Goal: Task Accomplishment & Management: Complete application form

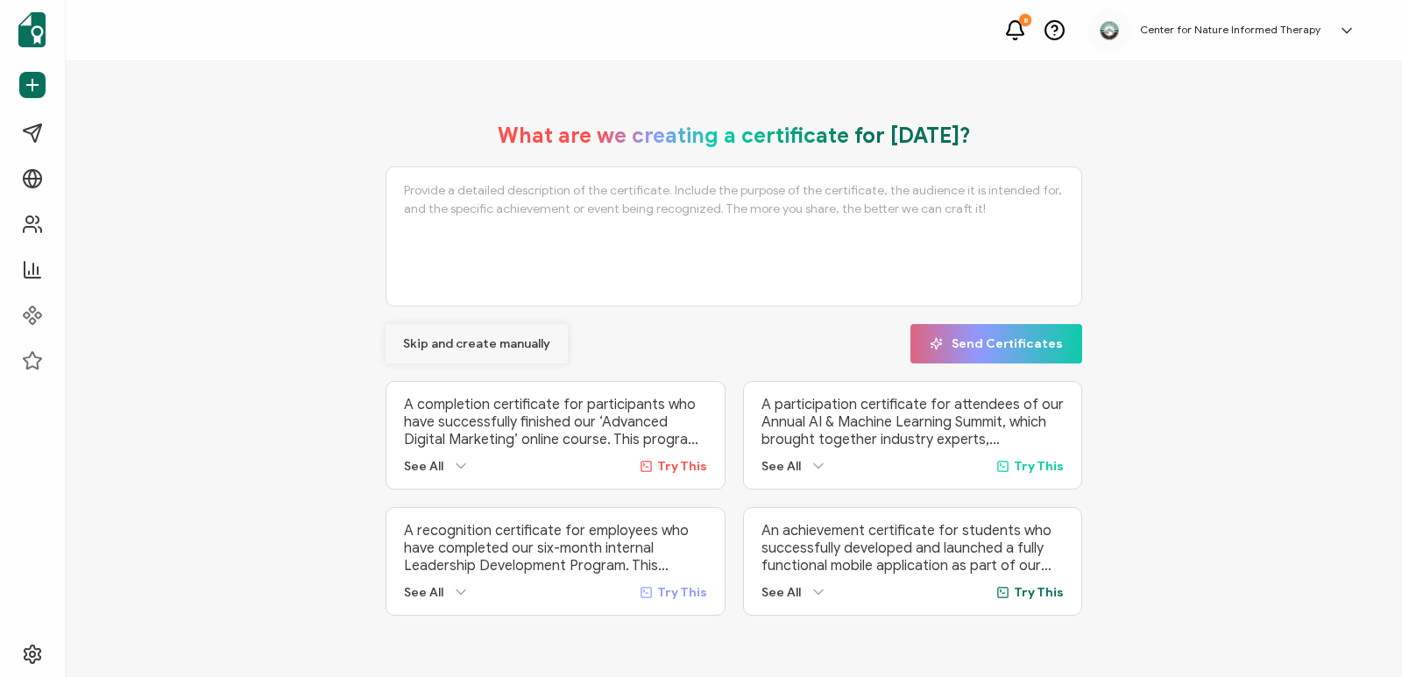
click at [492, 348] on button "Skip and create manually" at bounding box center [477, 343] width 182 height 39
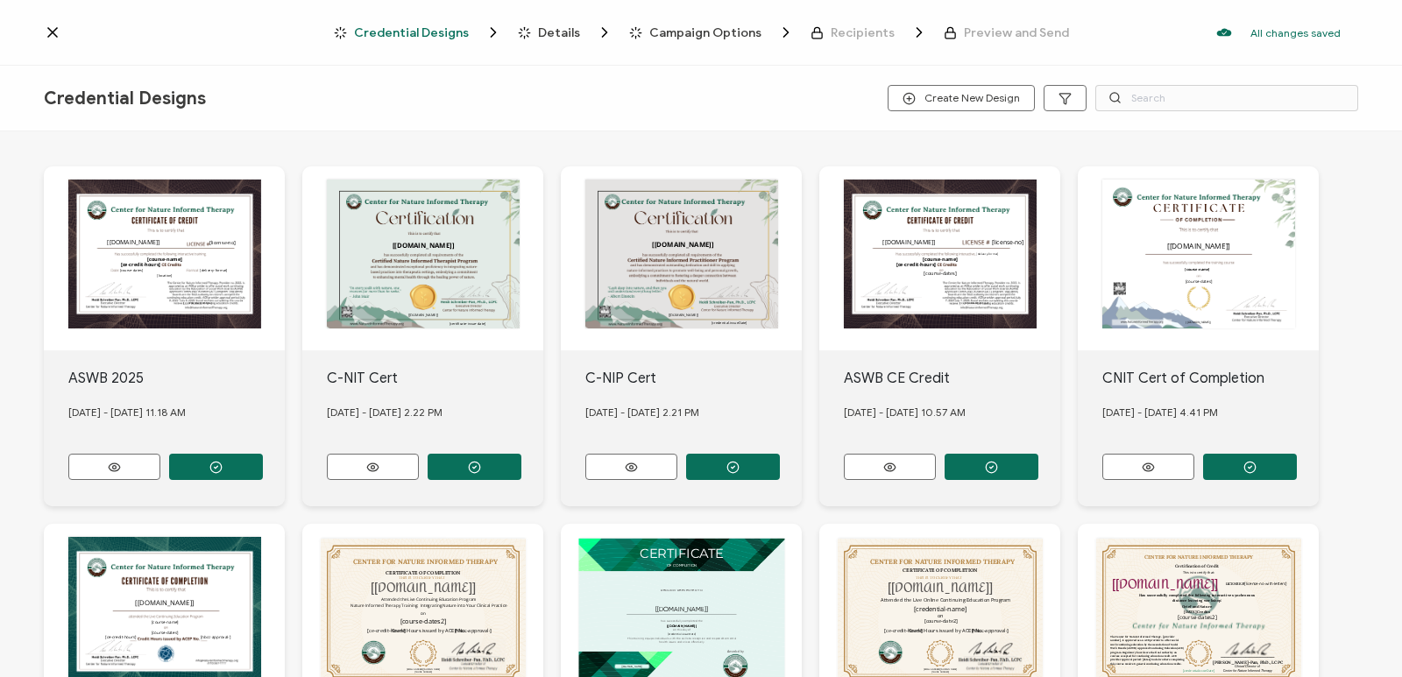
click at [52, 30] on icon at bounding box center [53, 33] width 18 height 18
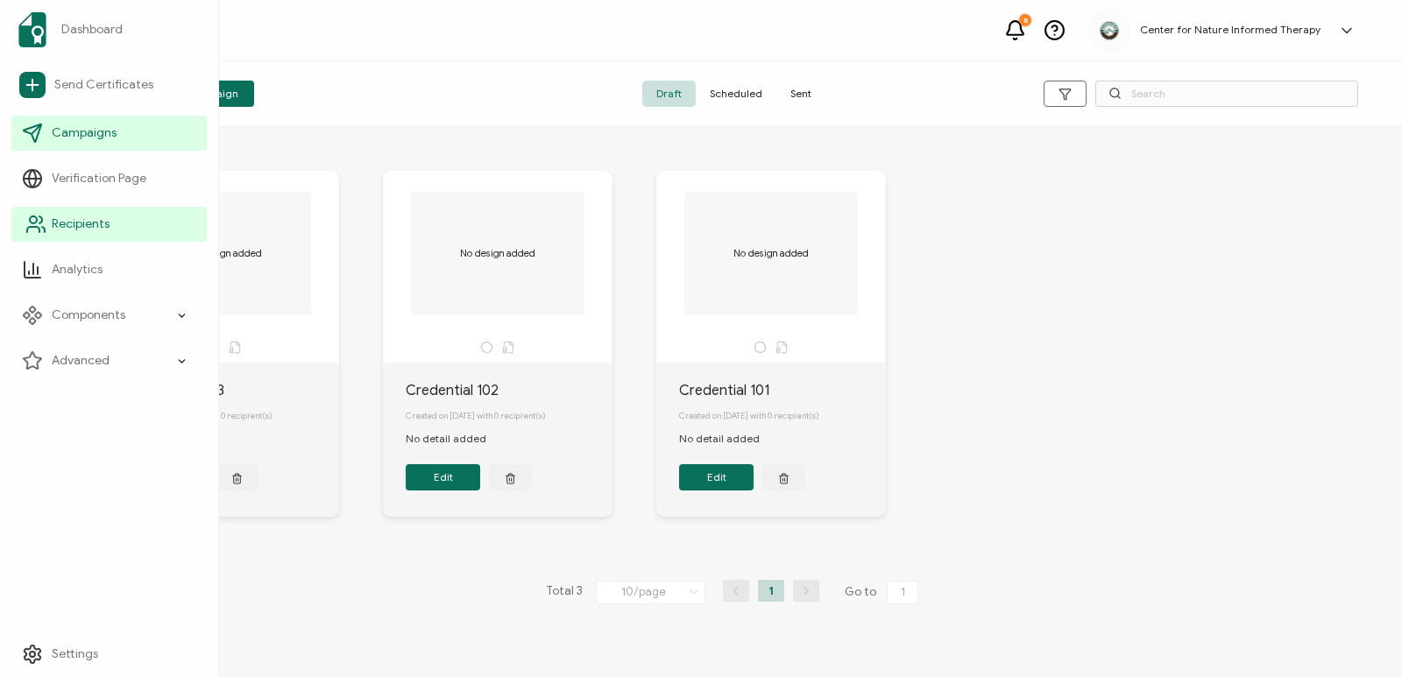
click at [108, 233] on link "Recipients" at bounding box center [108, 224] width 195 height 35
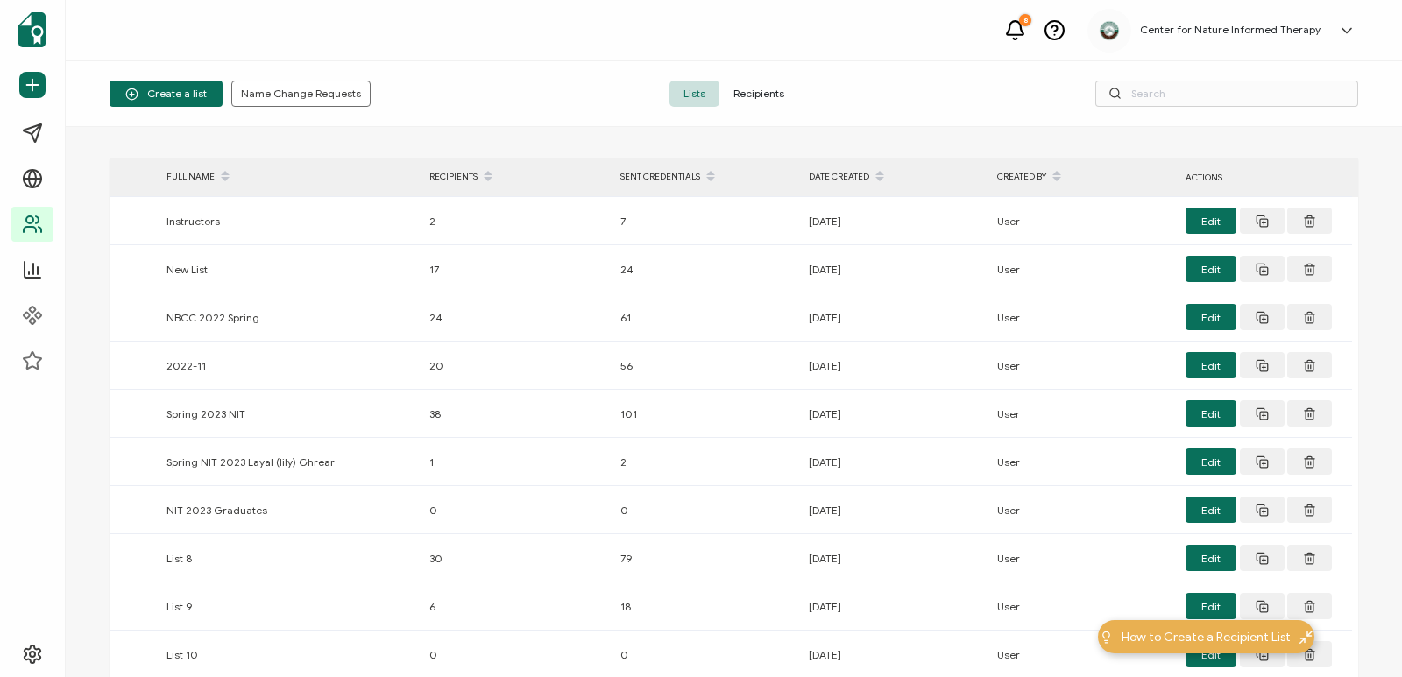
click at [764, 95] on span "Recipients" at bounding box center [758, 94] width 79 height 26
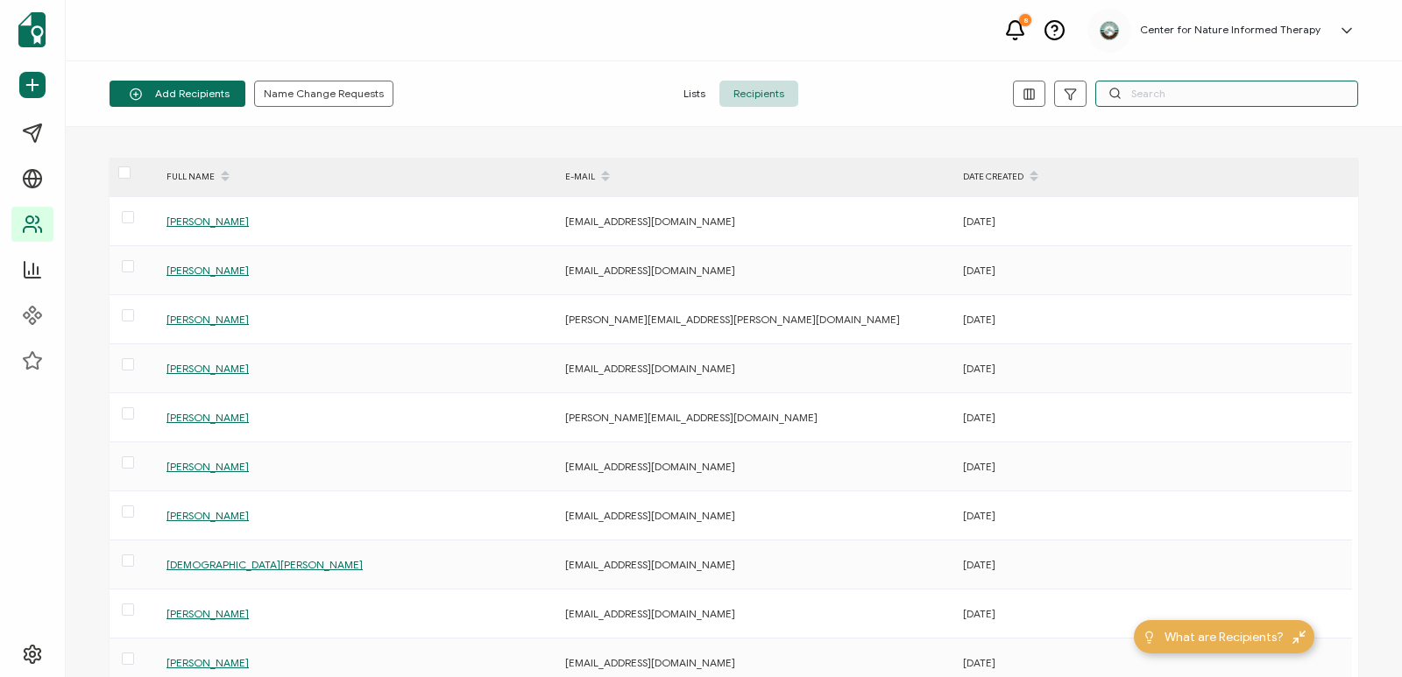
click at [1186, 98] on input "text" at bounding box center [1226, 94] width 263 height 26
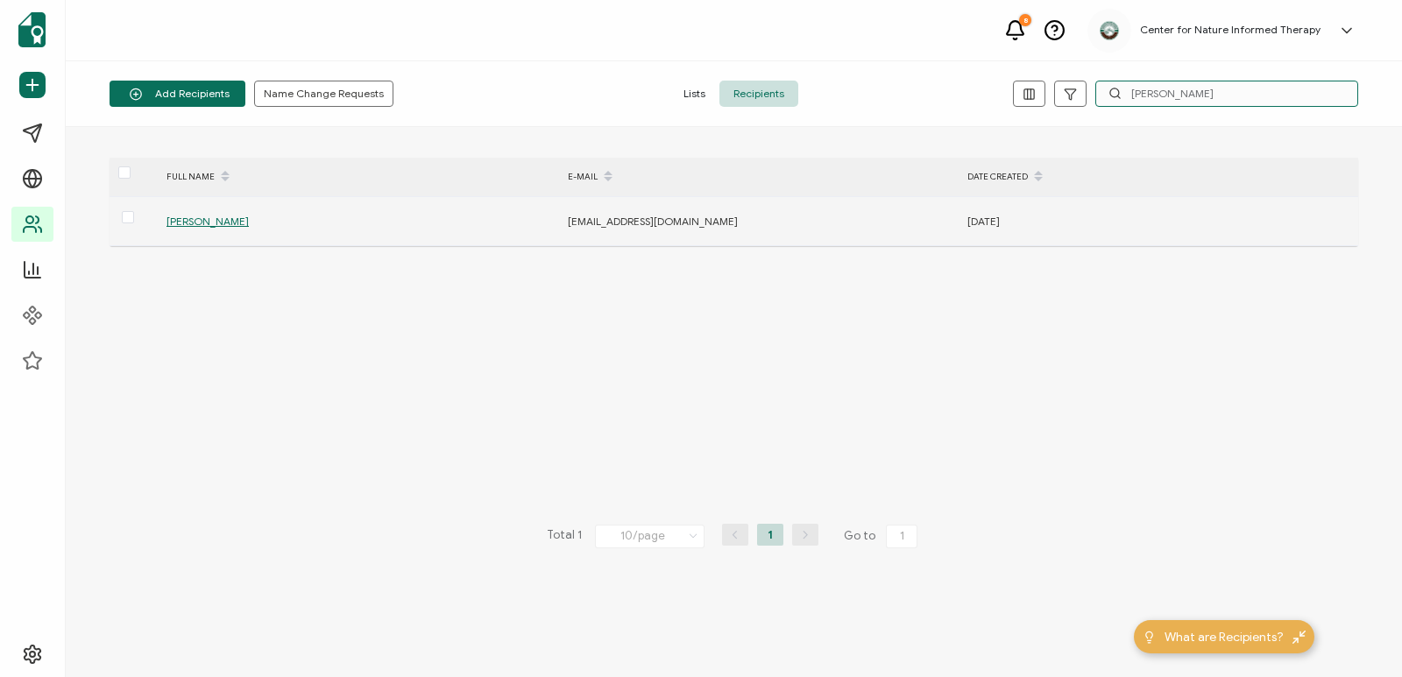
type input "audra"
drag, startPoint x: 701, startPoint y: 212, endPoint x: 568, endPoint y: 208, distance: 133.3
click at [568, 208] on td "aferguson@cmhcweb.com" at bounding box center [759, 221] width 400 height 49
copy span "aferguson@cmhcweb.com"
click at [224, 219] on span "Audra Ferguson" at bounding box center [207, 221] width 82 height 13
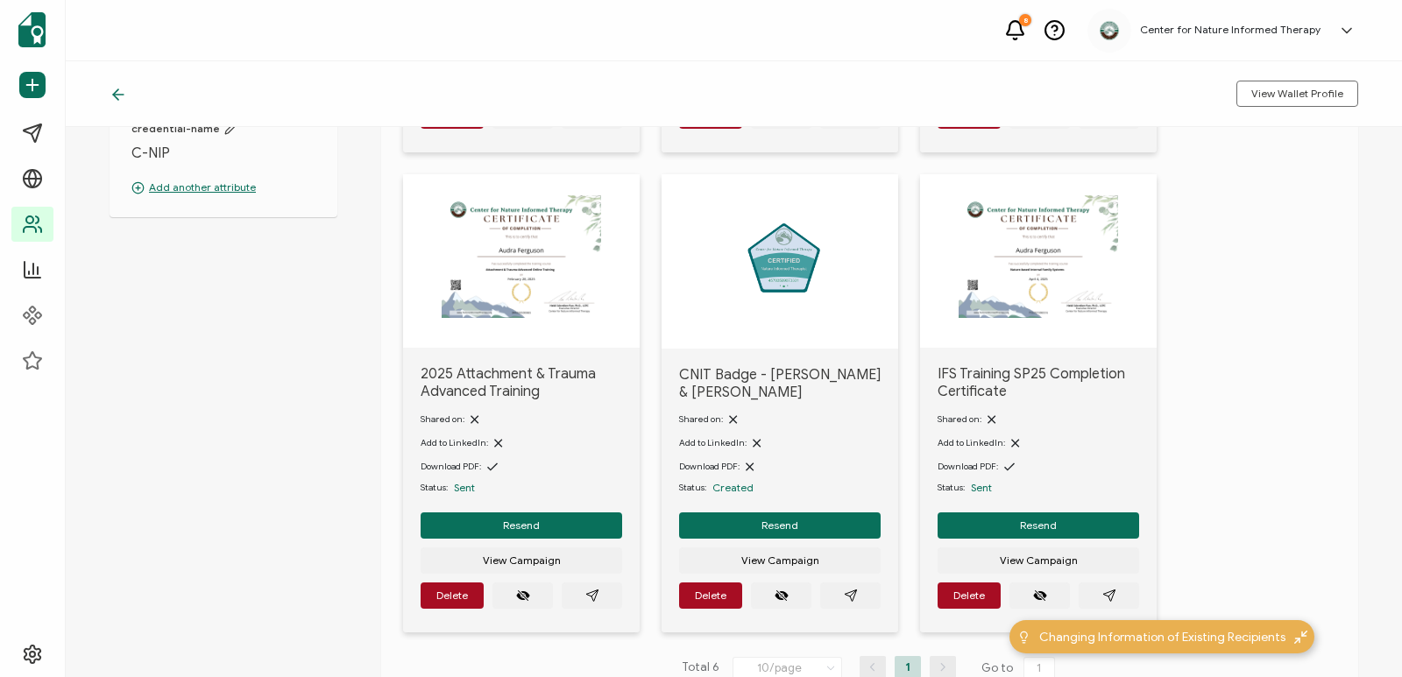
scroll to position [526, 0]
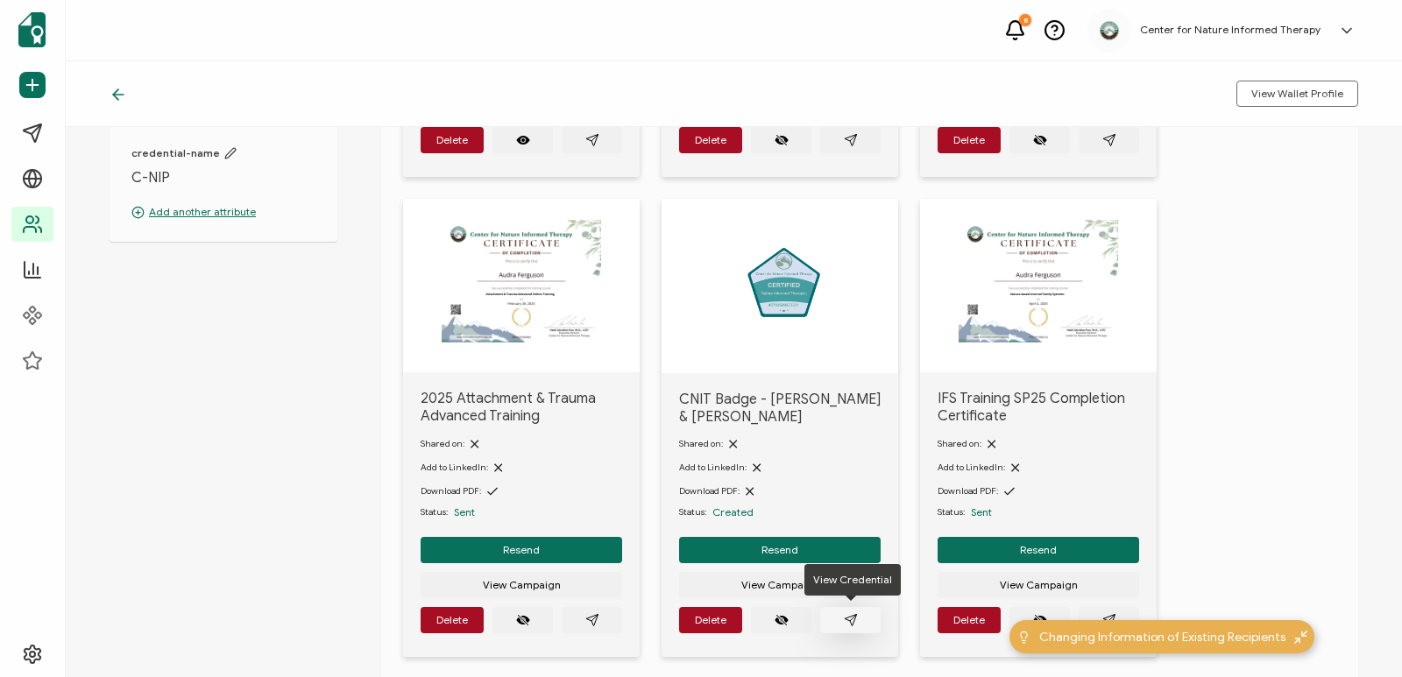
click at [856, 621] on icon "paper plane outline" at bounding box center [851, 620] width 14 height 14
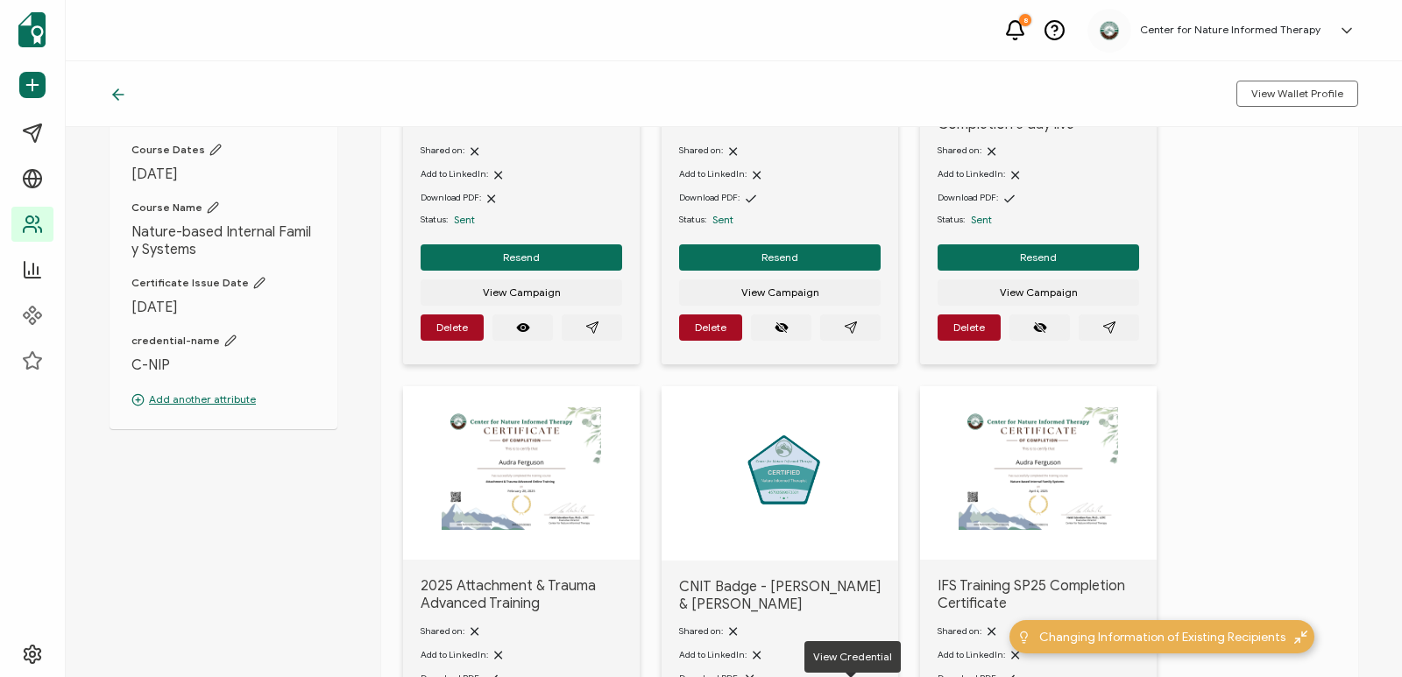
scroll to position [263, 0]
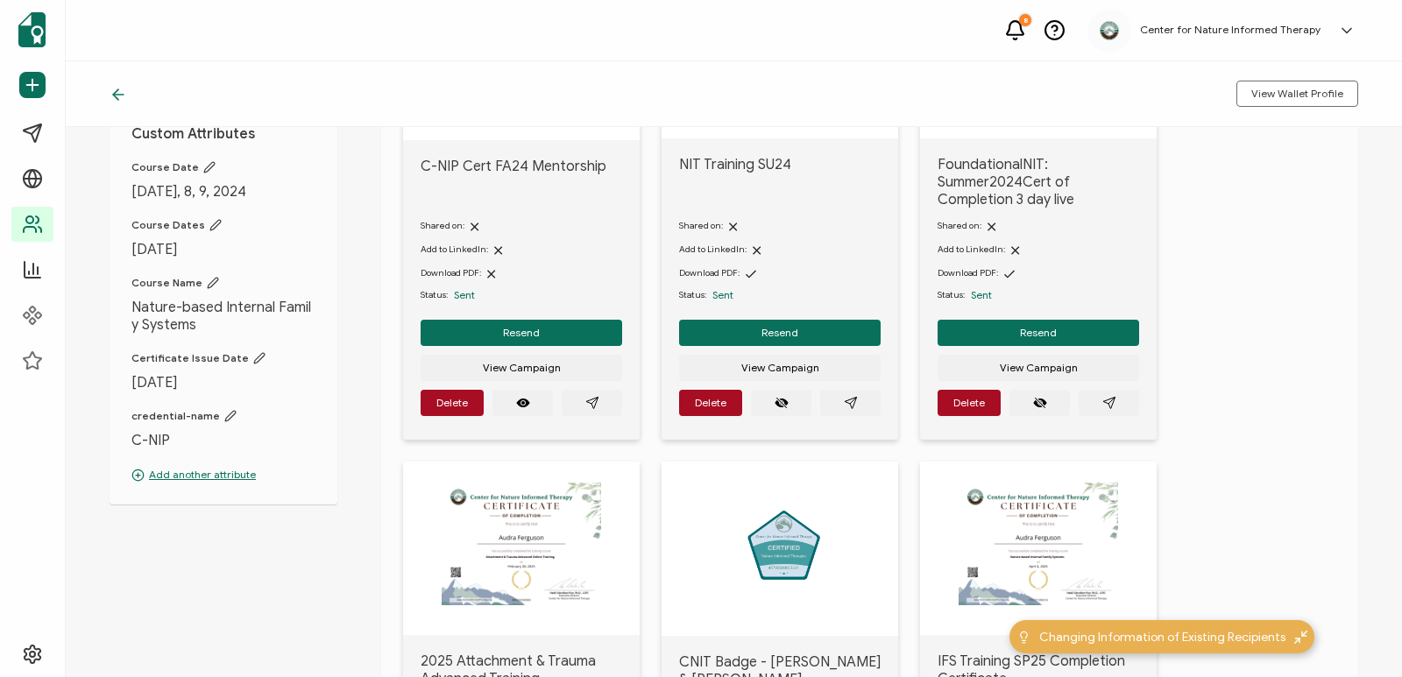
click at [116, 98] on icon at bounding box center [119, 95] width 18 height 18
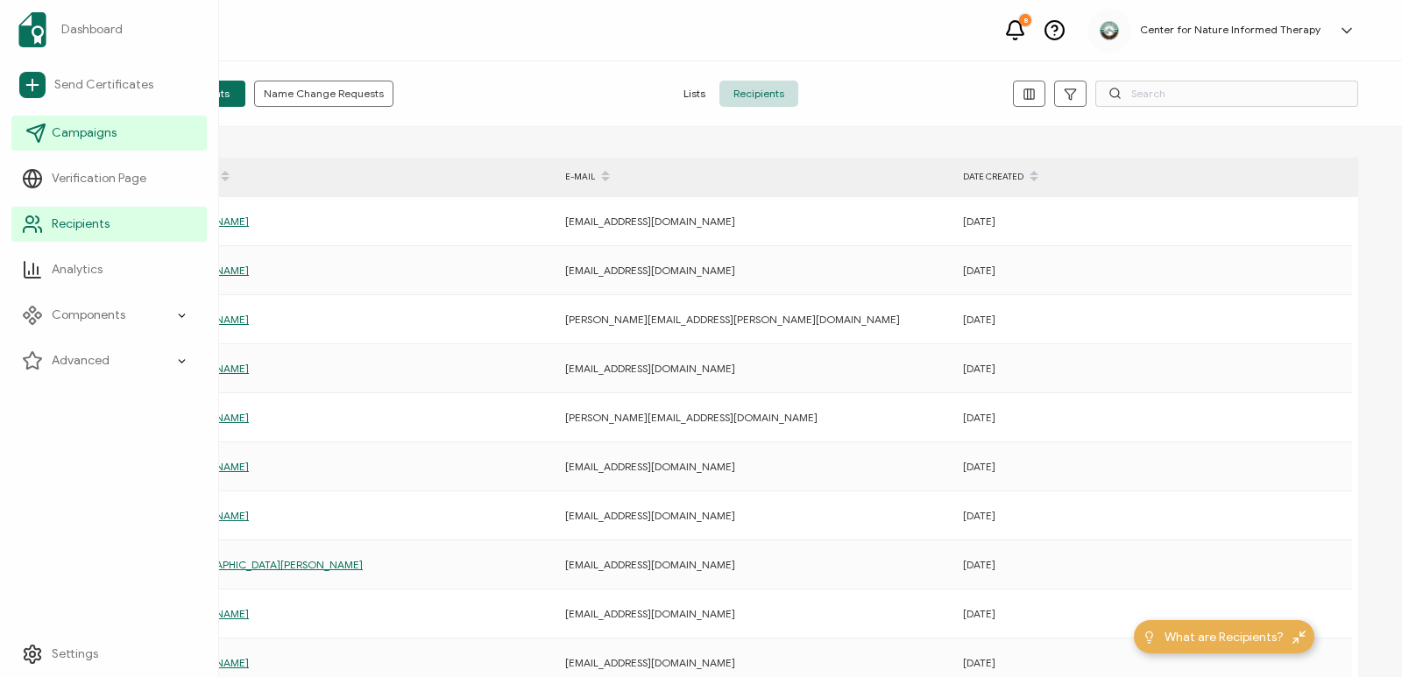
click at [52, 134] on span "Campaigns" at bounding box center [84, 133] width 65 height 18
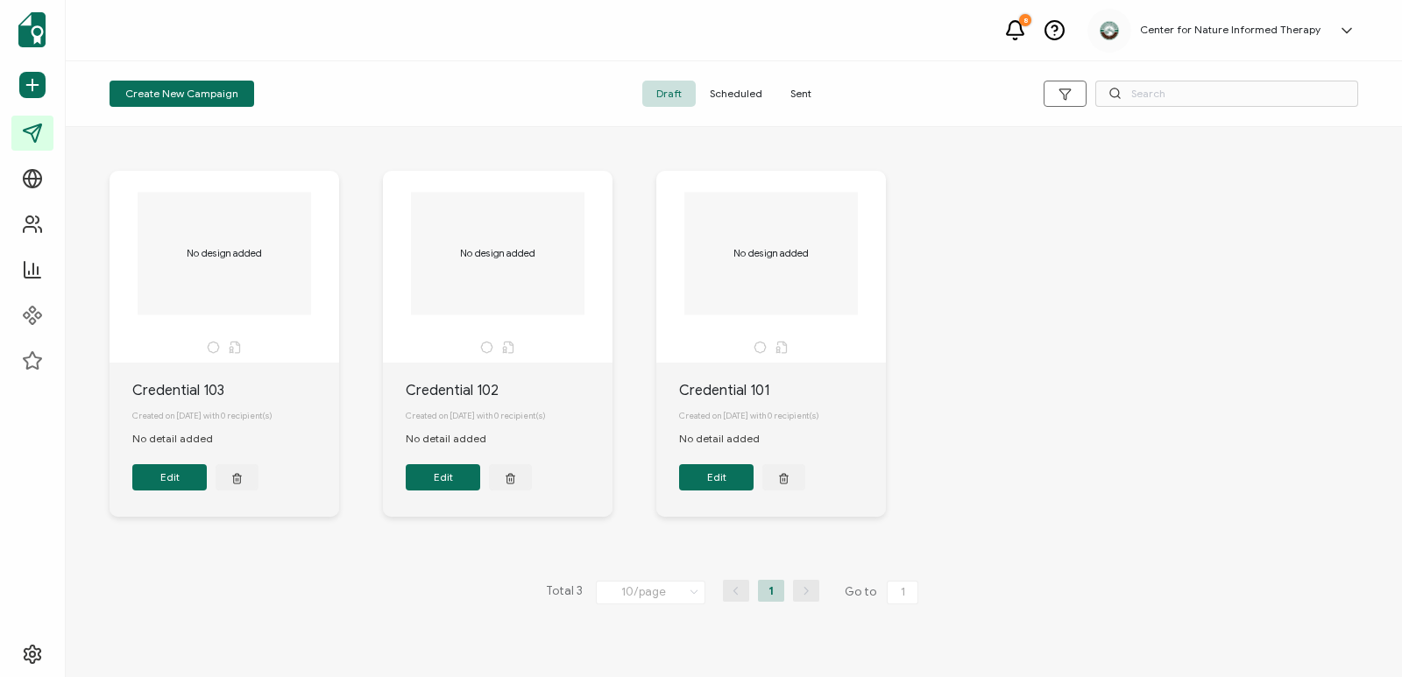
click at [799, 90] on span "Sent" at bounding box center [800, 94] width 49 height 26
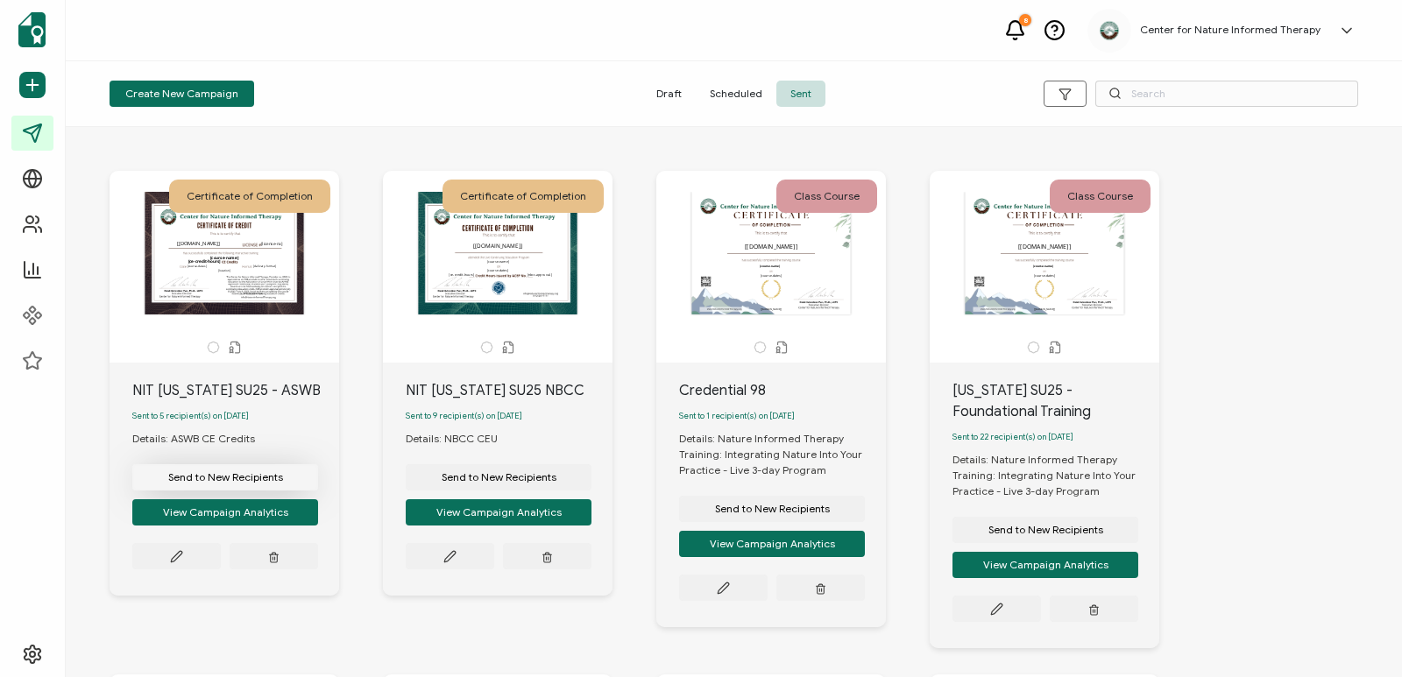
click at [240, 483] on span "Send to New Recipients" at bounding box center [225, 477] width 115 height 11
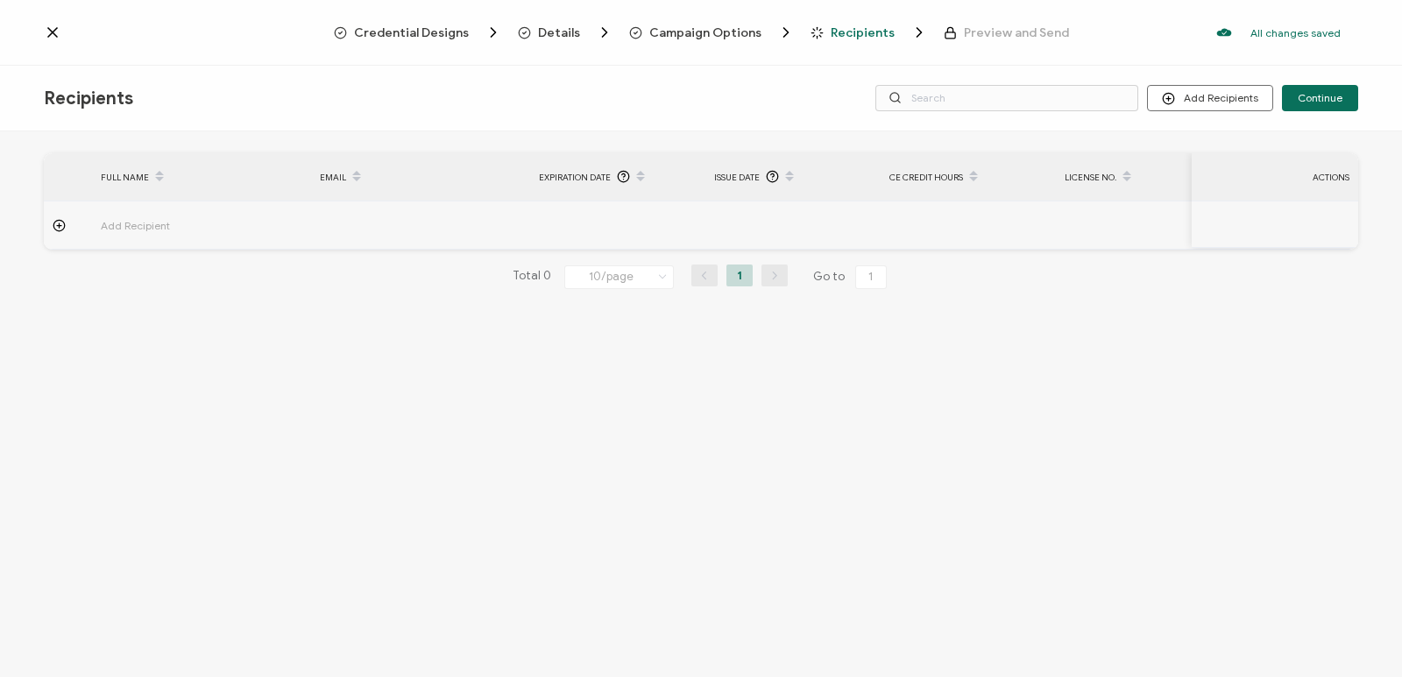
click at [58, 224] on icon at bounding box center [59, 225] width 13 height 13
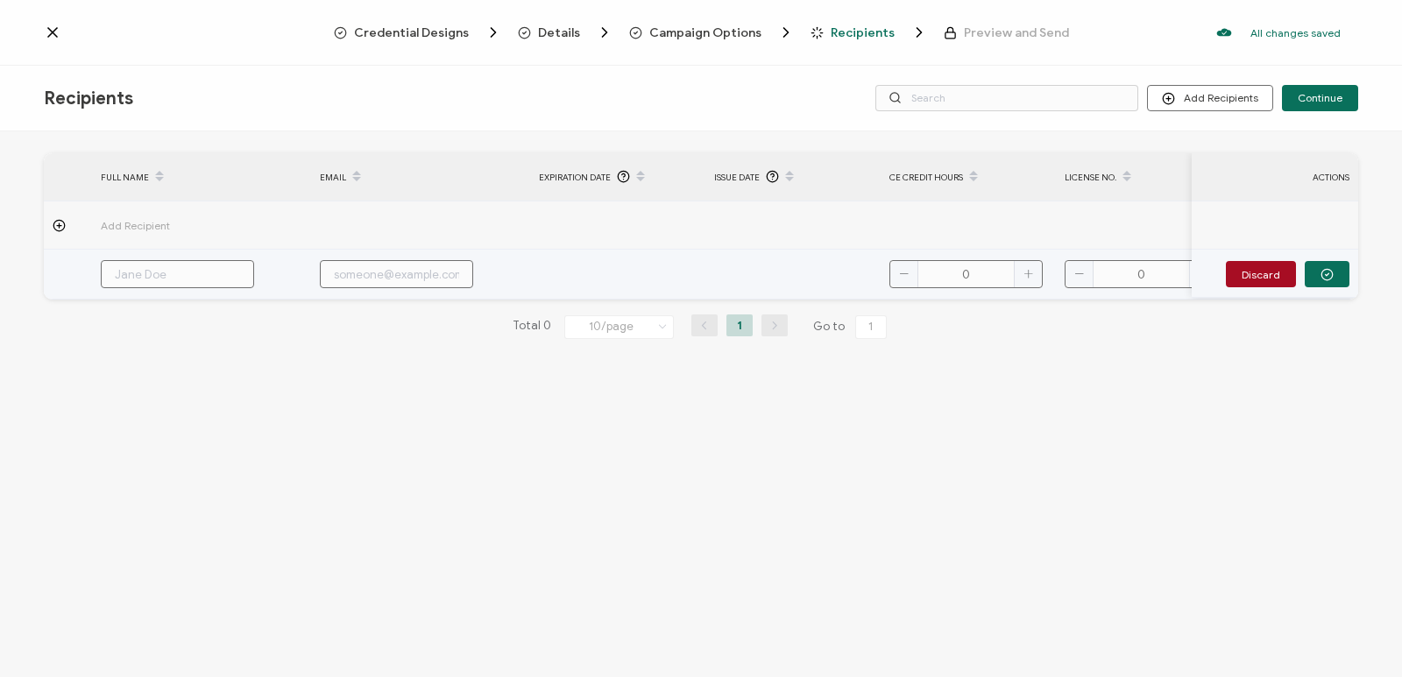
click at [193, 262] on input "text" at bounding box center [177, 274] width 153 height 28
type input "M"
type input "Ma"
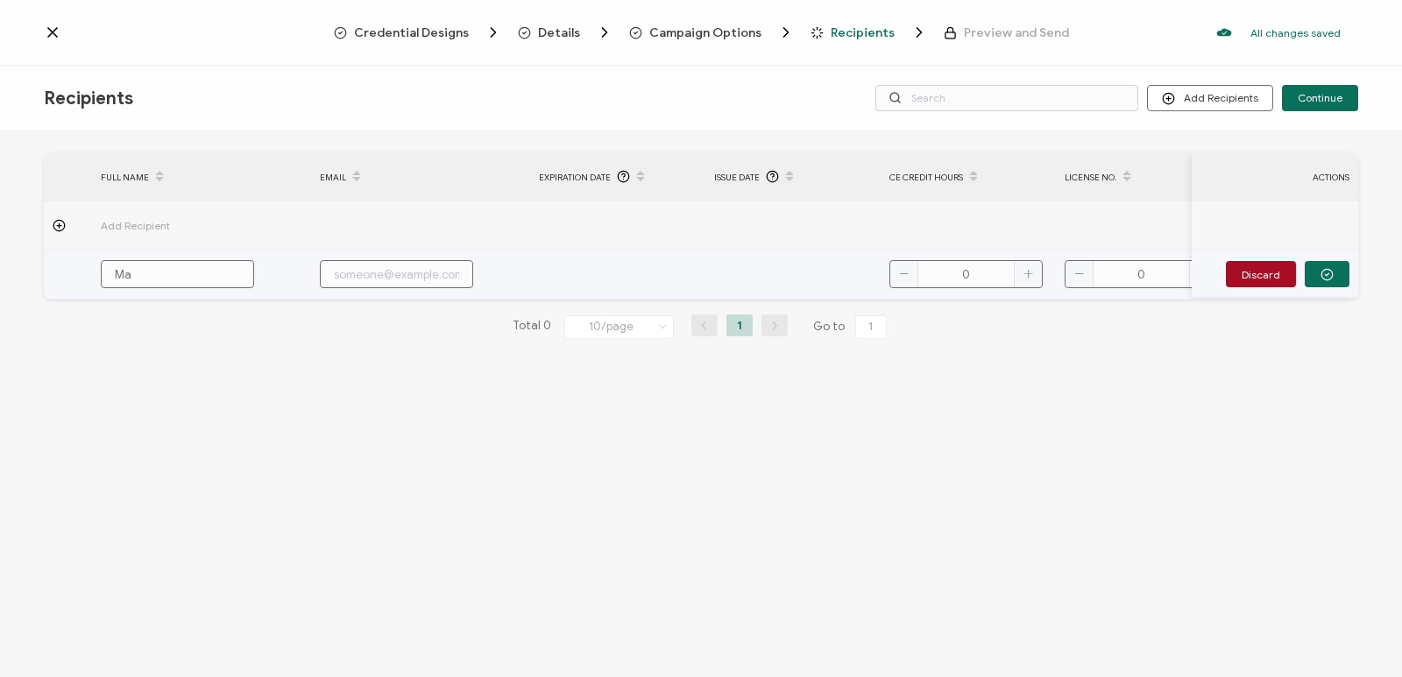
type input "Mar"
type input "Mari"
type input "Maris"
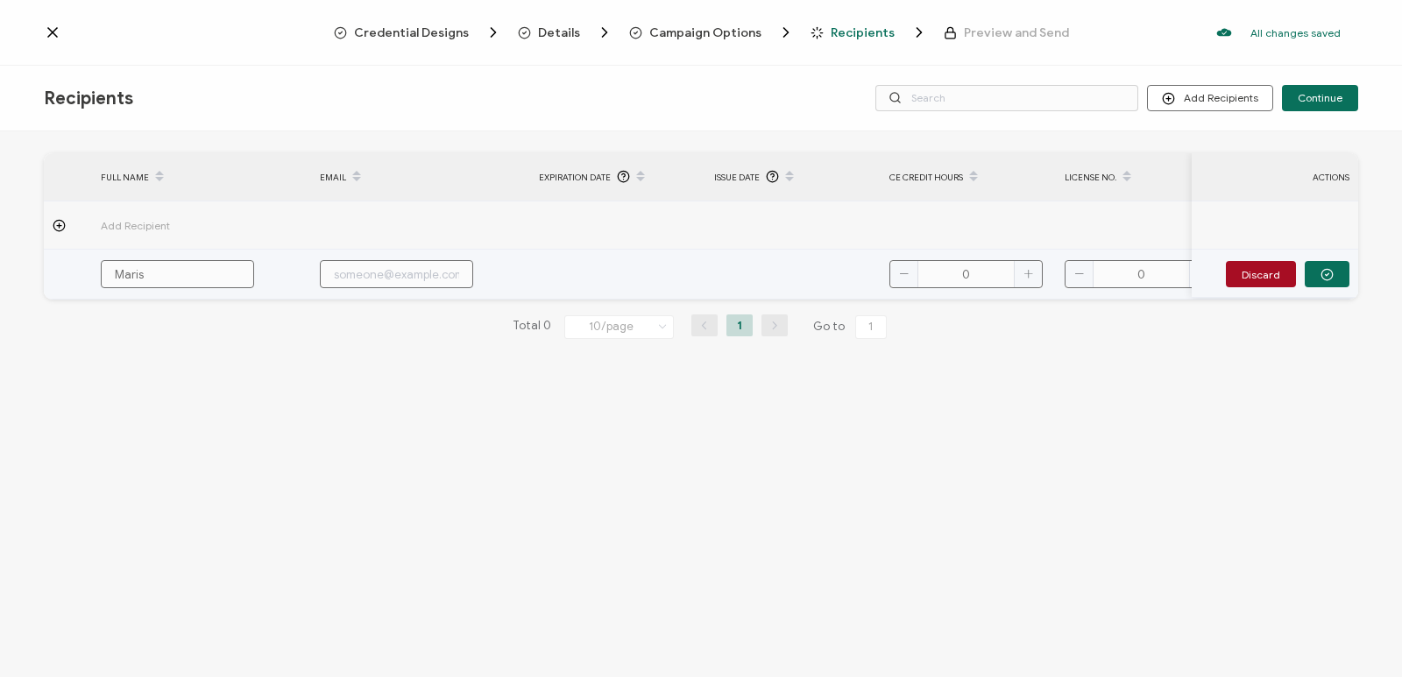
type input "Maris"
type input "Mariss"
type input "Marissa"
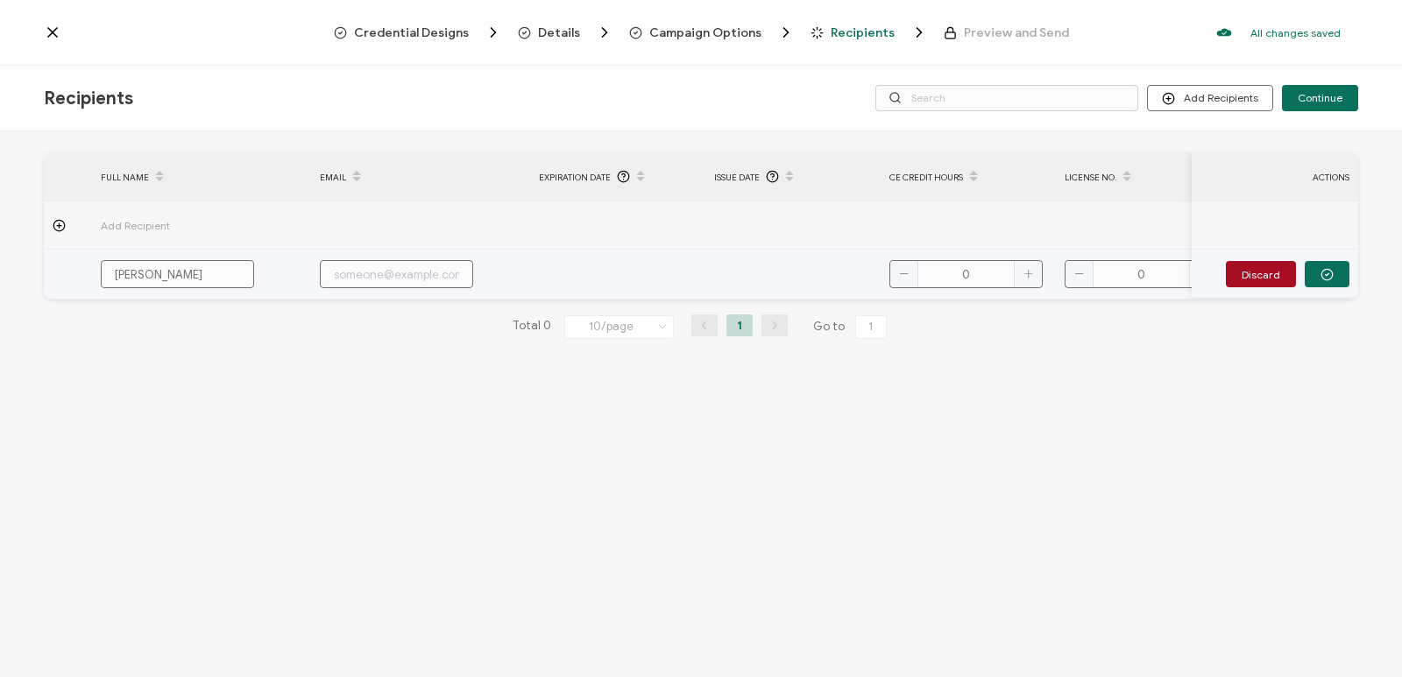
type input "Marissa"
type input "Marissa M"
type input "Marissa Mi"
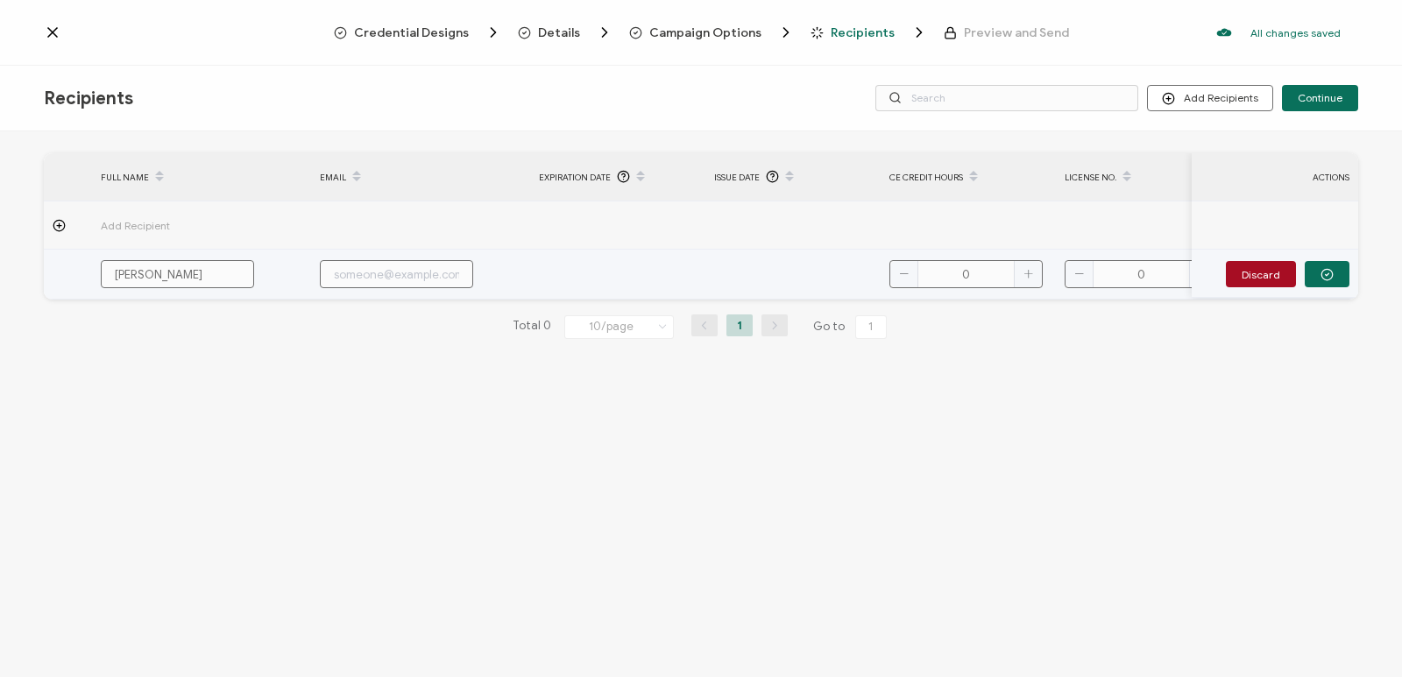
type input "Marissa Mi"
type input "Marissa Mil"
type input "Marissa Mill"
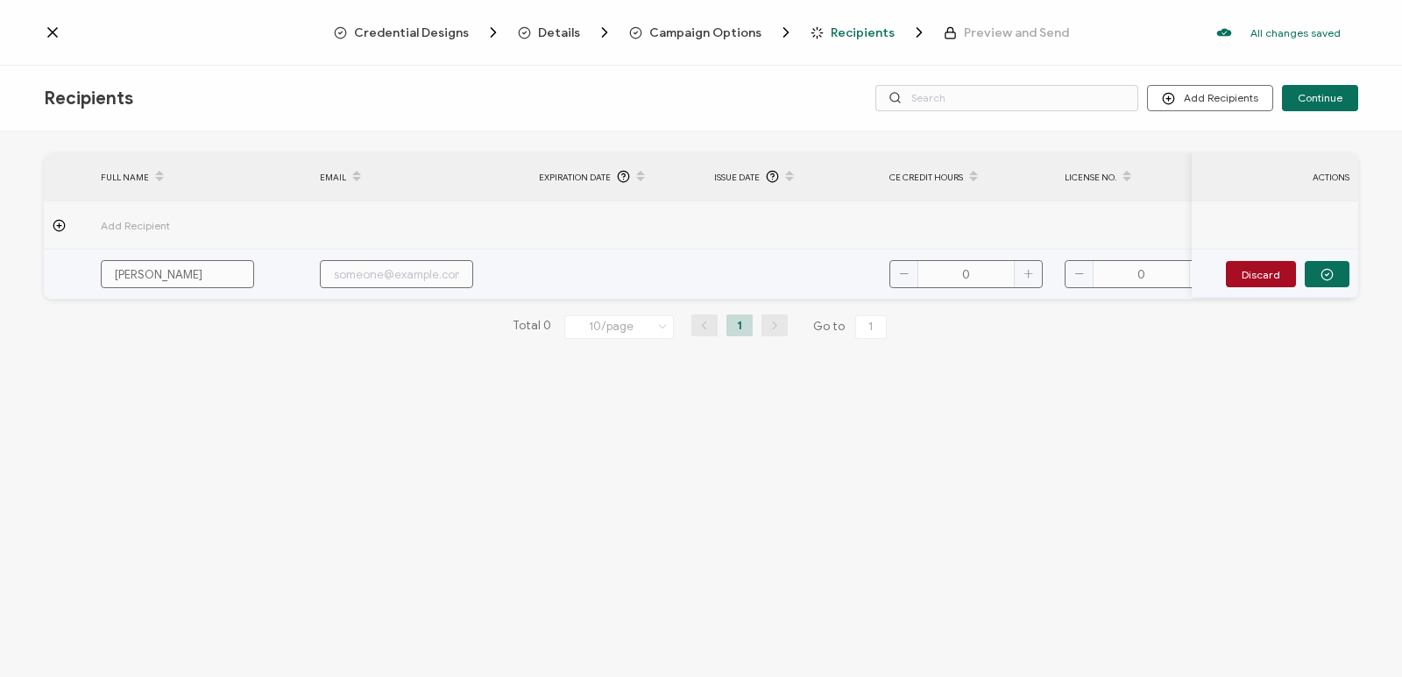
type input "Marissa Mille"
type input "Marissa Miller"
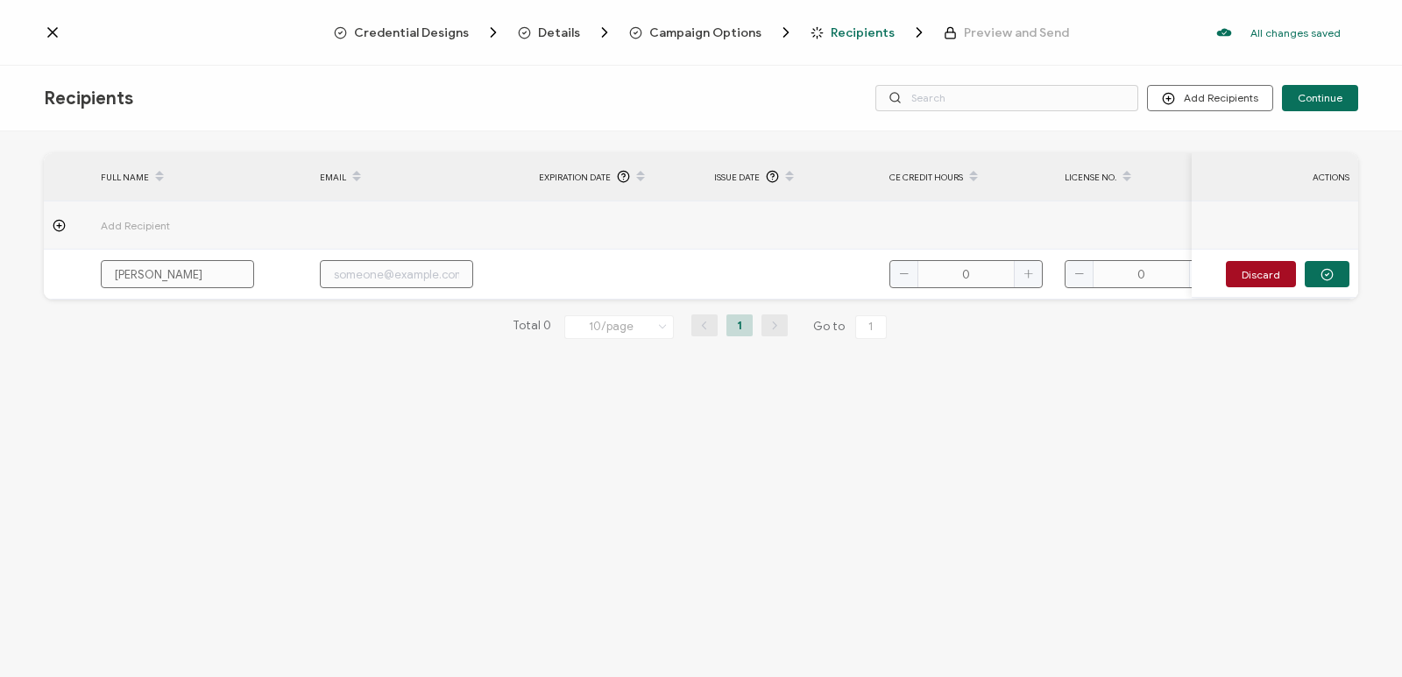
type input "Marissa Miller"
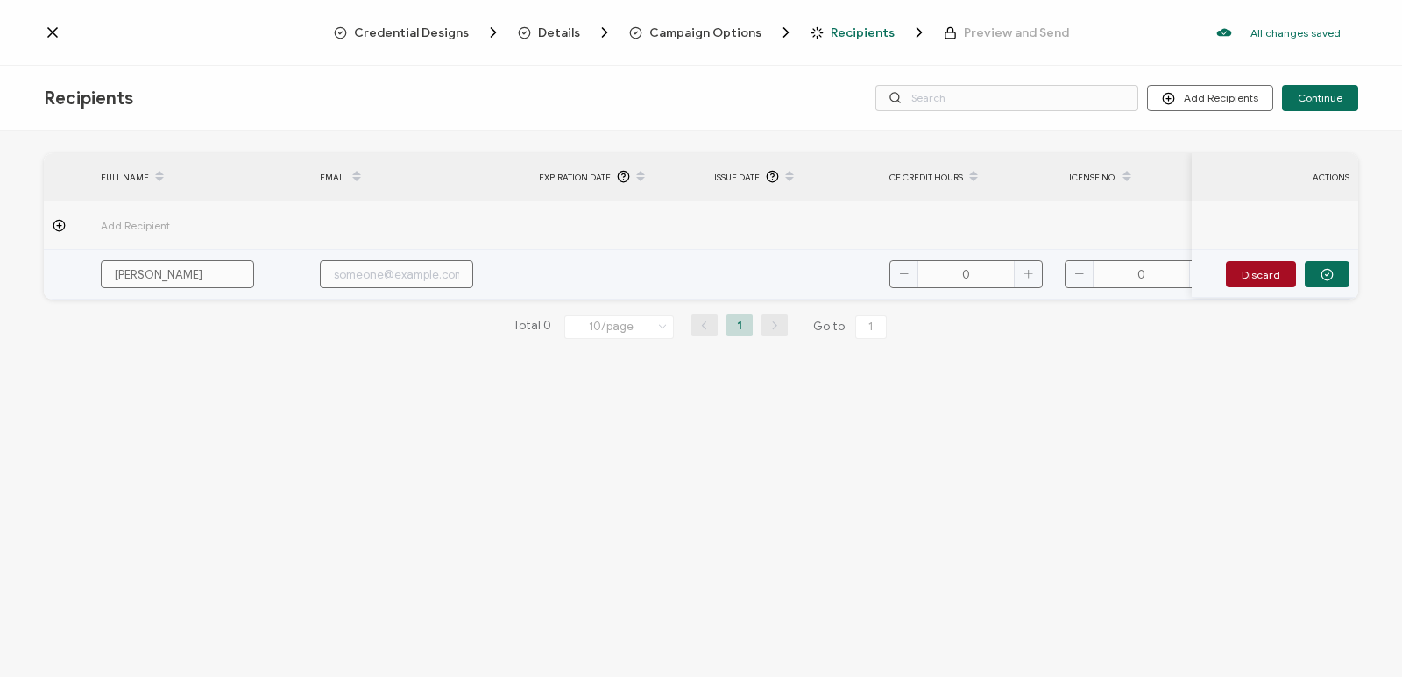
click at [371, 277] on input "text" at bounding box center [396, 274] width 153 height 28
paste input "marissa@olivebranchhealingarts.com"
type input "marissa@olivebranchhealingarts.com"
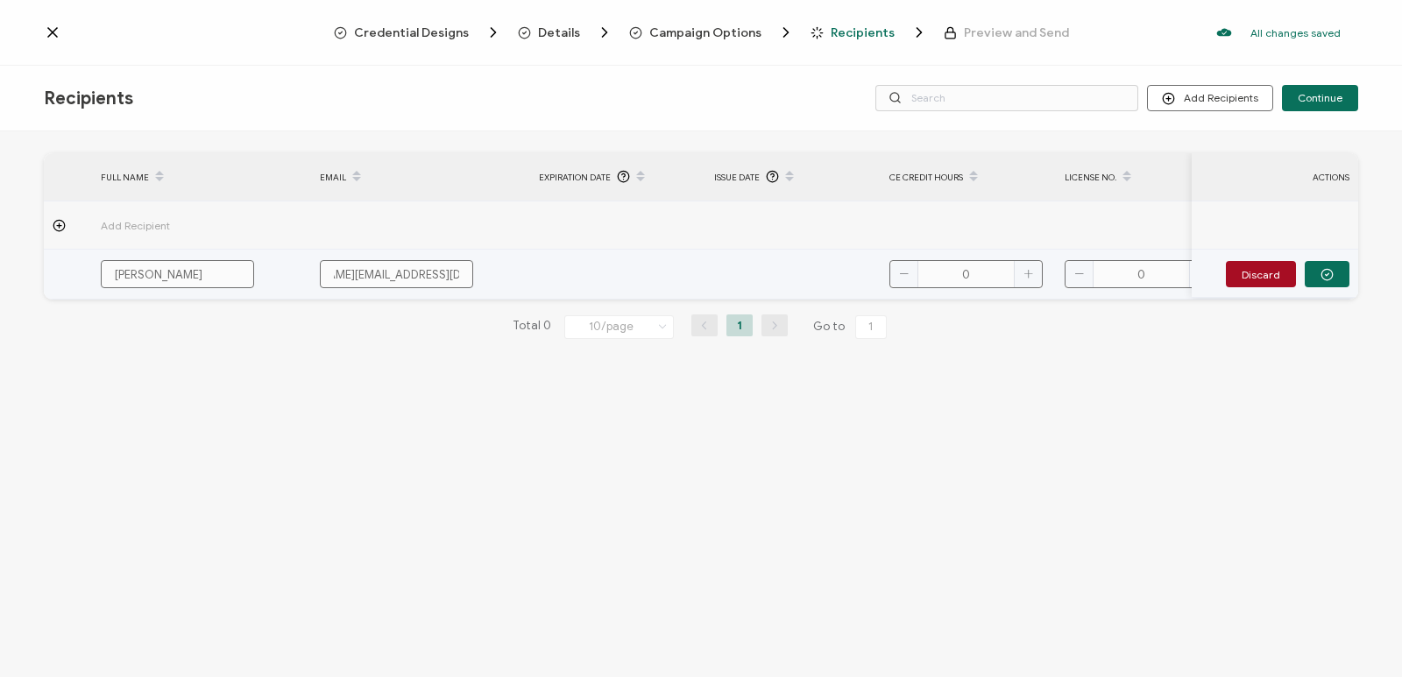
type input "marissa@olivebranchhealingarts.com"
click at [987, 273] on input "0" at bounding box center [965, 274] width 153 height 28
type input "19.5"
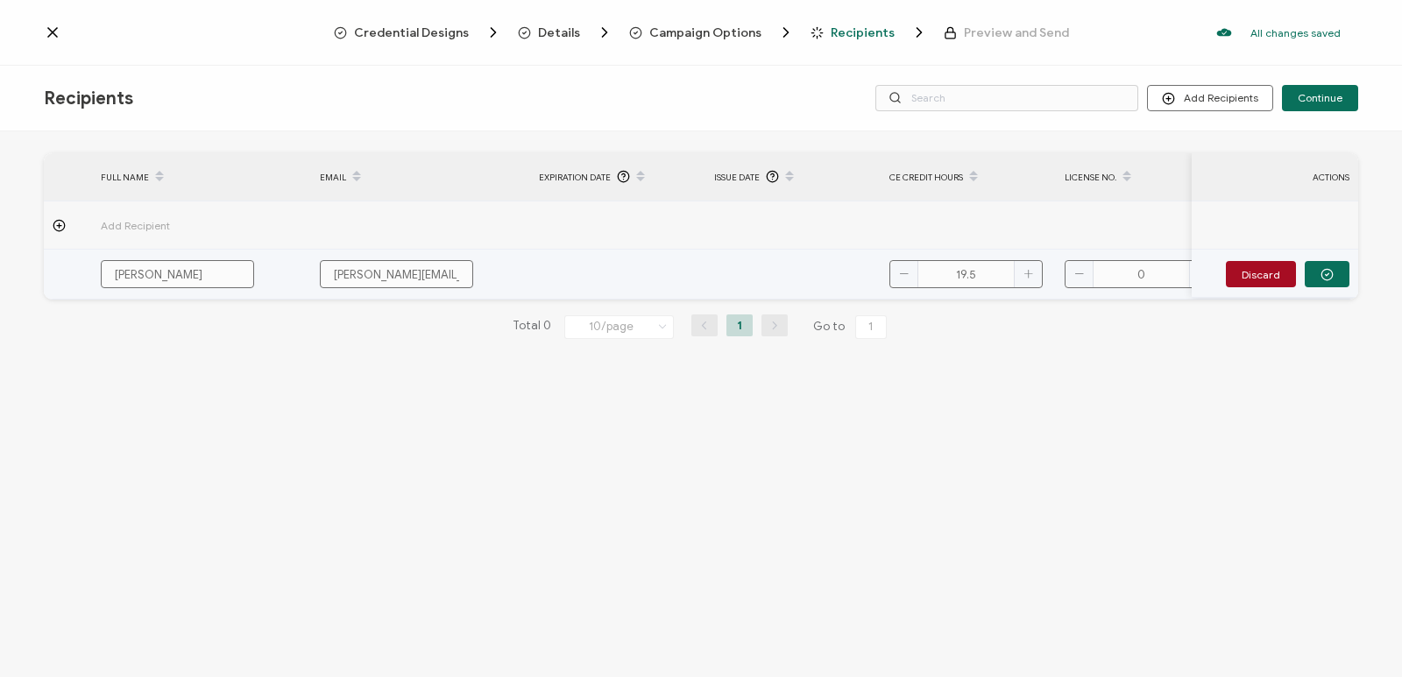
click at [1151, 278] on input "0" at bounding box center [1141, 274] width 153 height 28
drag, startPoint x: 1161, startPoint y: 278, endPoint x: 1105, endPoint y: 280, distance: 56.1
click at [1105, 280] on input "0" at bounding box center [1141, 274] width 153 height 28
paste input "9498512-3501"
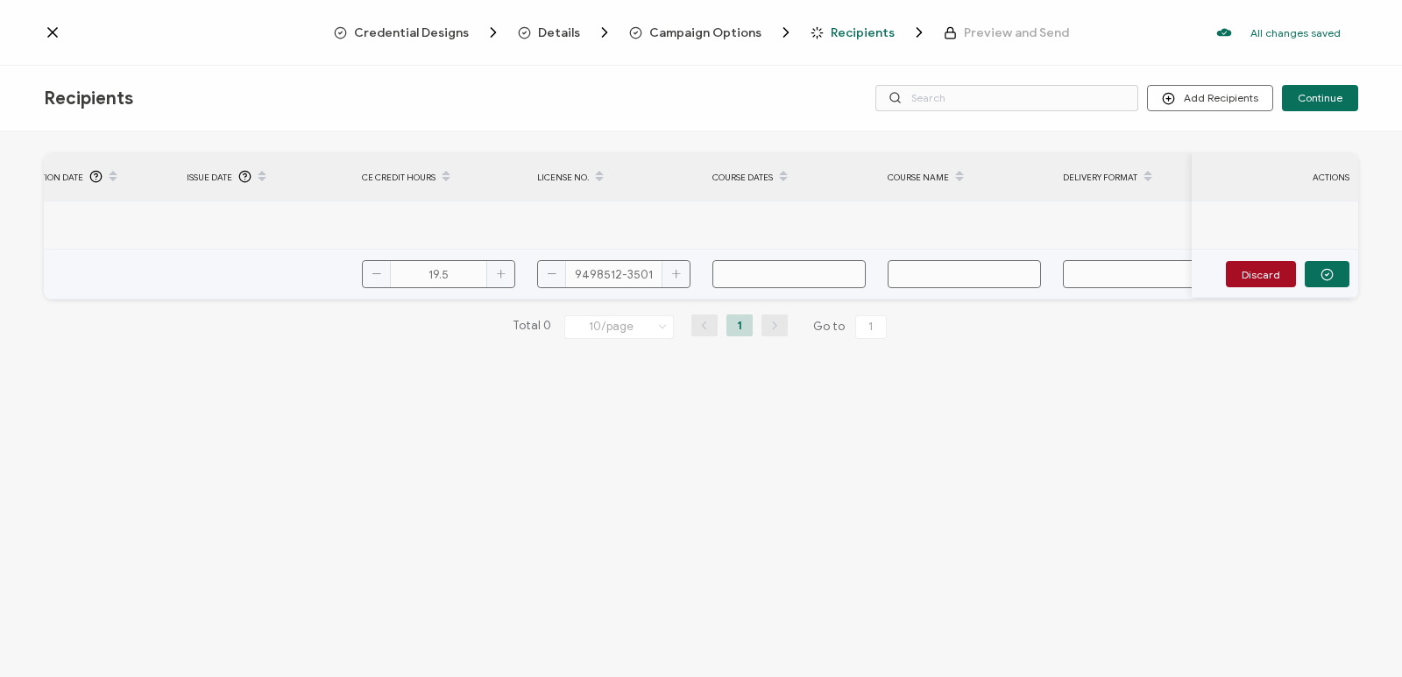
scroll to position [0, 523]
type input "0"
click at [761, 273] on input "text" at bounding box center [793, 274] width 153 height 28
type input "A"
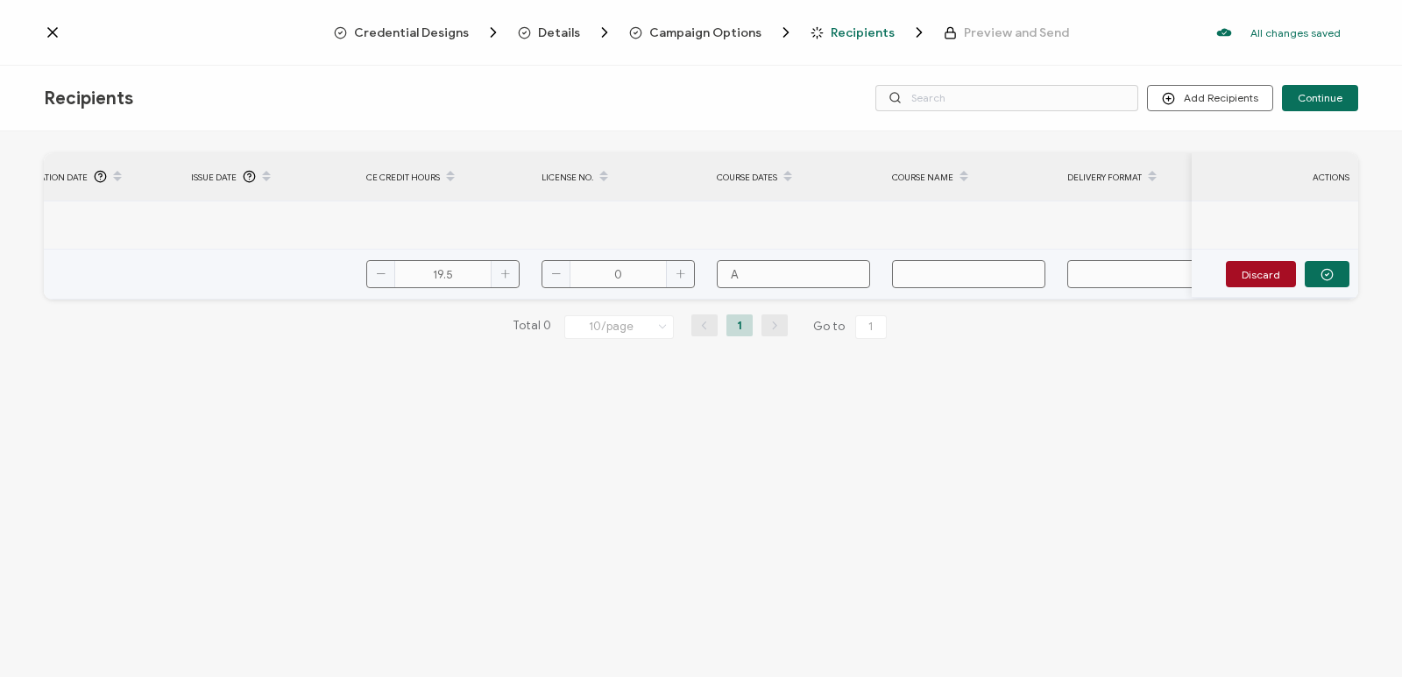
type input "Au"
type input "Aug"
type input "Augu"
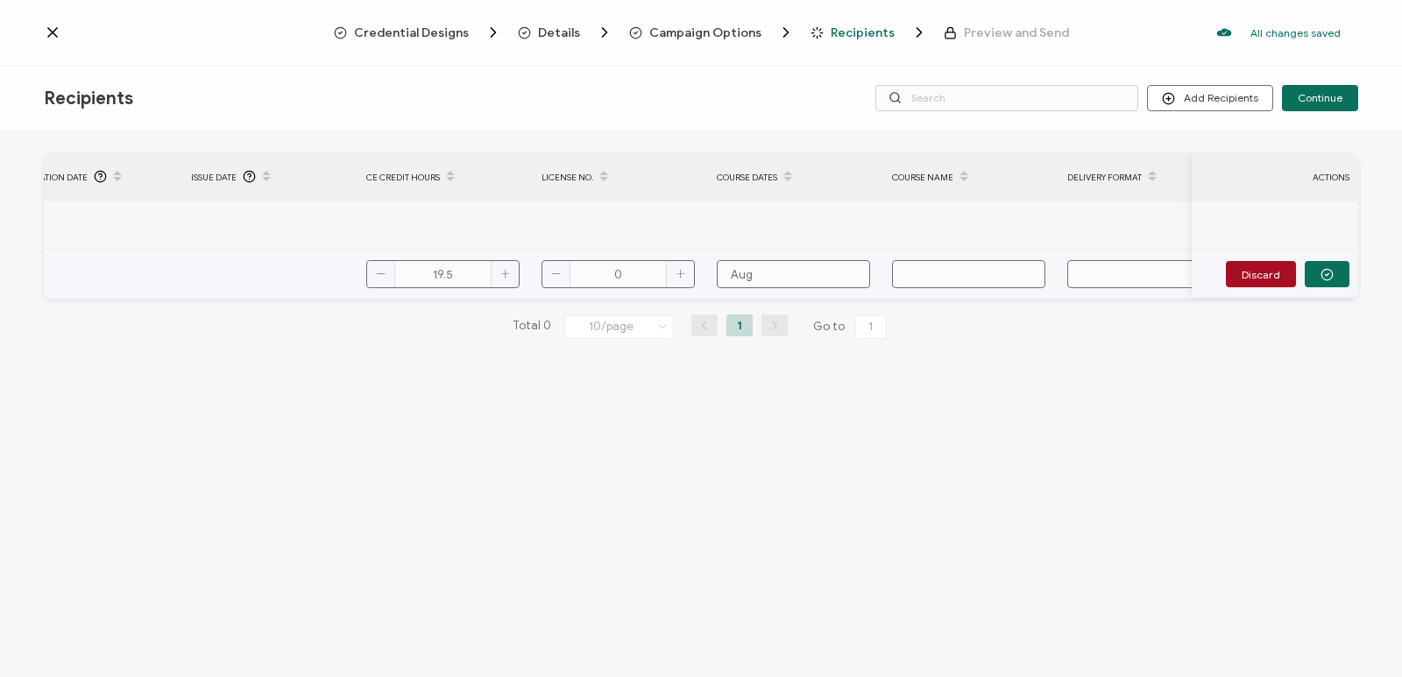
type input "Augu"
type input "August"
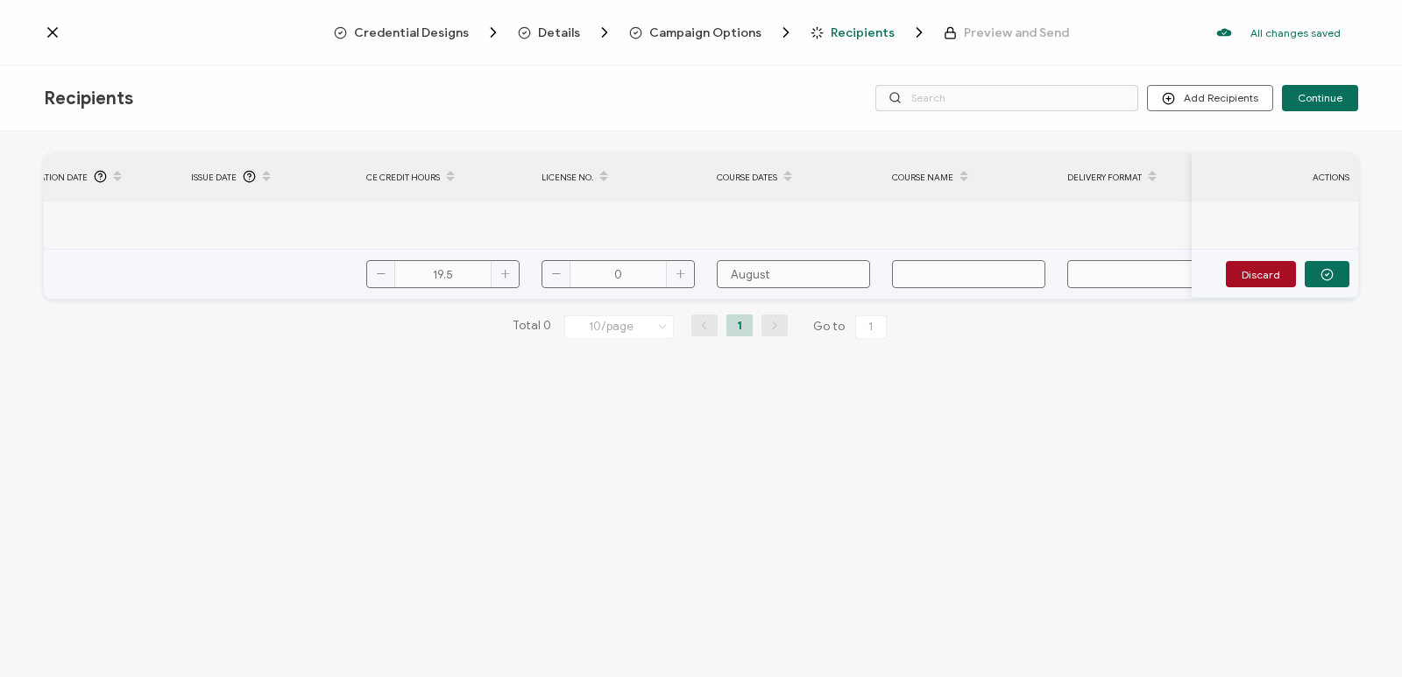
type input "August 4"
type input "August 4,"
type input "August 4,6"
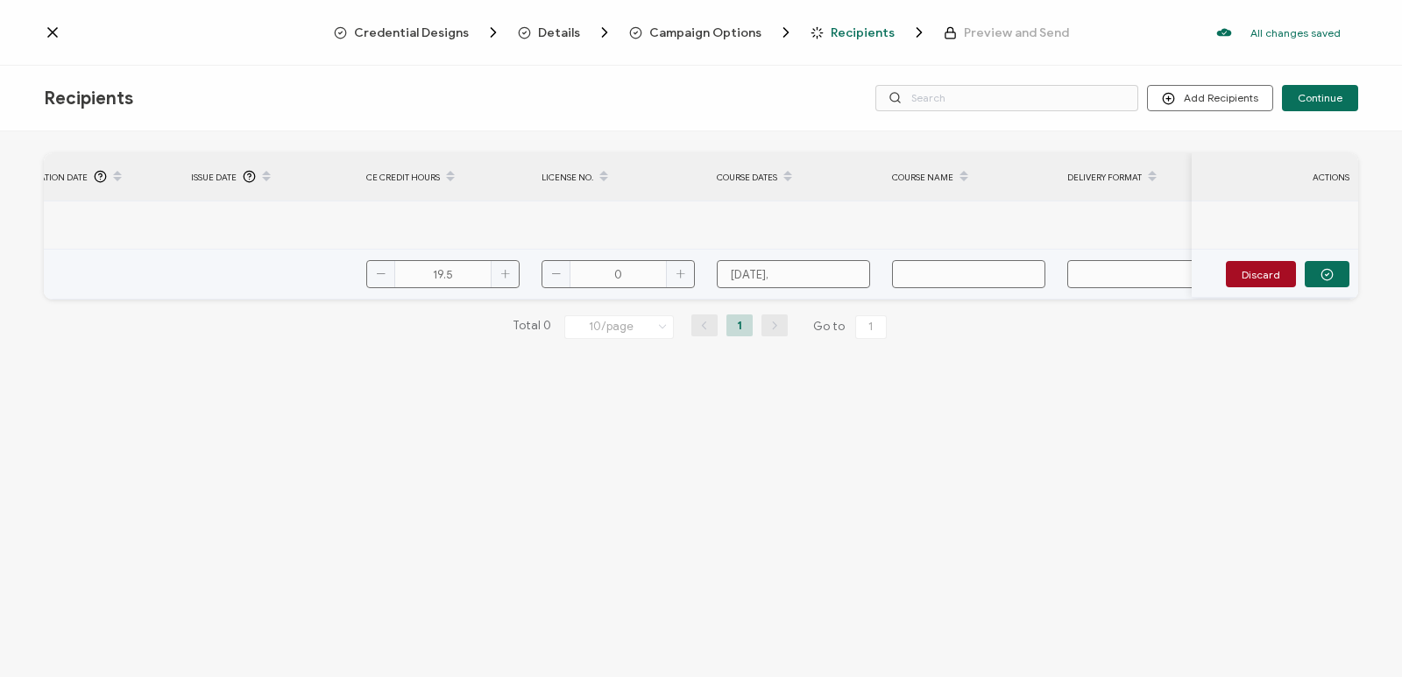
type input "August 4,6"
type input "August 4,"
type input "August 4"
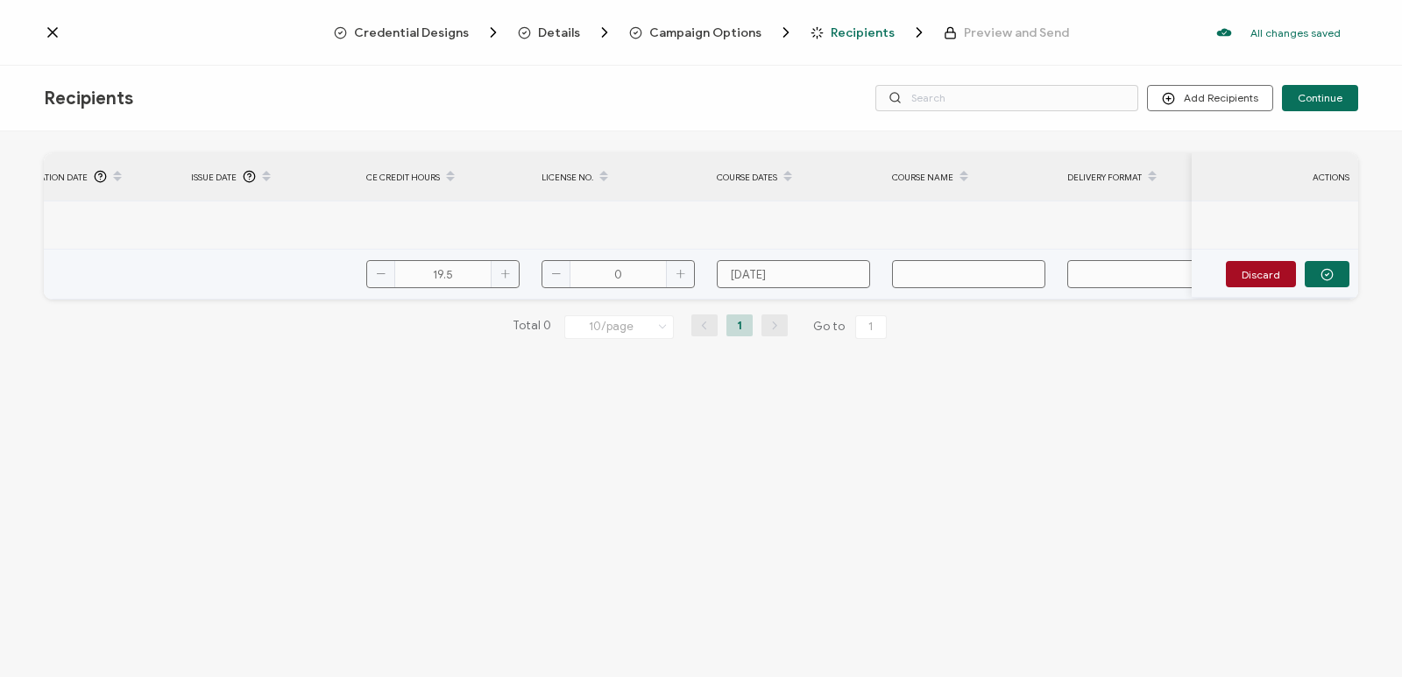
type input "August 4-"
type input "August 4-6"
type input "August 4-6,"
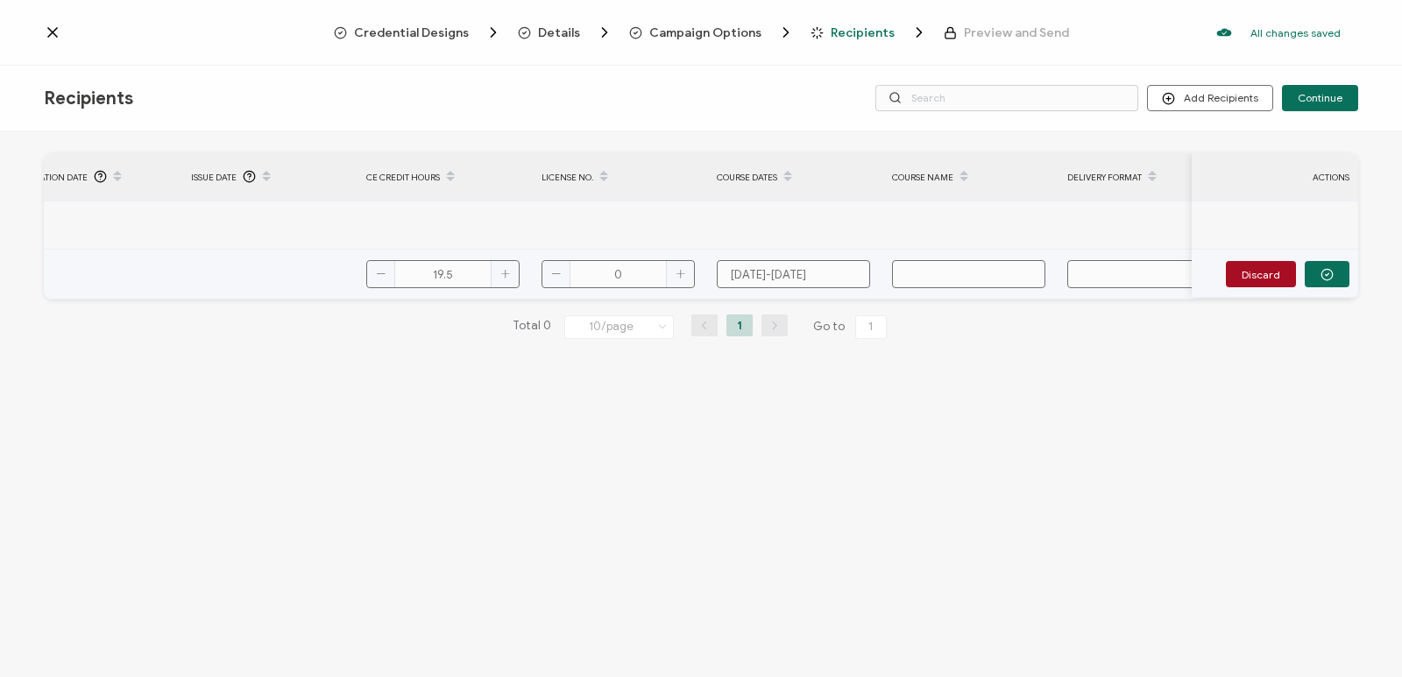
type input "August 4-6,"
type input "August 4-6, 2"
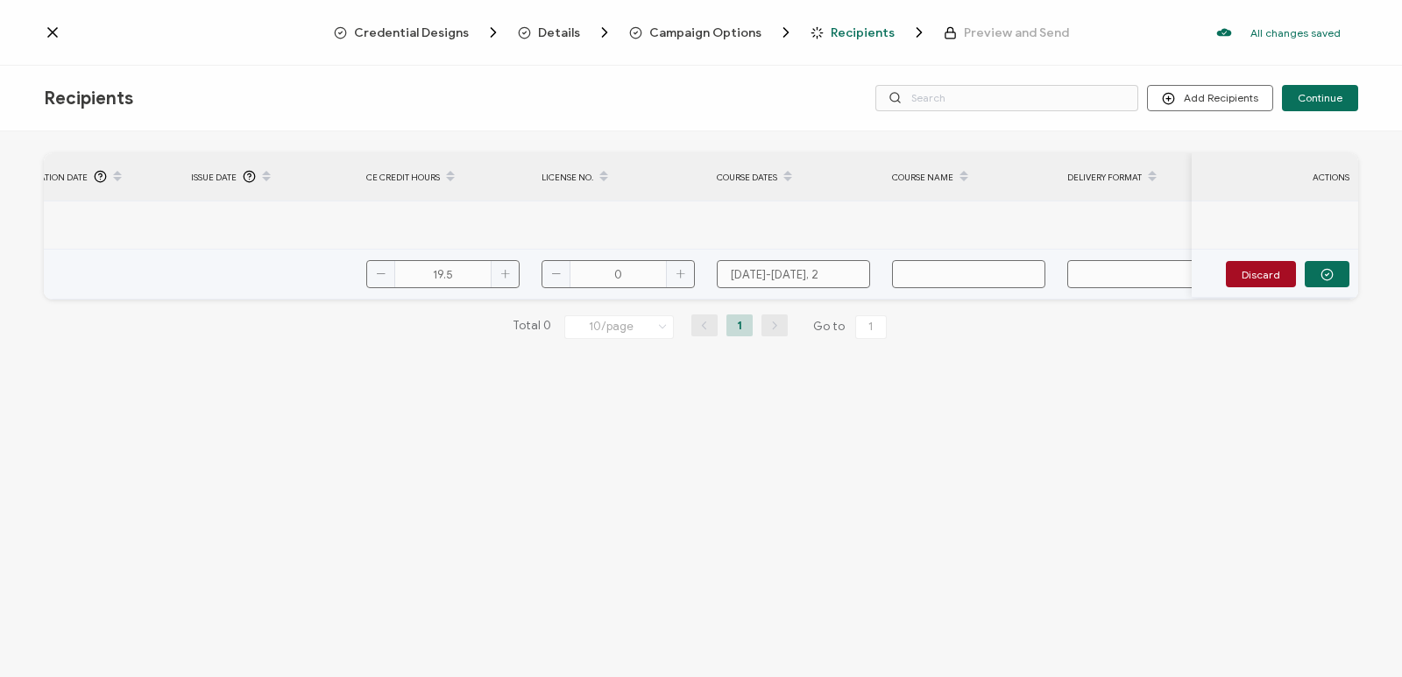
type input "August 4-6, 20"
type input "August 4-6, 202"
type input "August 4-6, 2025"
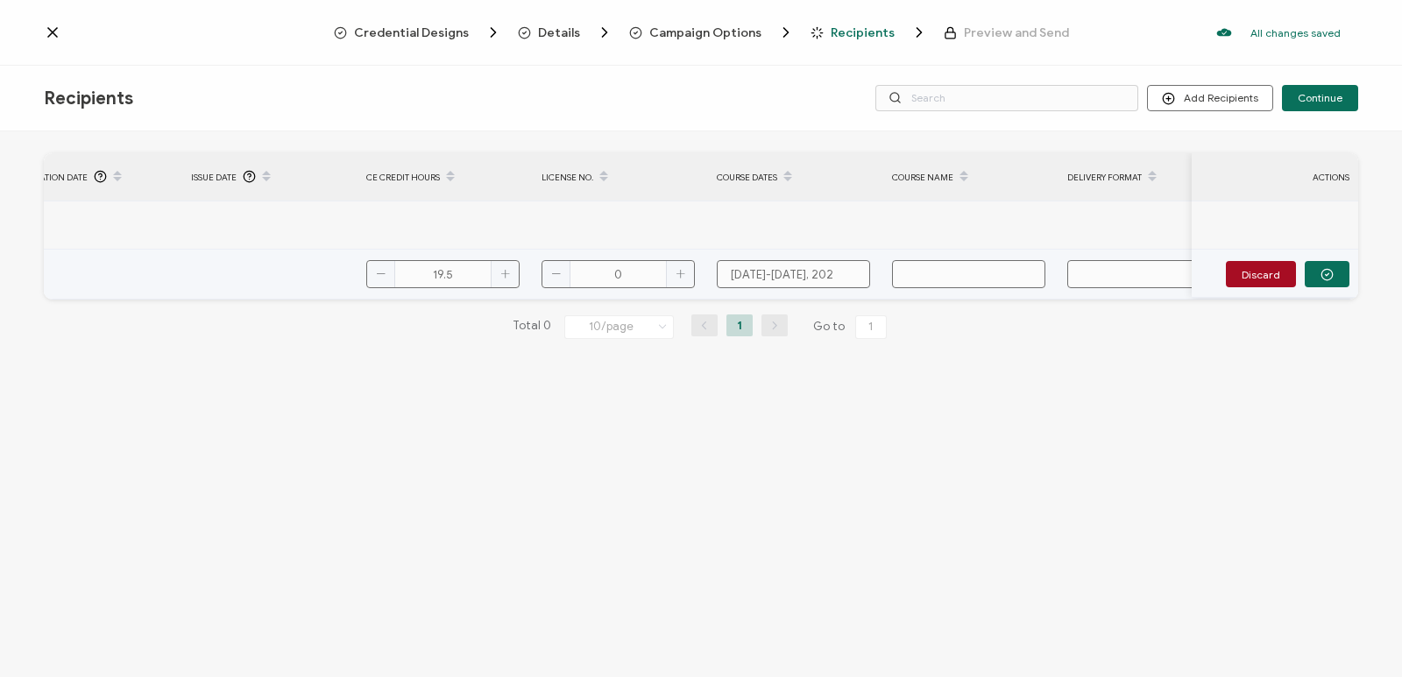
type input "August 4-6, 2025"
click at [907, 264] on input "text" at bounding box center [968, 274] width 153 height 28
type input "N"
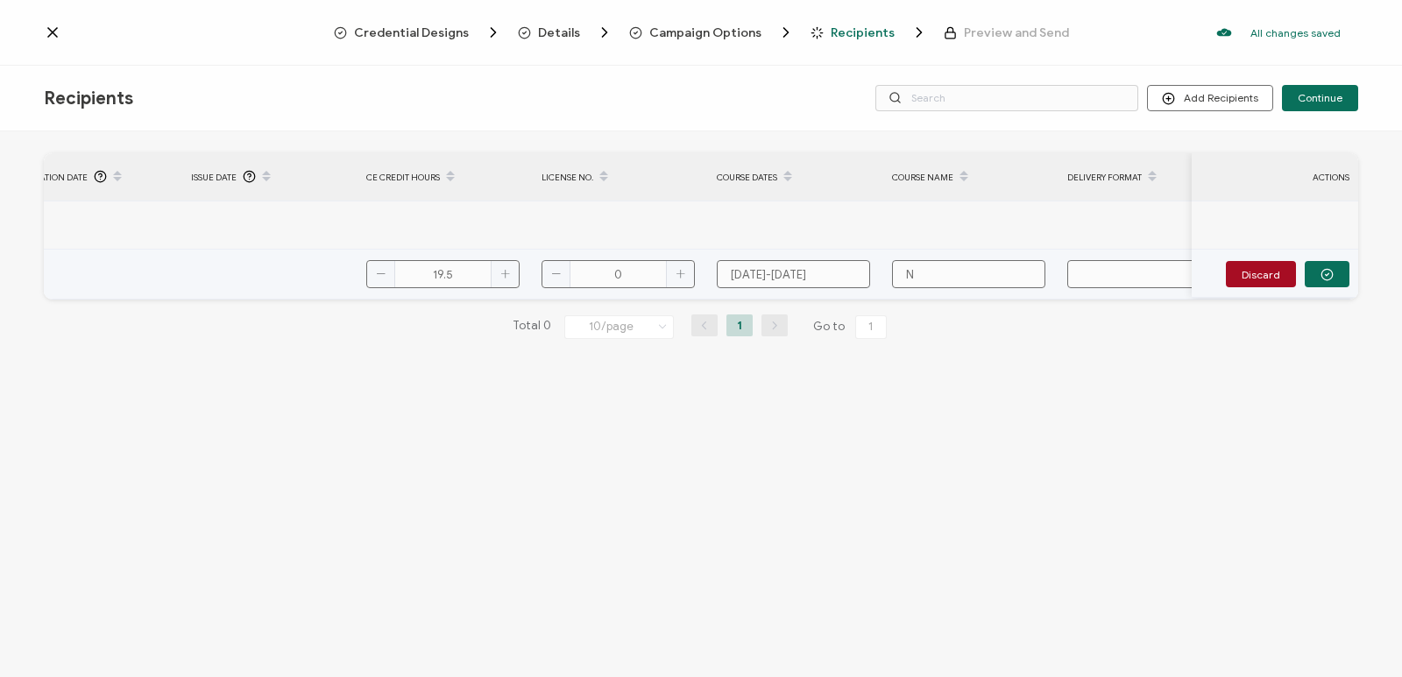
type input "Na"
type input "Nat"
type input "Natu"
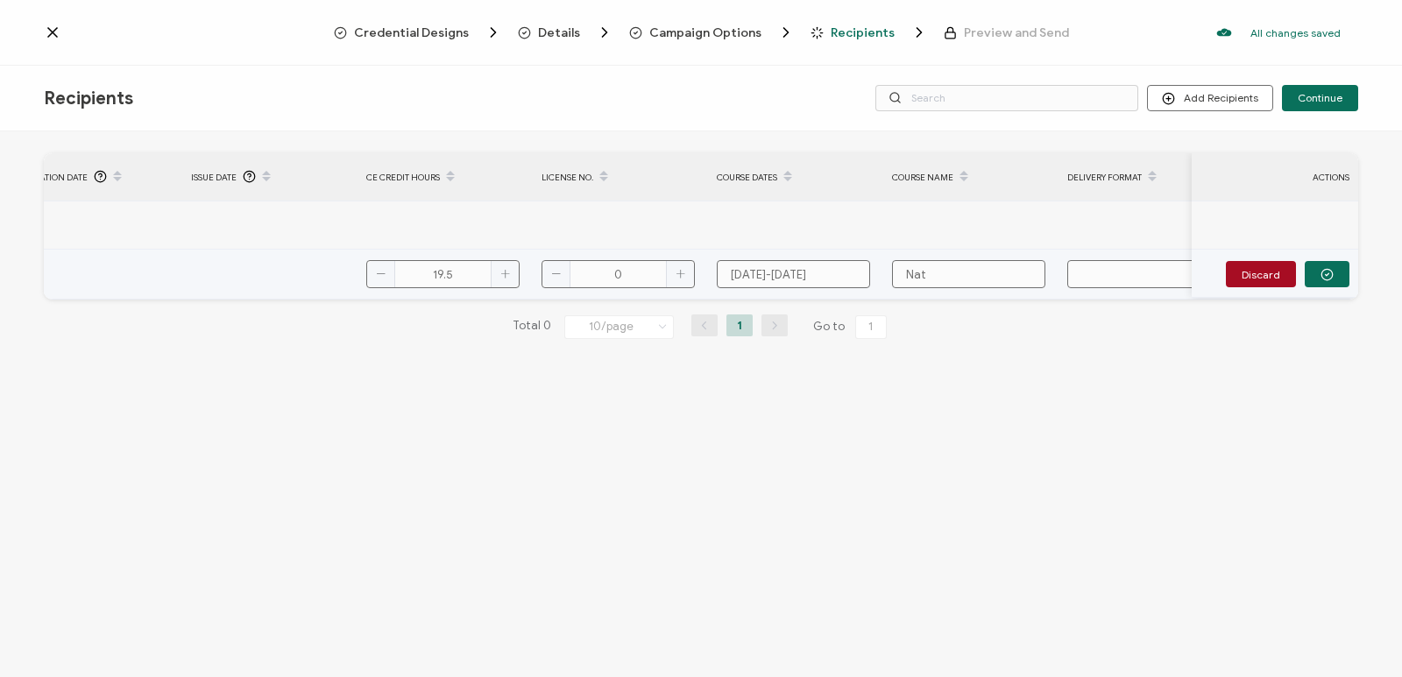
type input "Natu"
type input "Natur"
type input "Nature"
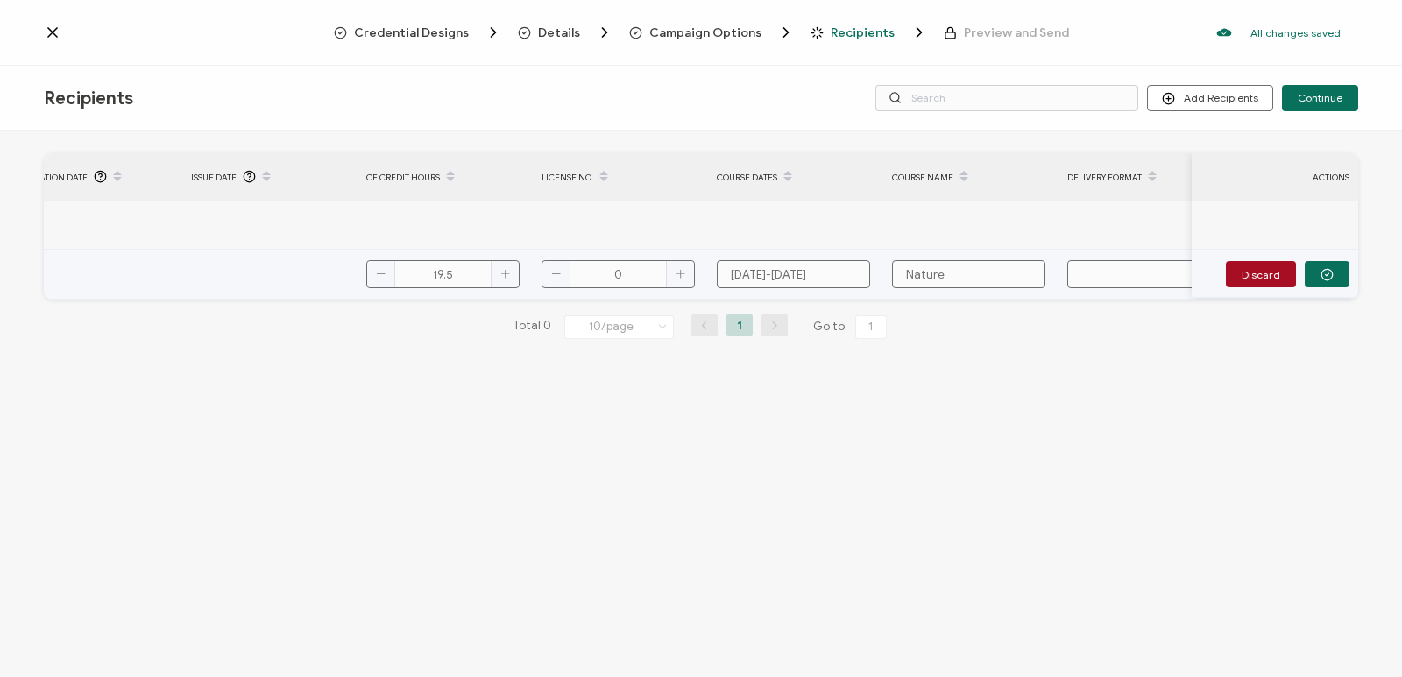
type input "Nature"
type input "Nature I"
type input "Nature In"
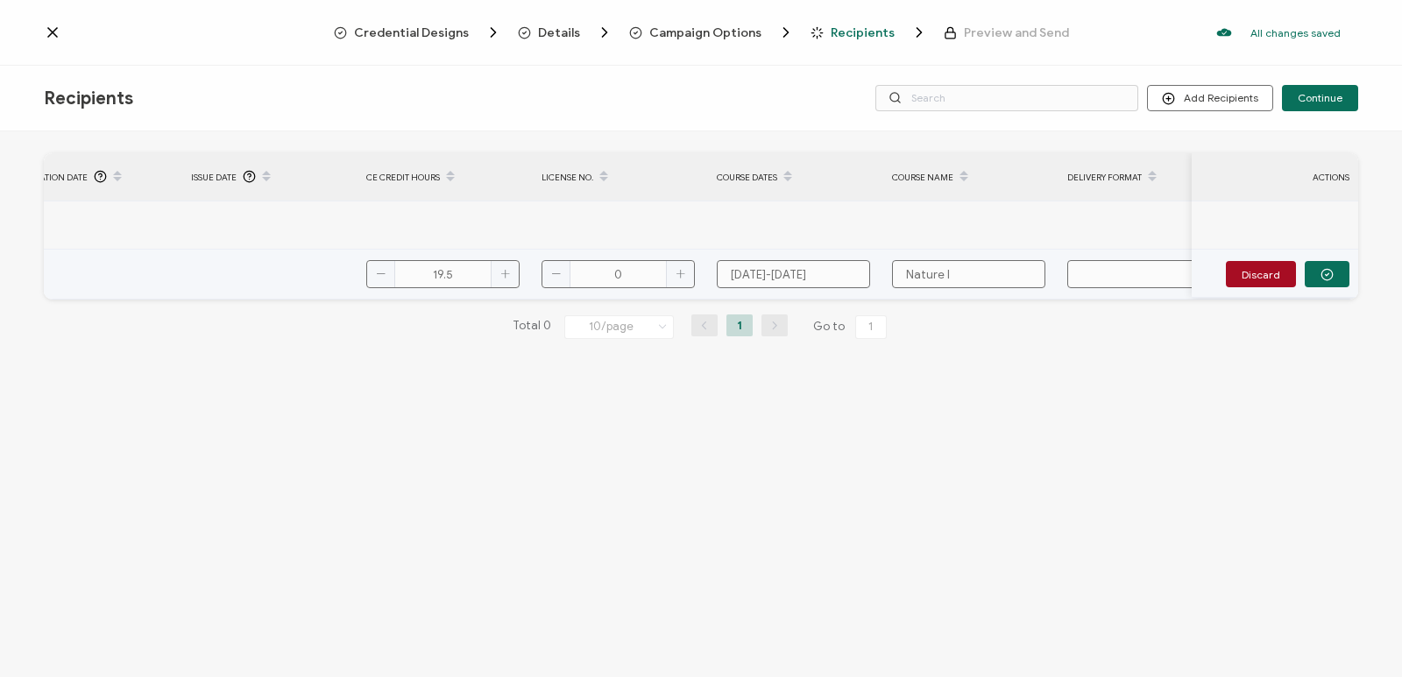
type input "Nature In"
type input "Nature Inf"
type input "Nature Info"
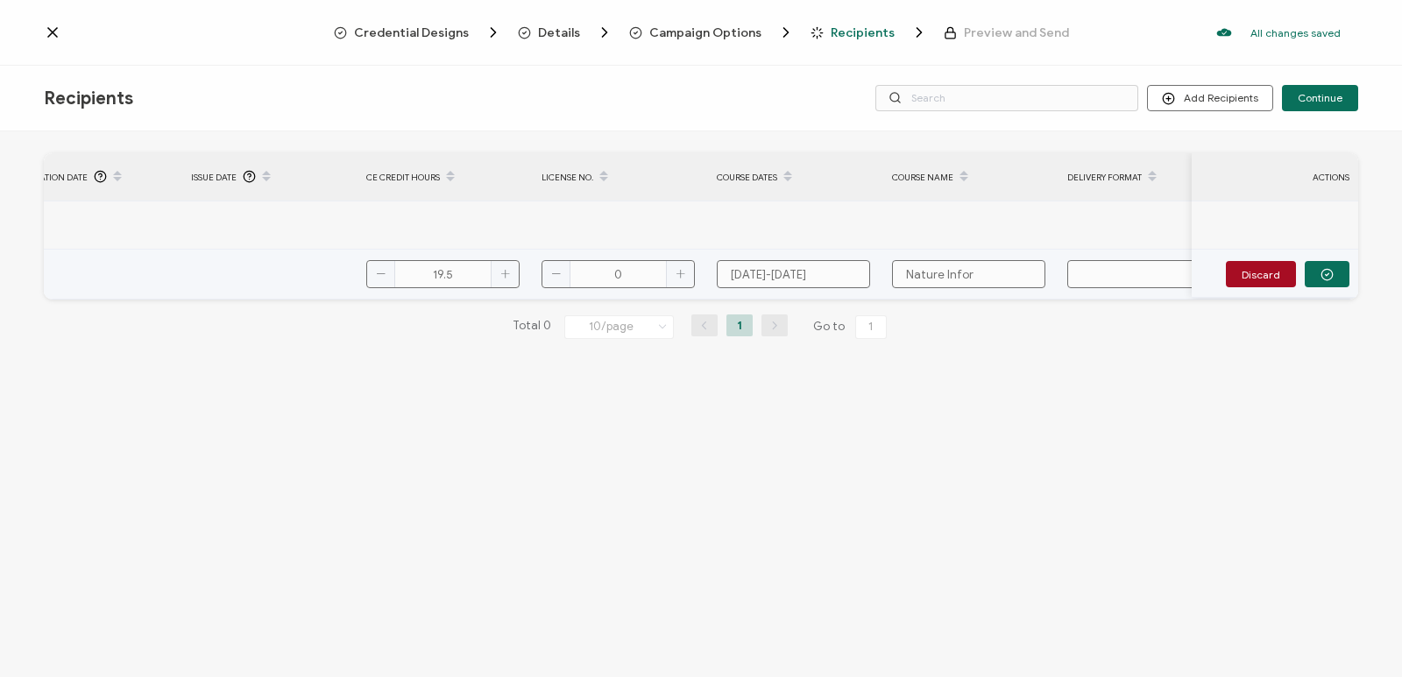
type input "Nature Inform"
type input "Nature Informe"
type input "Nature Informed"
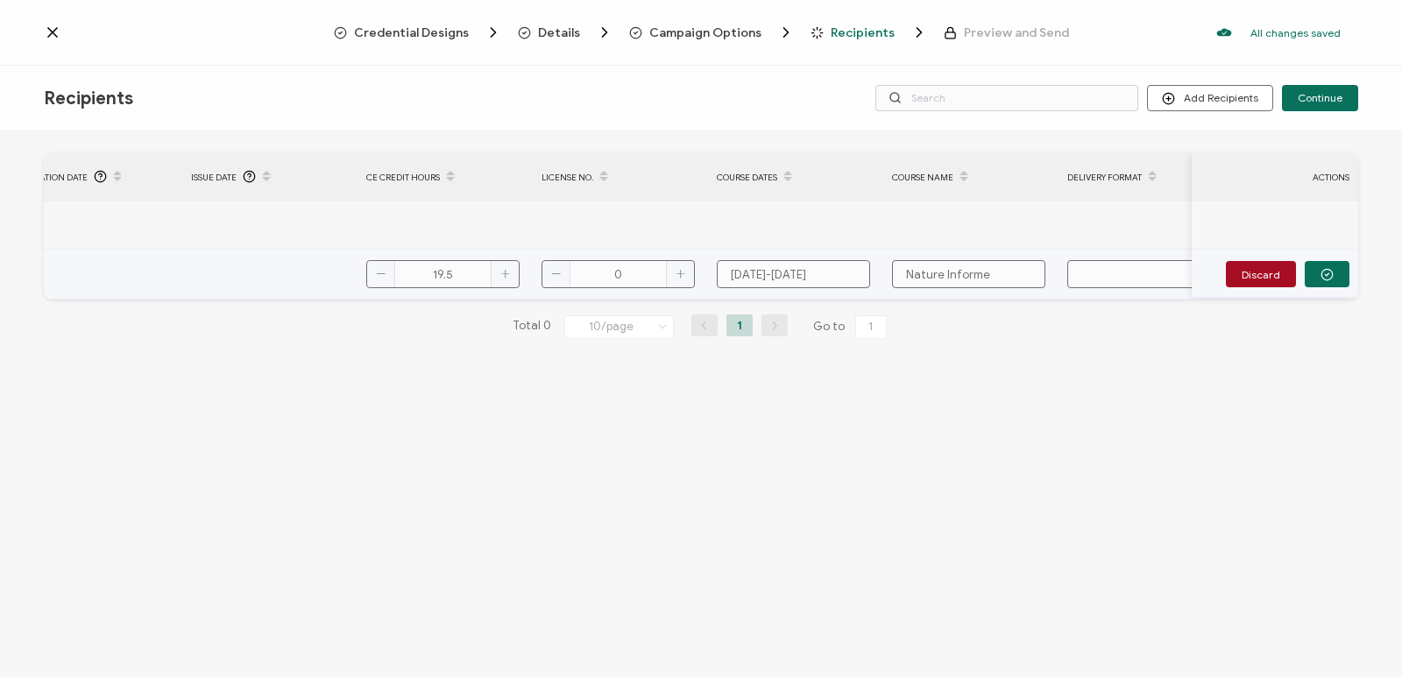
type input "Nature Informed"
type input "Nature Informed T"
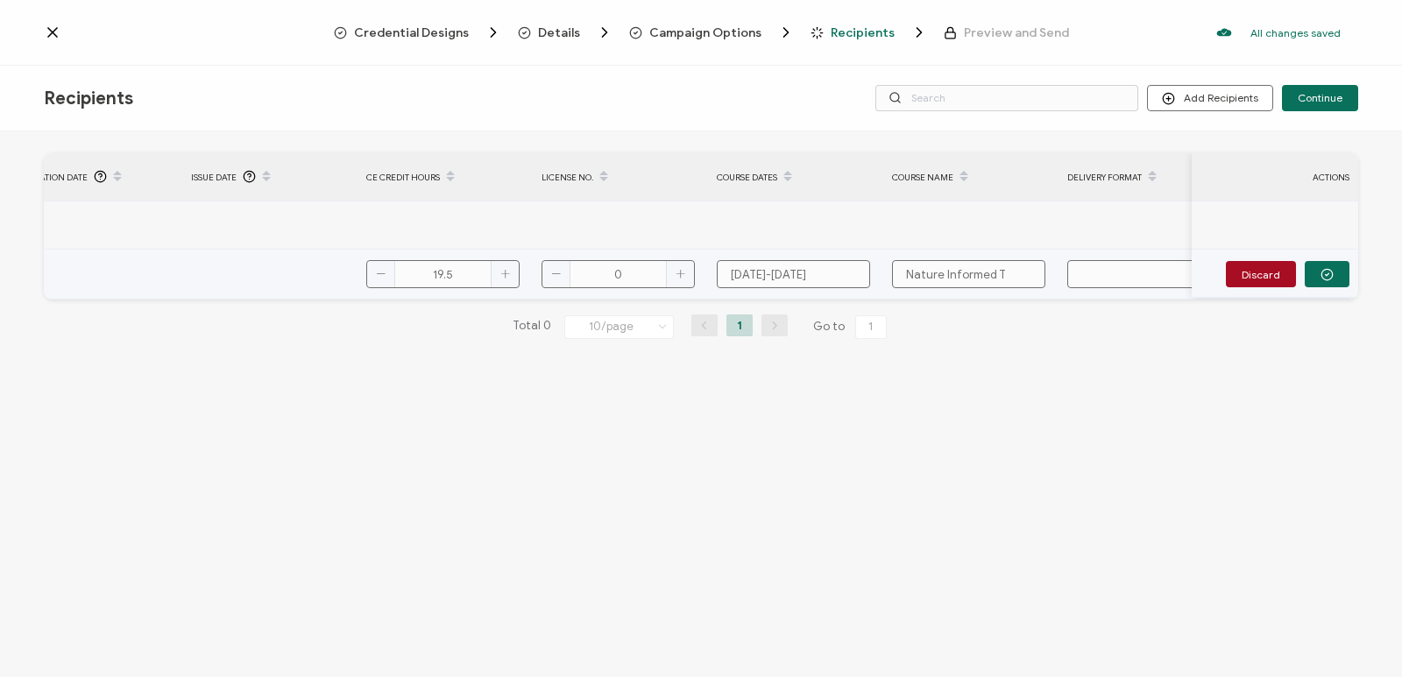
type input "Nature Informed Th"
type input "Nature Informed The"
type input "Nature Informed Ther"
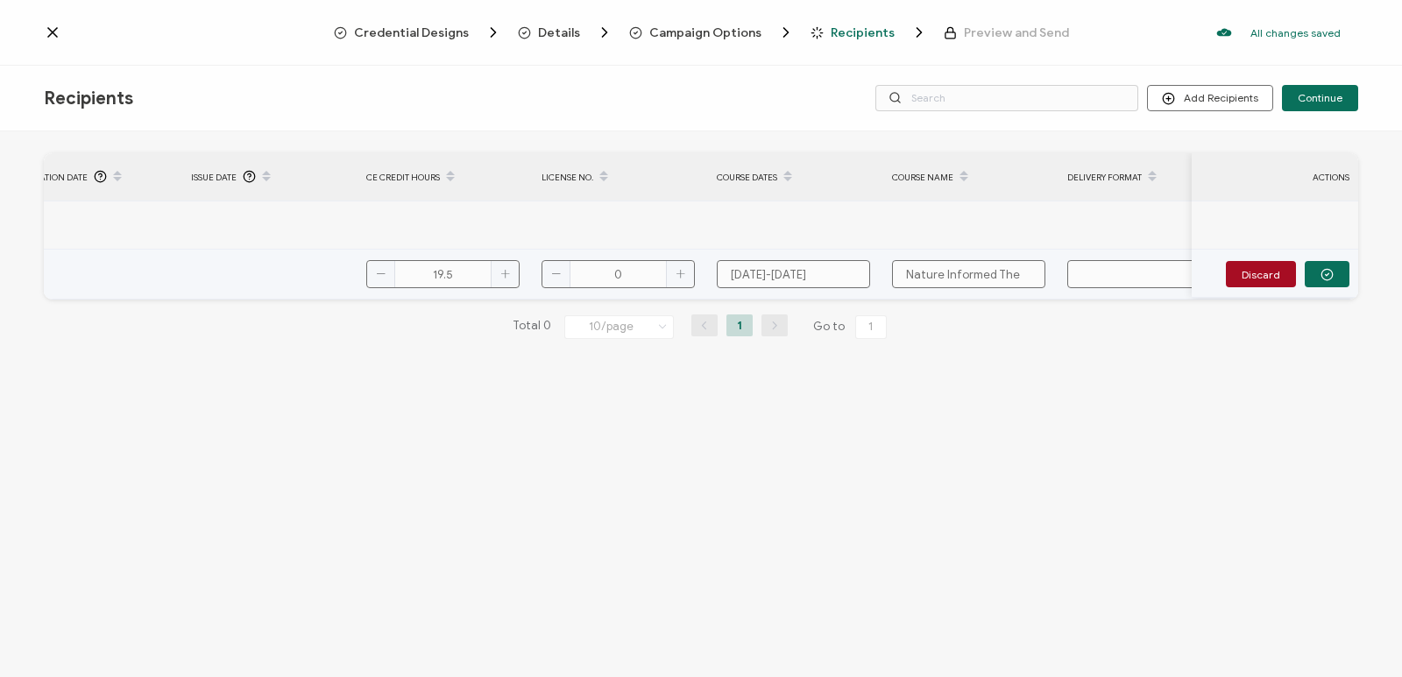
type input "Nature Informed Ther"
type input "Nature Informed Thera"
type input "Nature Informed Therap"
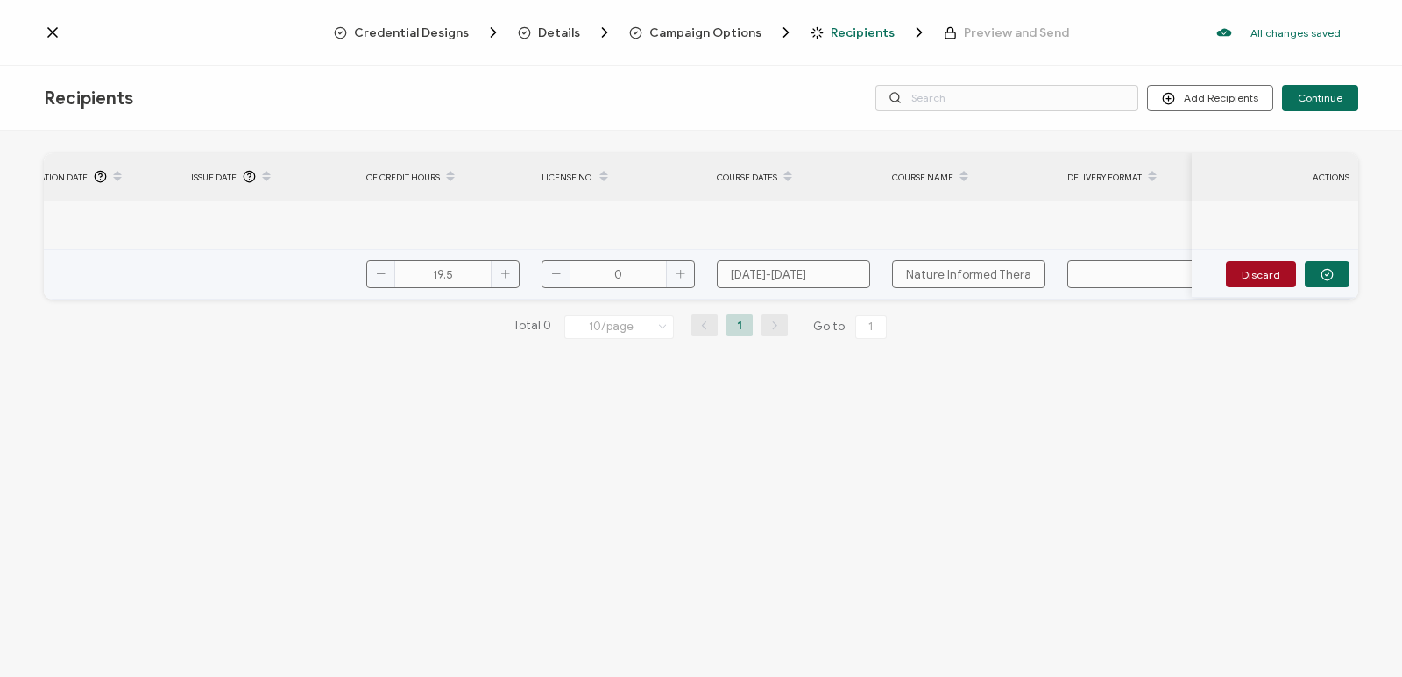
type input "Nature Informed Therapy"
type input "Nature Informed Therapy T"
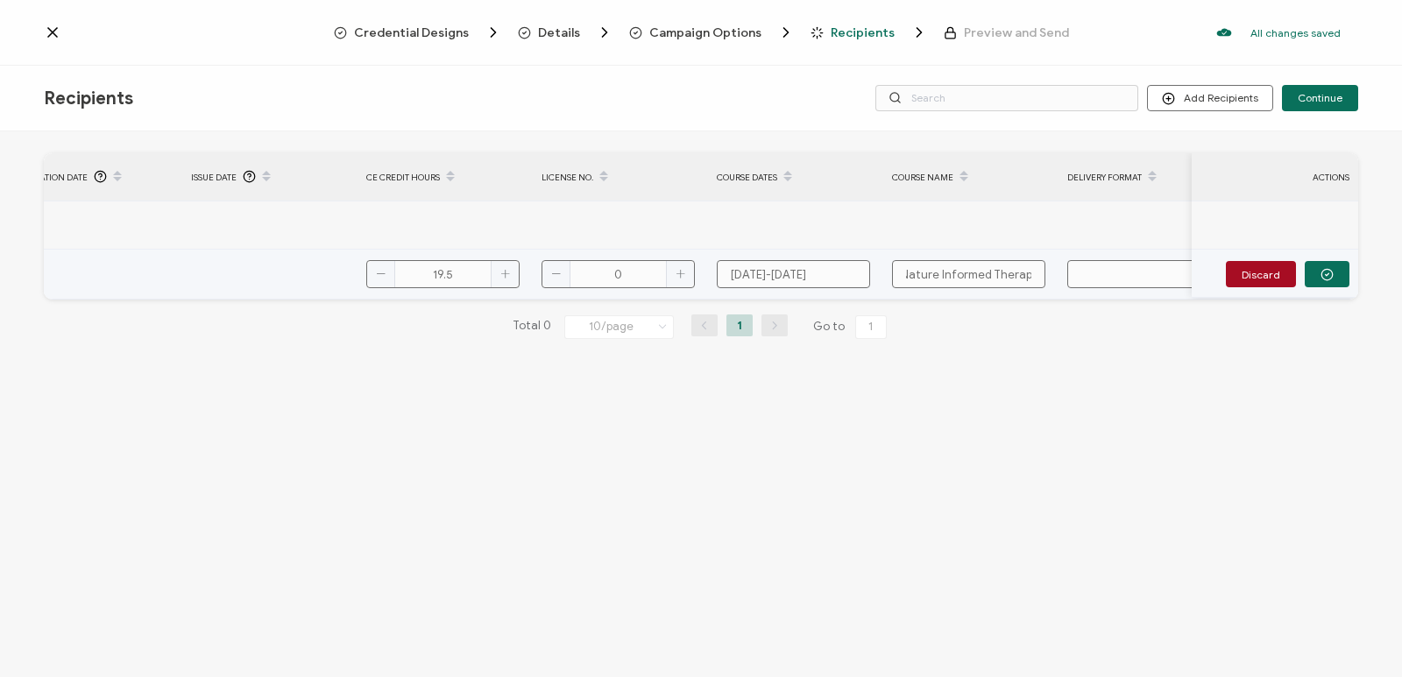
type input "Nature Informed Therapy T"
type input "Nature Informed Therapy Tr"
type input "Nature Informed Therapy Train"
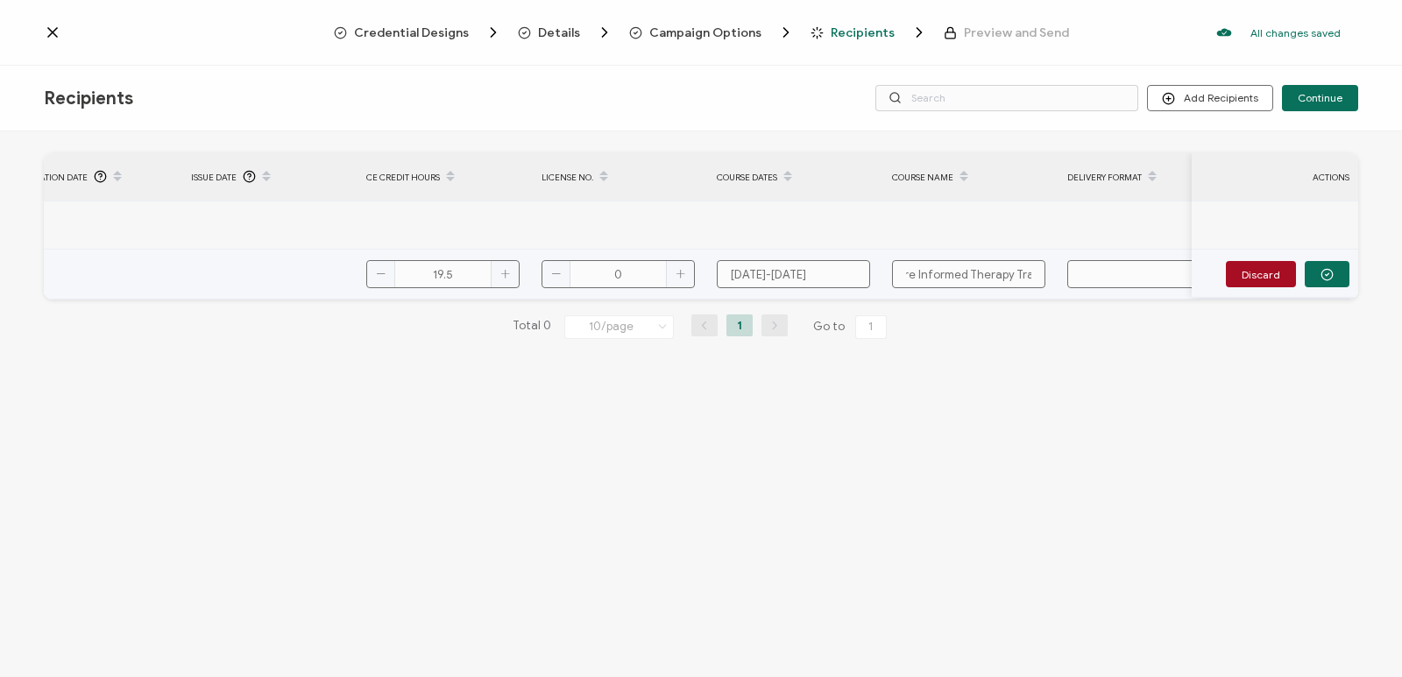
type input "Nature Informed Therapy Trainin"
type input "Nature Informed Therapy Training"
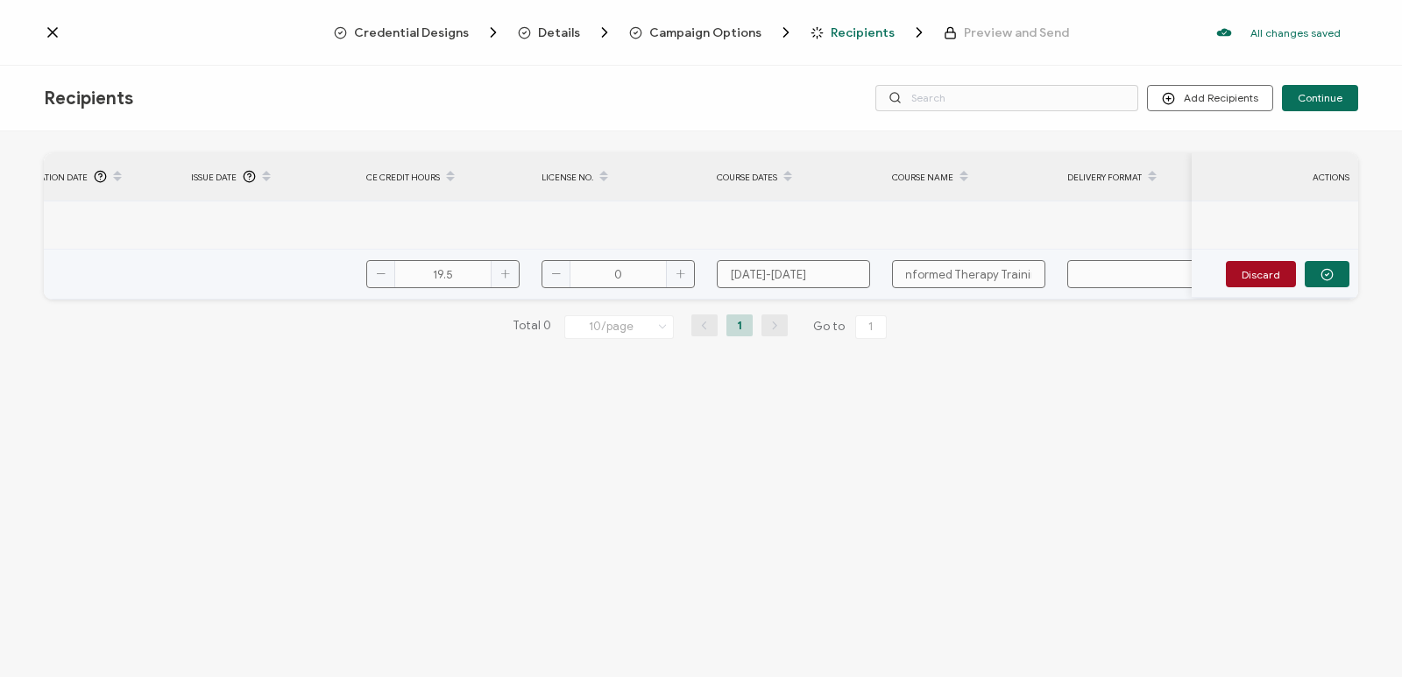
type input "Nature Informed Therapy Training"
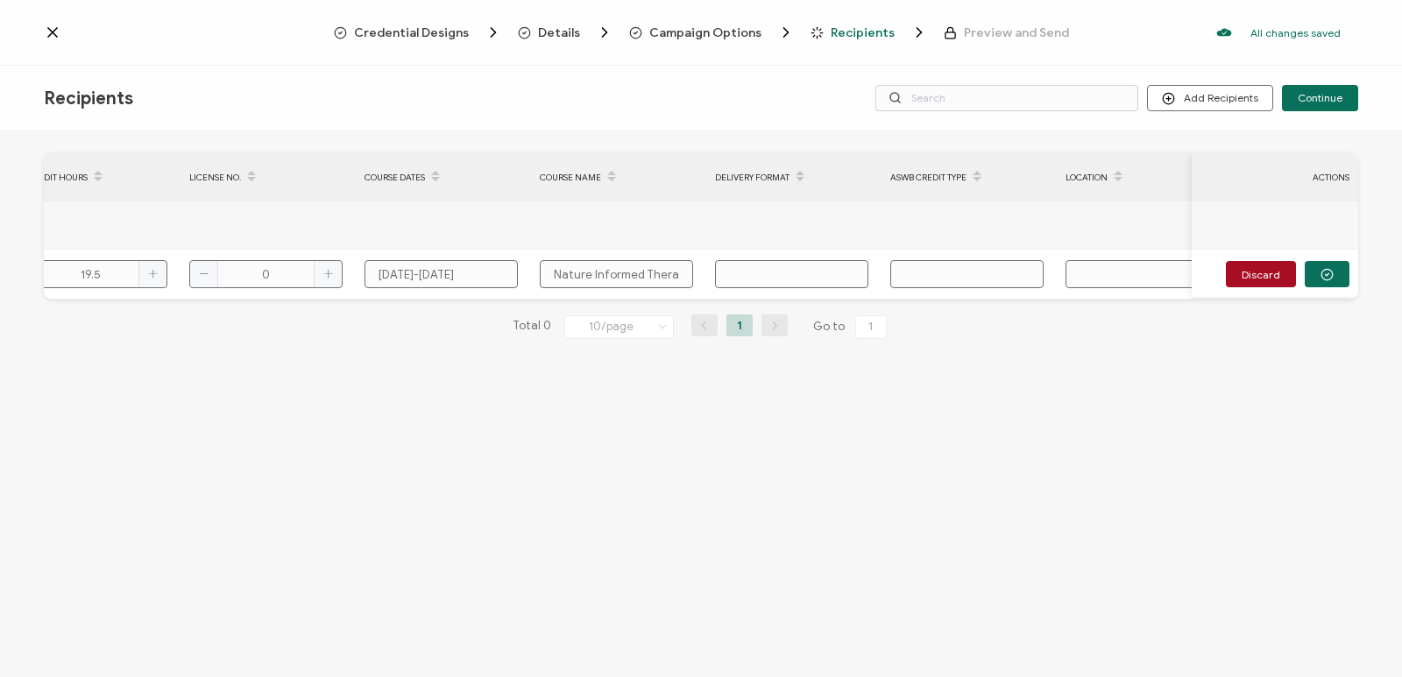
scroll to position [0, 916]
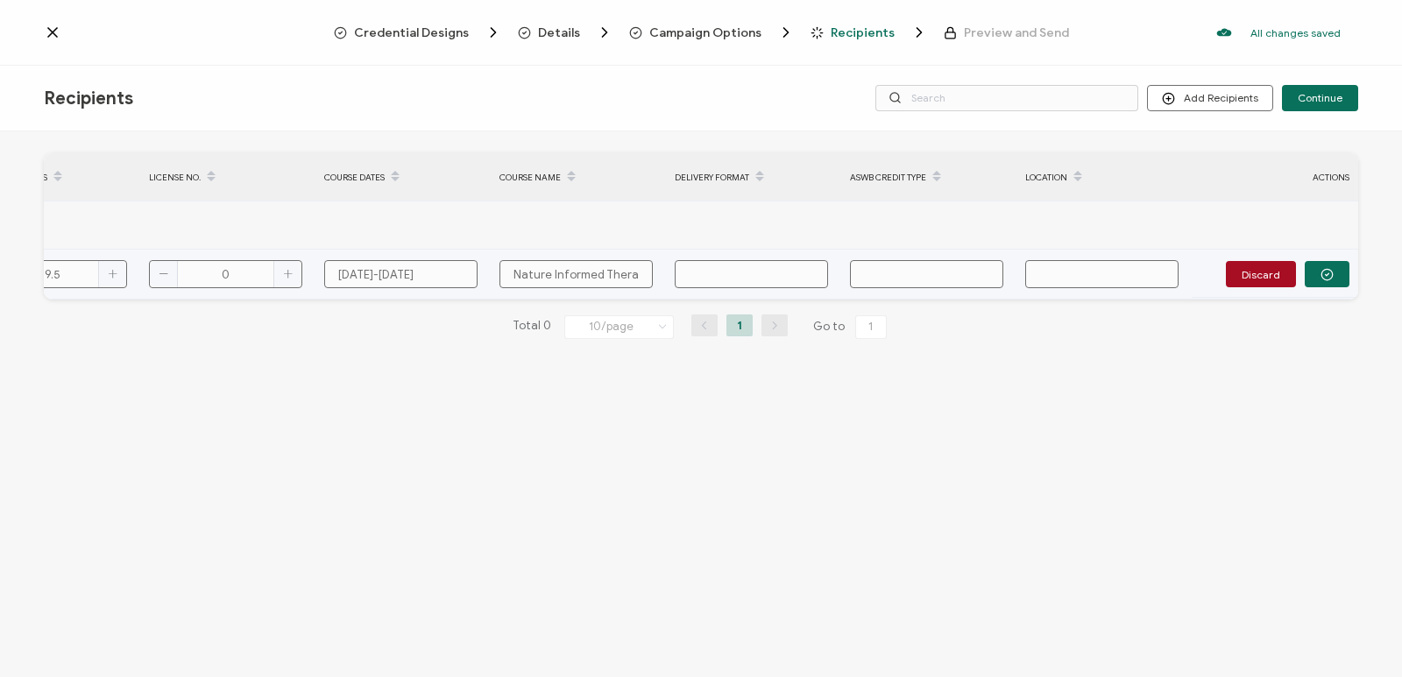
click at [1113, 271] on input "text" at bounding box center [1101, 274] width 153 height 28
type input "S"
type input "Sa"
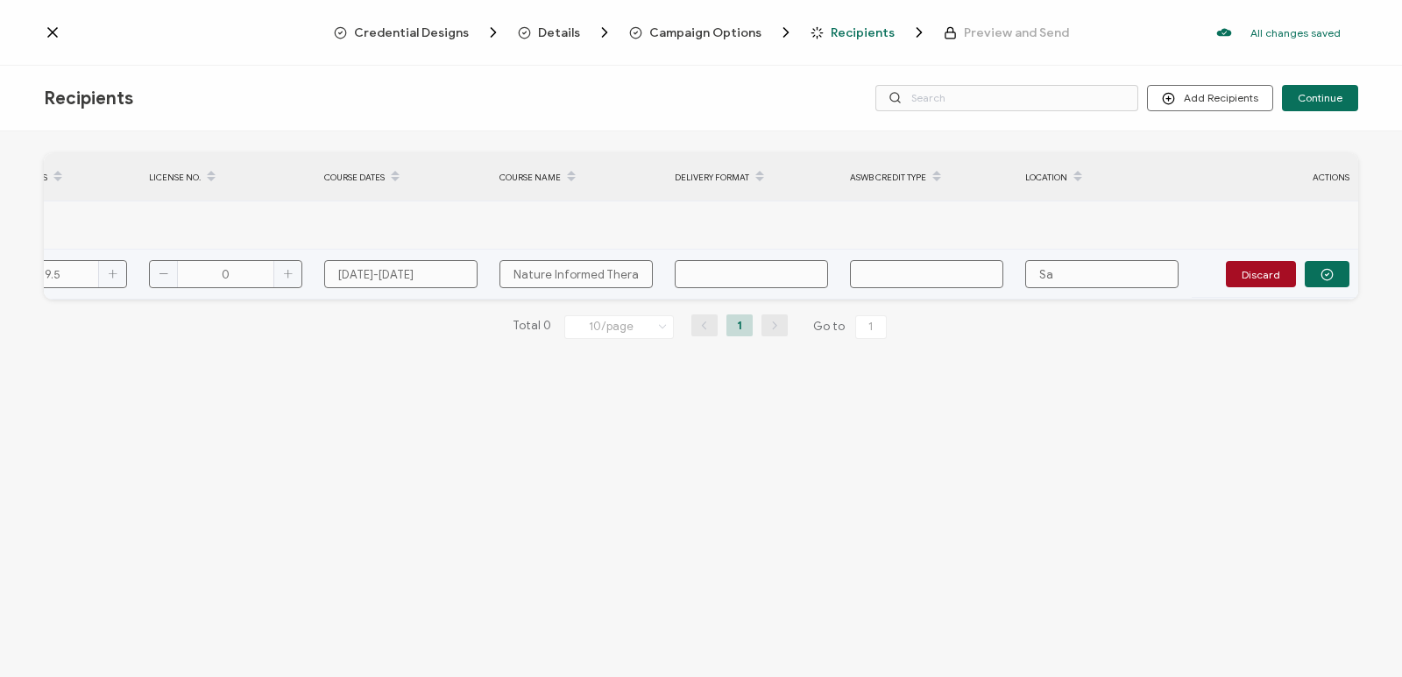
type input "Sal"
type input "Salt"
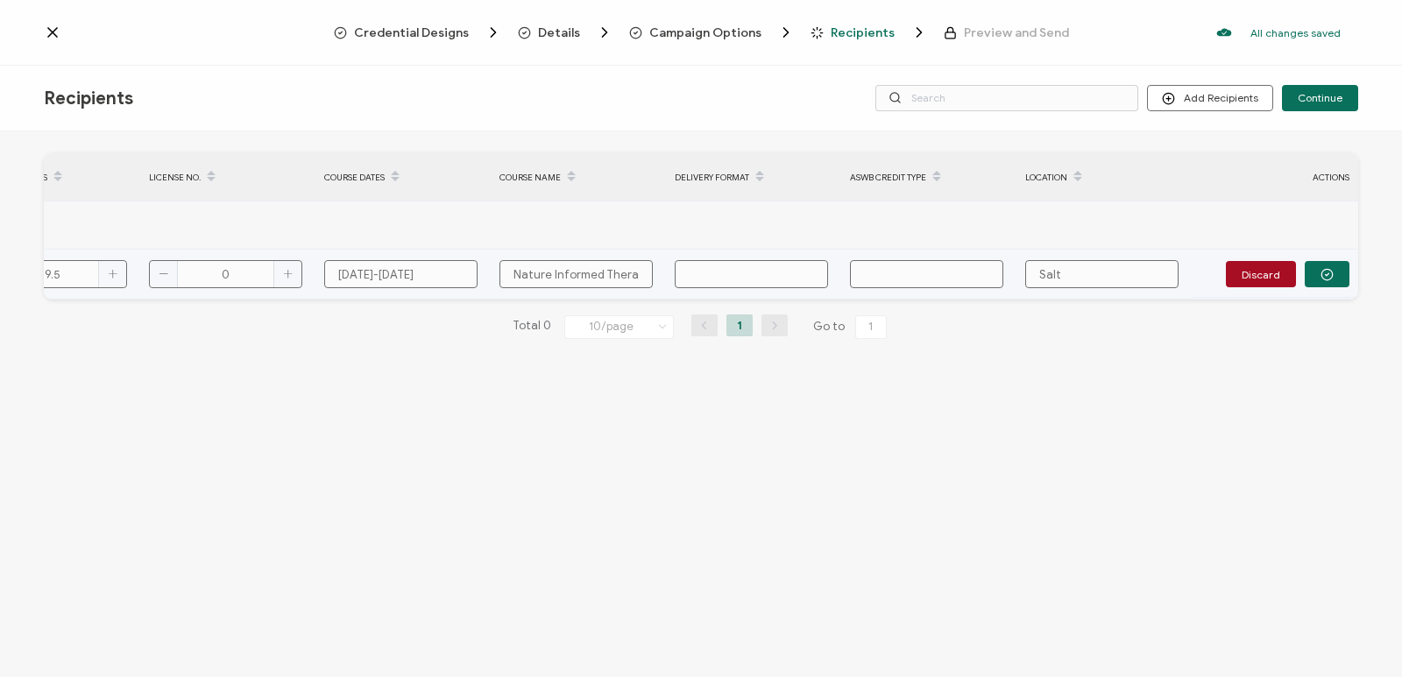
type input "Salt"
type input "Salt L"
type input "Salt La"
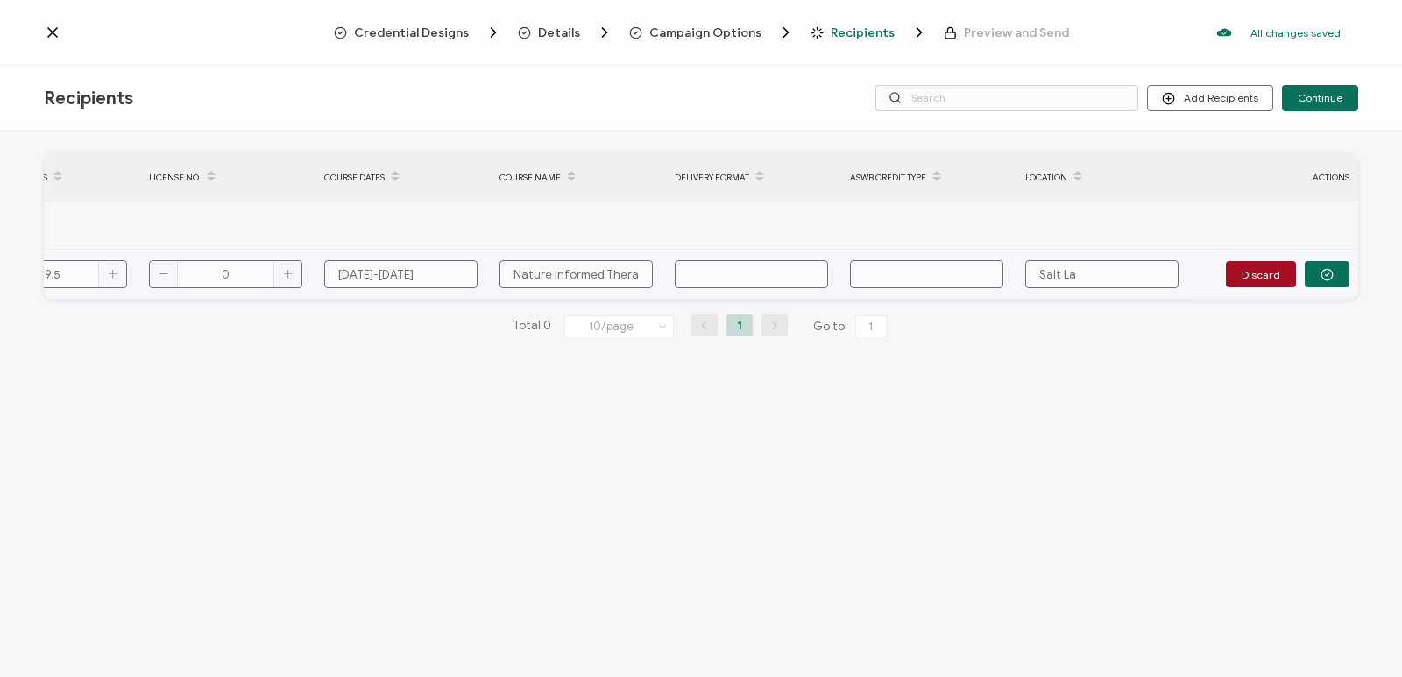
type input "Salt Lak"
type input "Salt Lake"
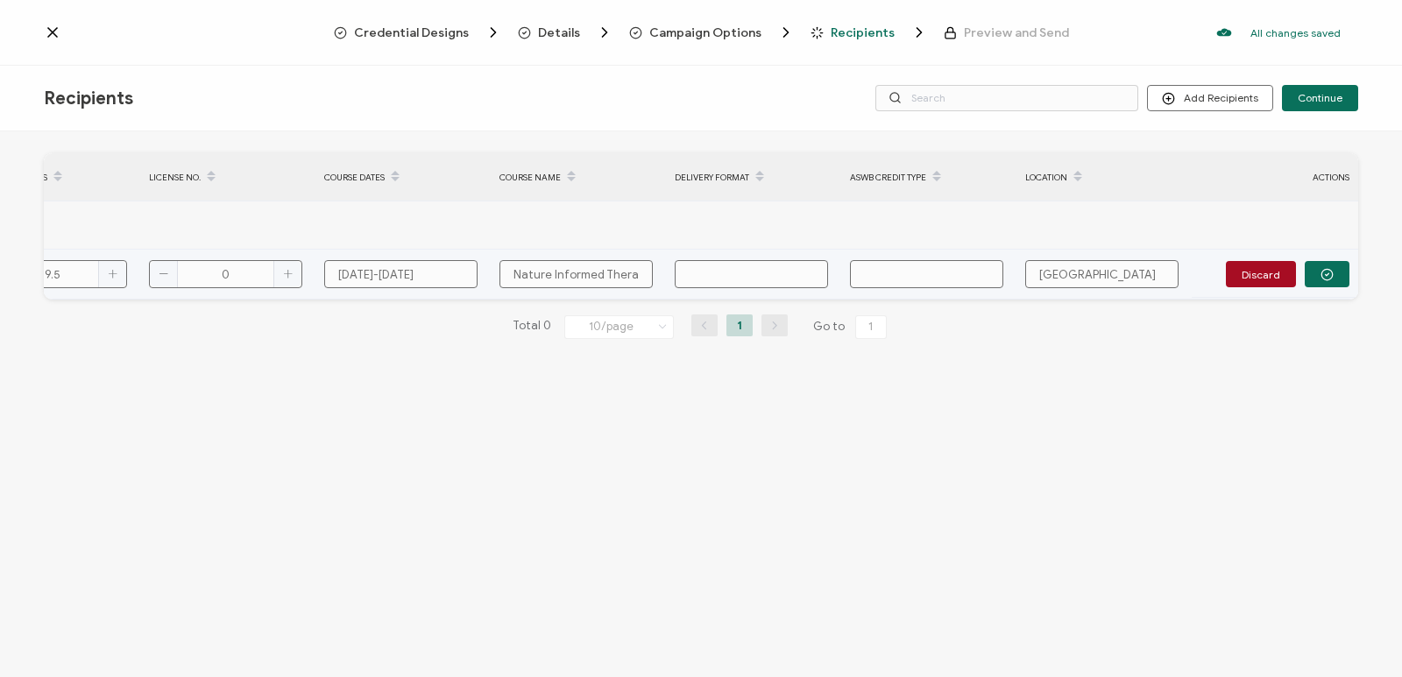
type input "Salt Lake"
type input "Salt Lake C"
type input "Salt Lake Ci"
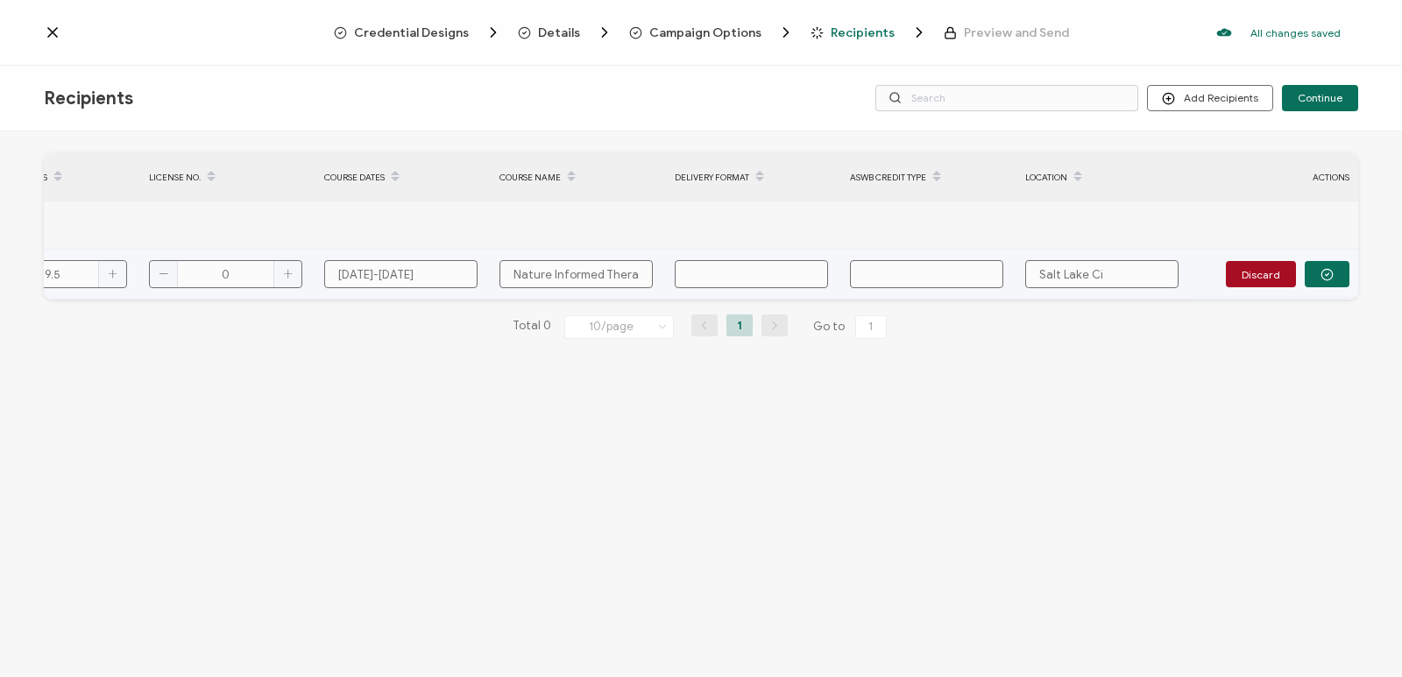
type input "Salt Lake Cit"
type input "Salt Lake City"
type input "Salt Lake City,"
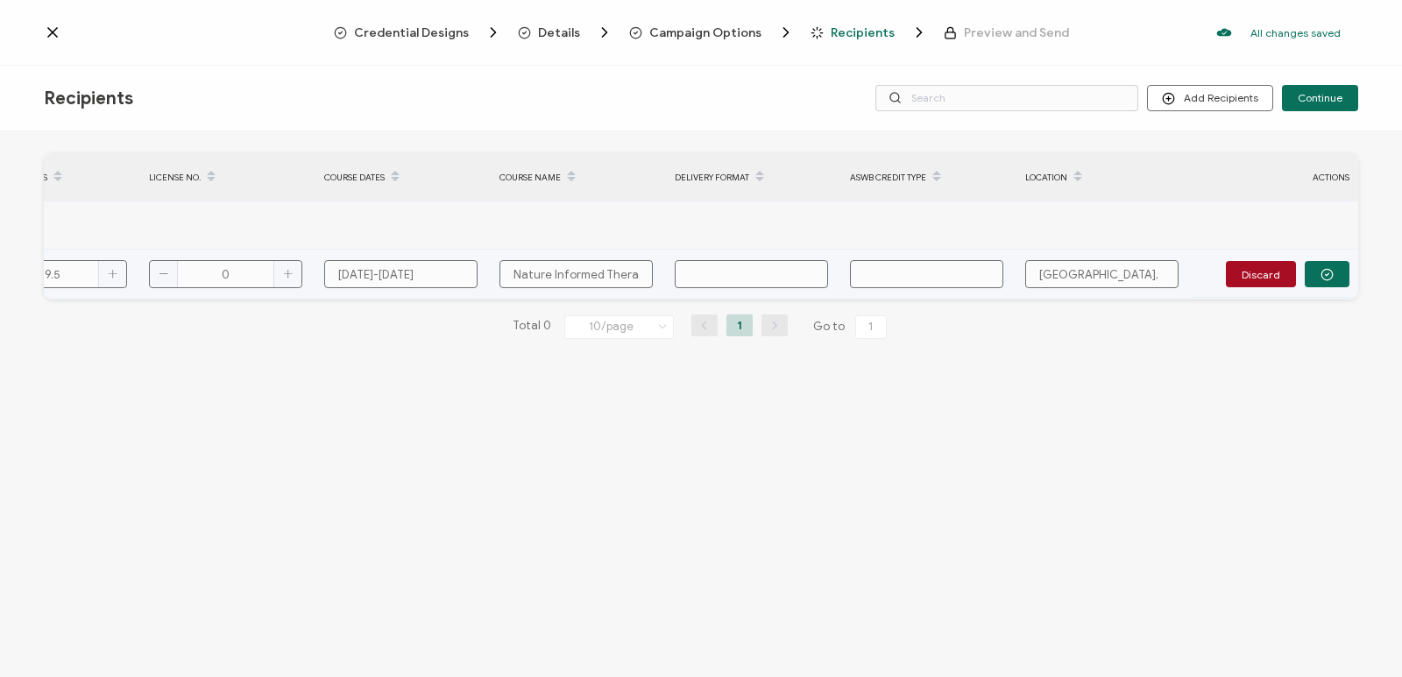
type input "Salt Lake City,"
type input "Salt Lake City, U"
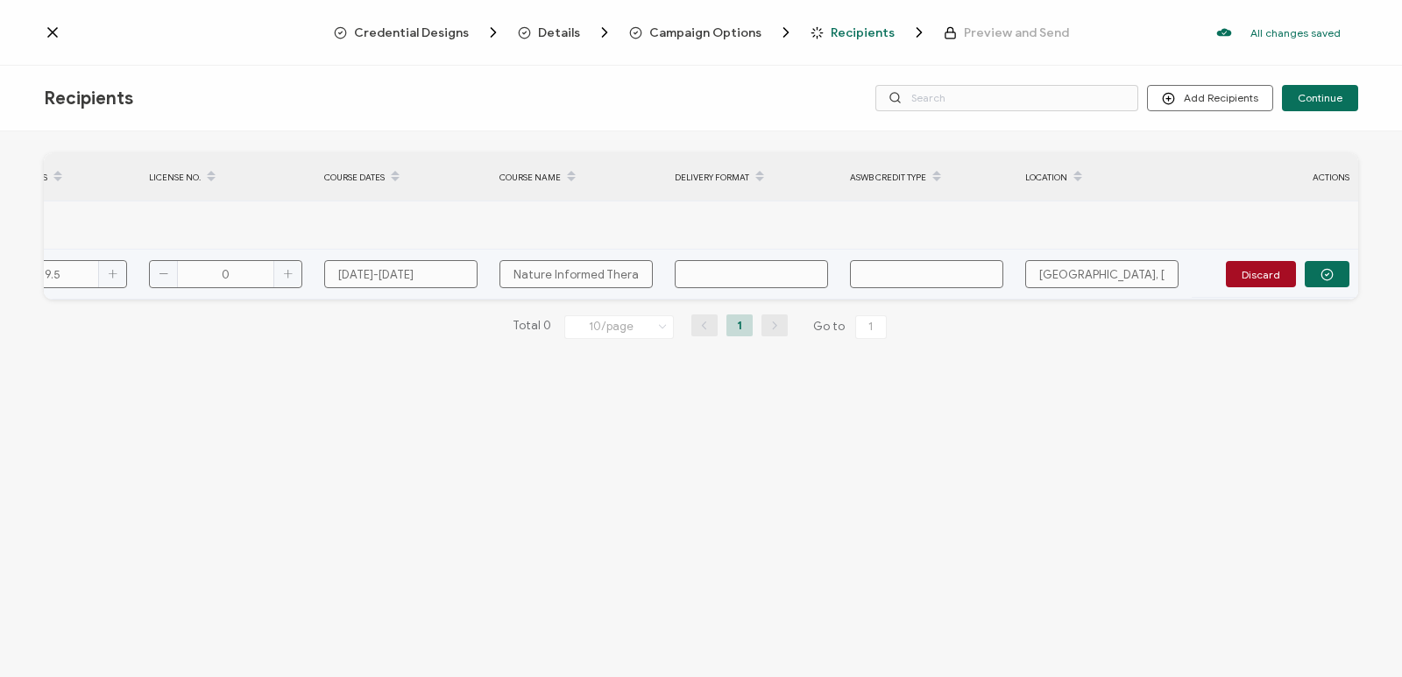
type input "Salt Lake City, Ut"
type input "Salt Lake City, Uta"
type input "Salt Lake City, Utah"
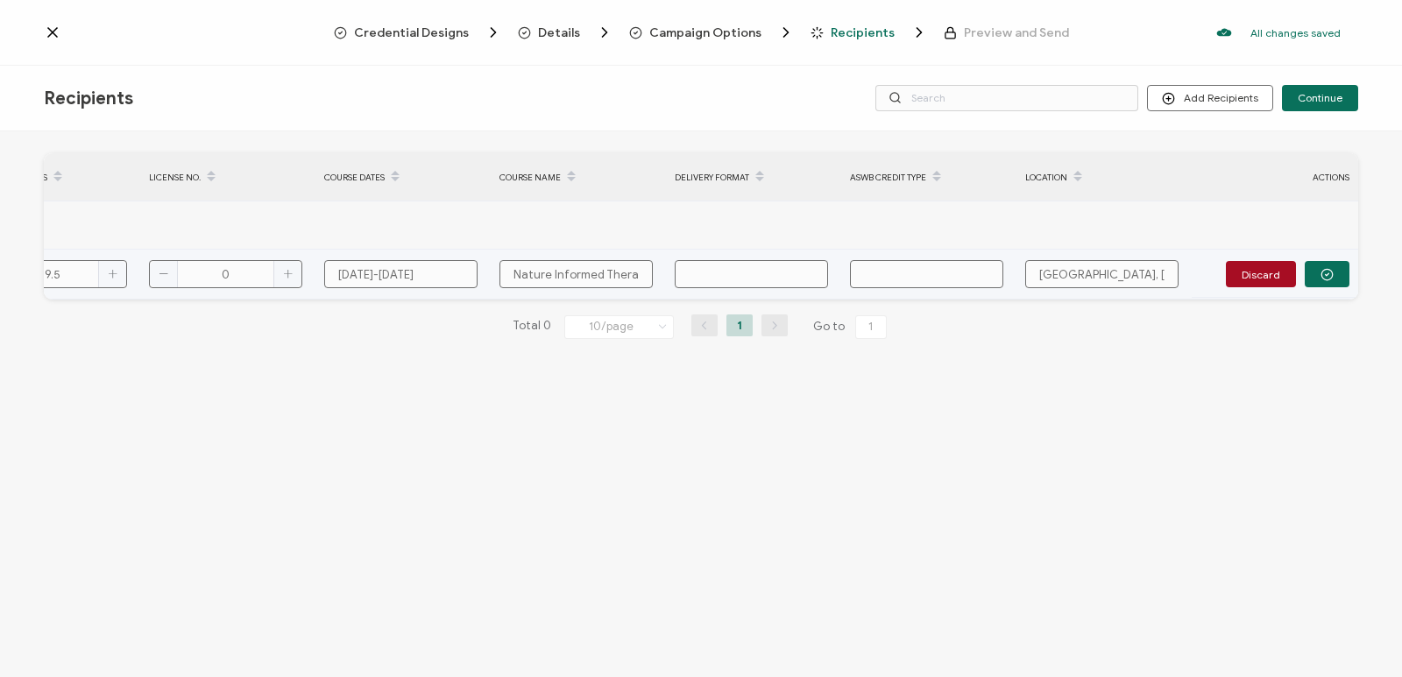
type input "Salt Lake City, Utah"
click at [889, 266] on input "text" at bounding box center [926, 274] width 153 height 28
click at [772, 272] on input "text" at bounding box center [751, 274] width 153 height 28
type input "i"
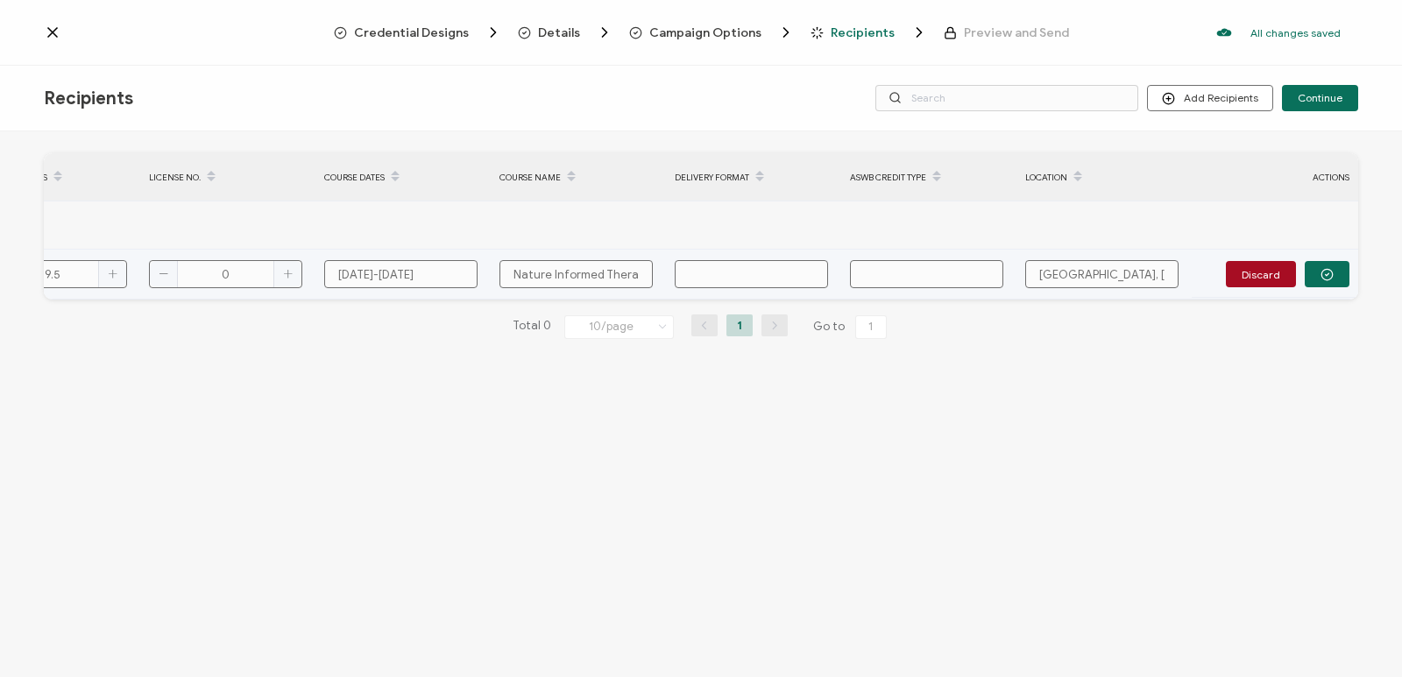
type input "i"
type input "in"
type input "in-"
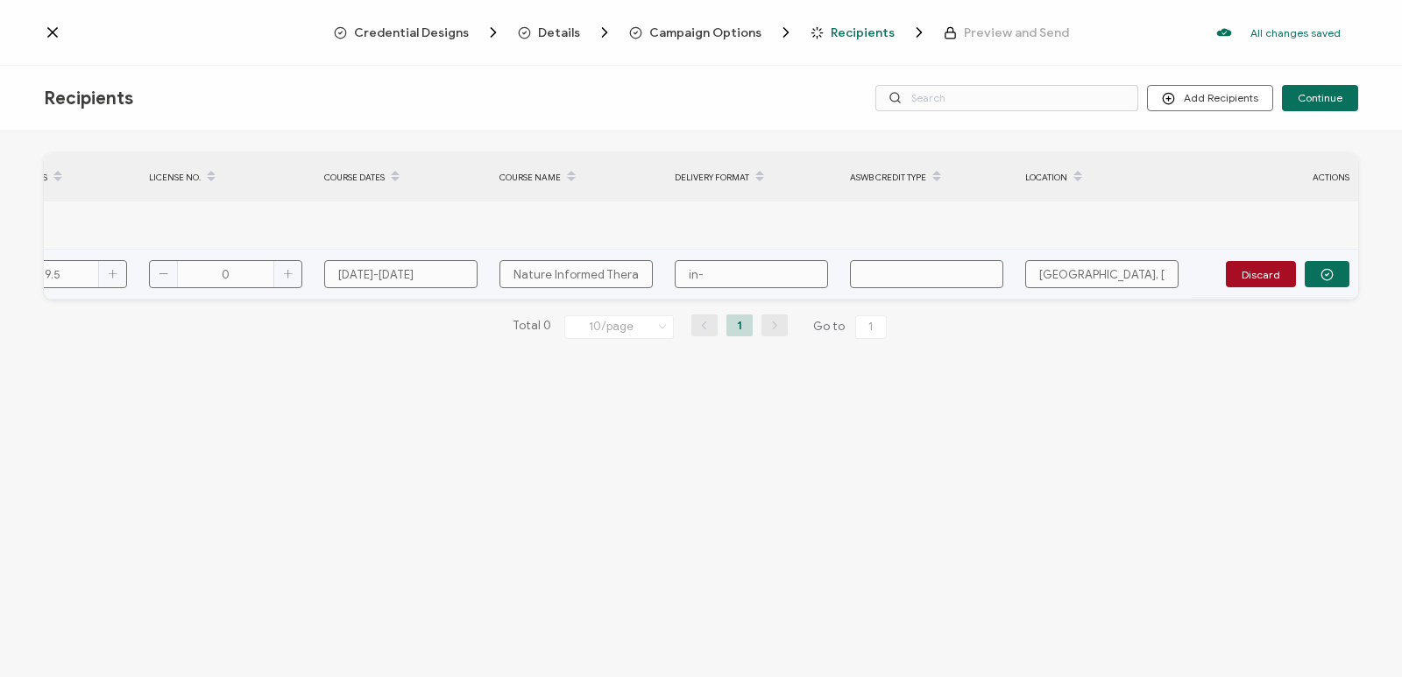
type input "in-o"
type input "in-oe"
type input "in-oer"
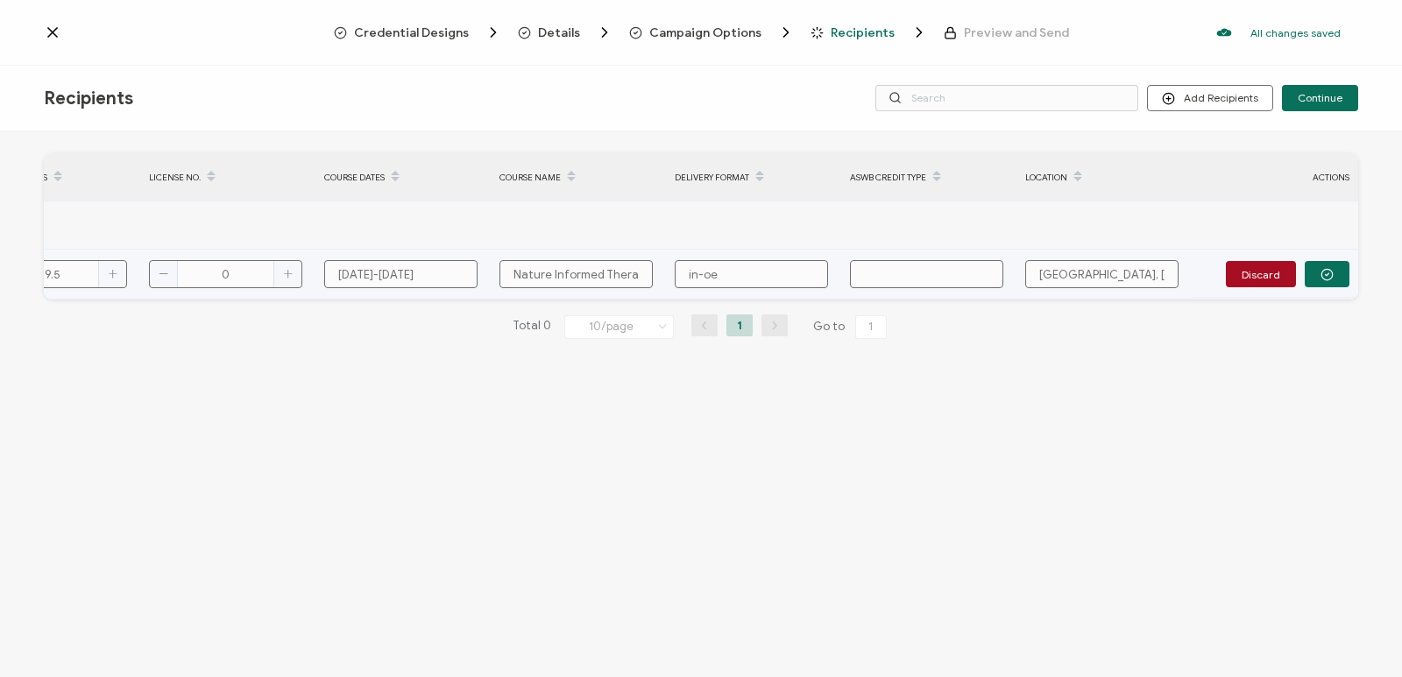
type input "in-oer"
type input "in-oe"
type input "in-o"
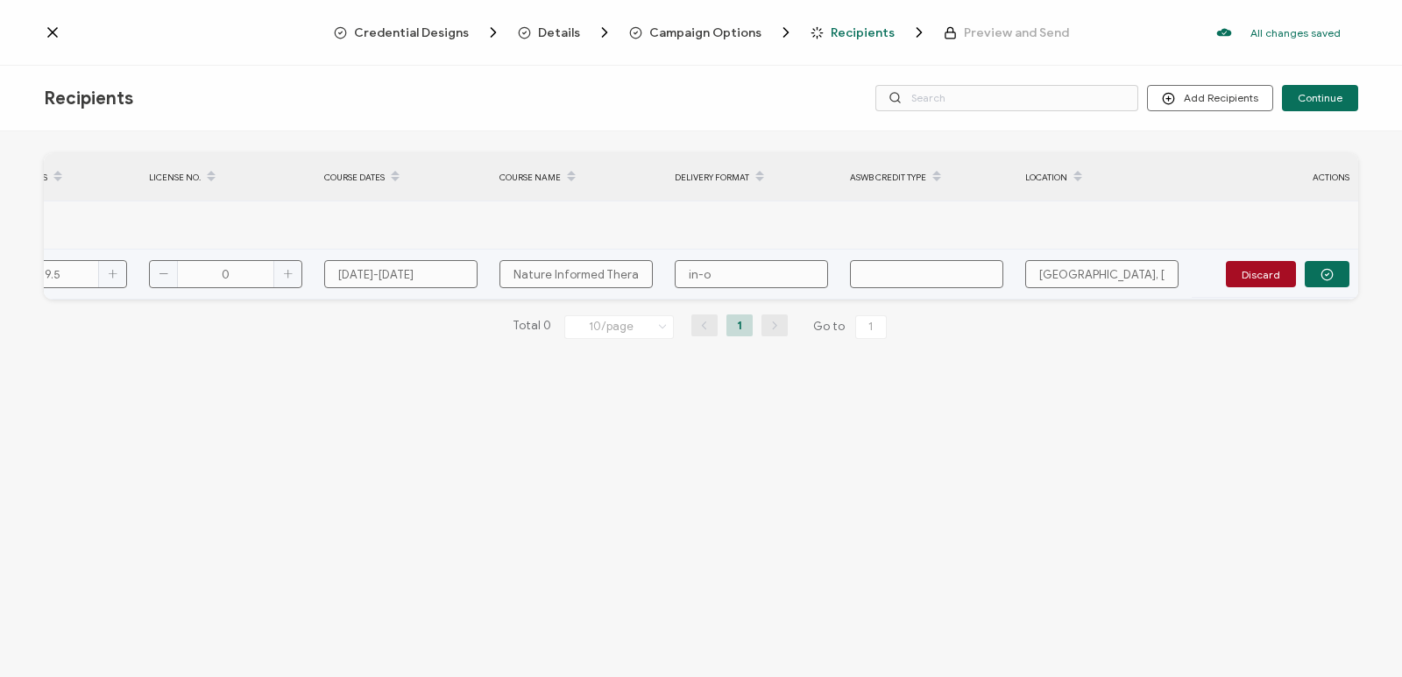
type input "in-"
type input "in-p"
type input "in-pe"
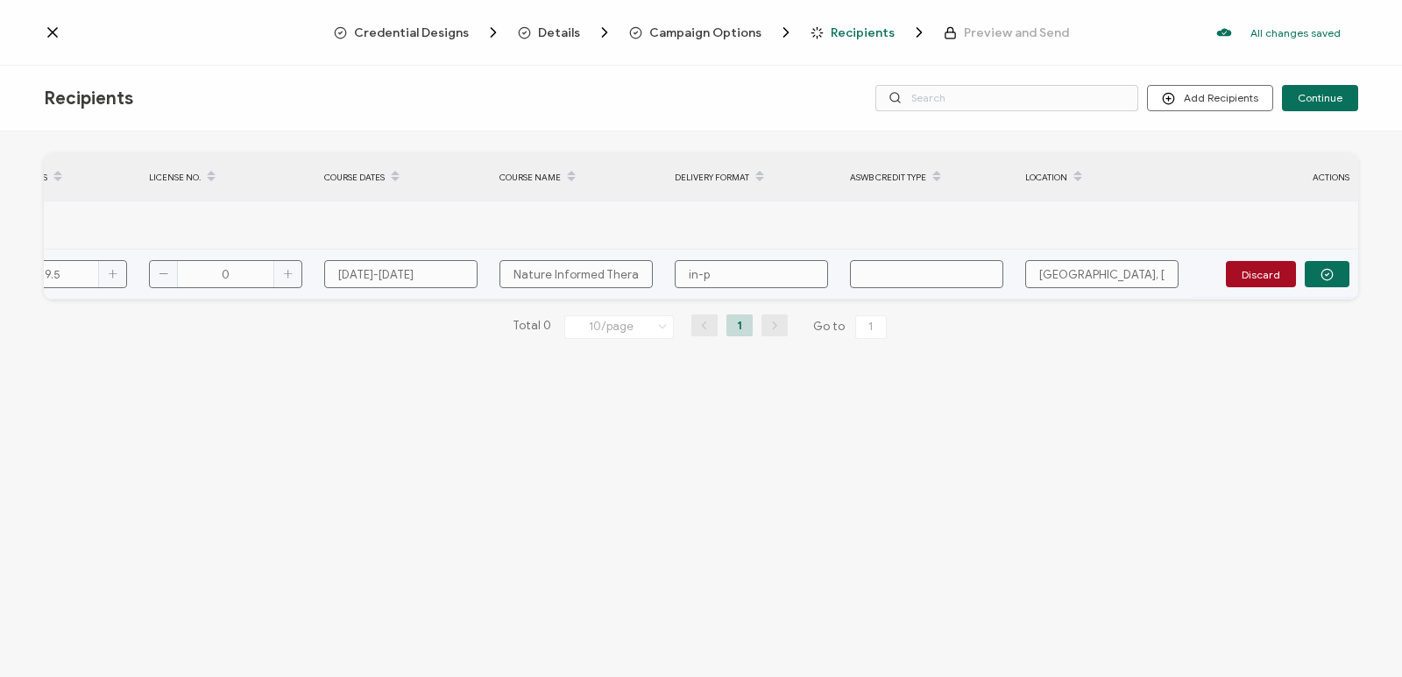
type input "in-pe"
type input "in-per"
type input "in-pers"
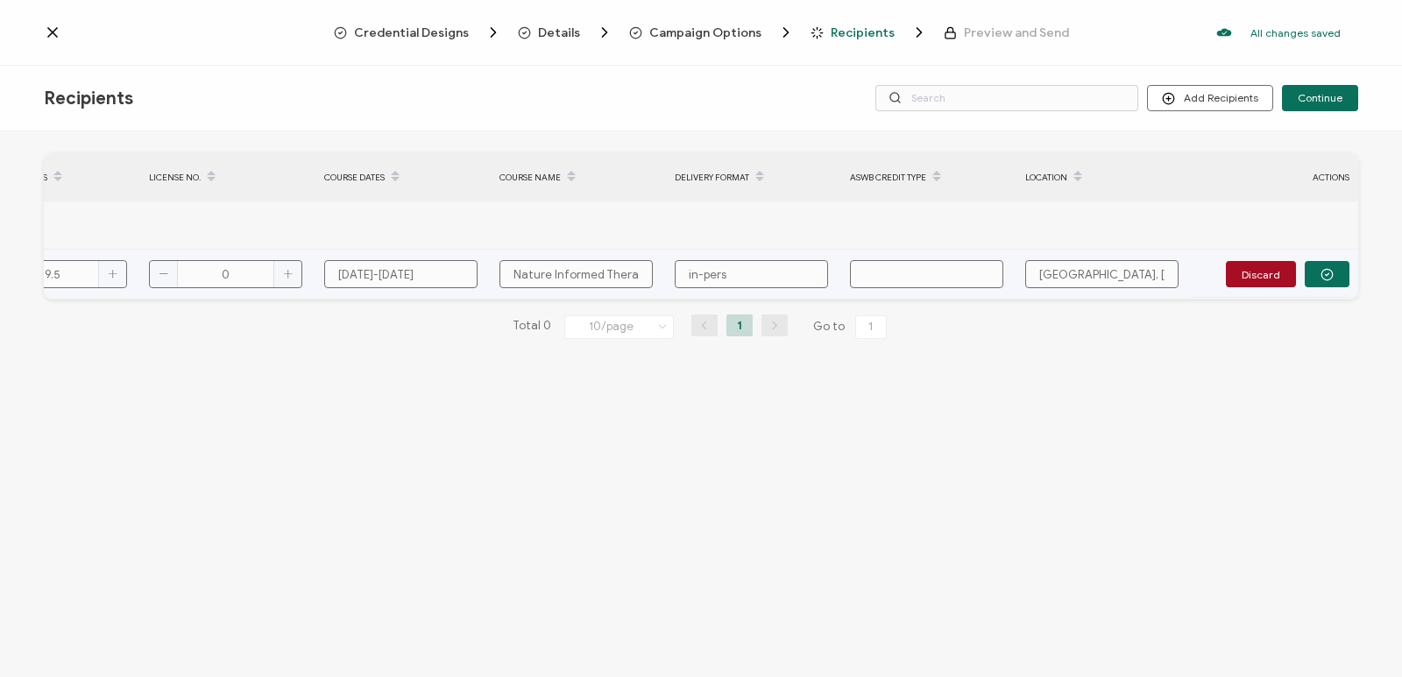
type input "in-perso"
click at [929, 276] on input "Genera" at bounding box center [926, 274] width 153 height 28
click at [1320, 270] on button "button" at bounding box center [1327, 274] width 45 height 26
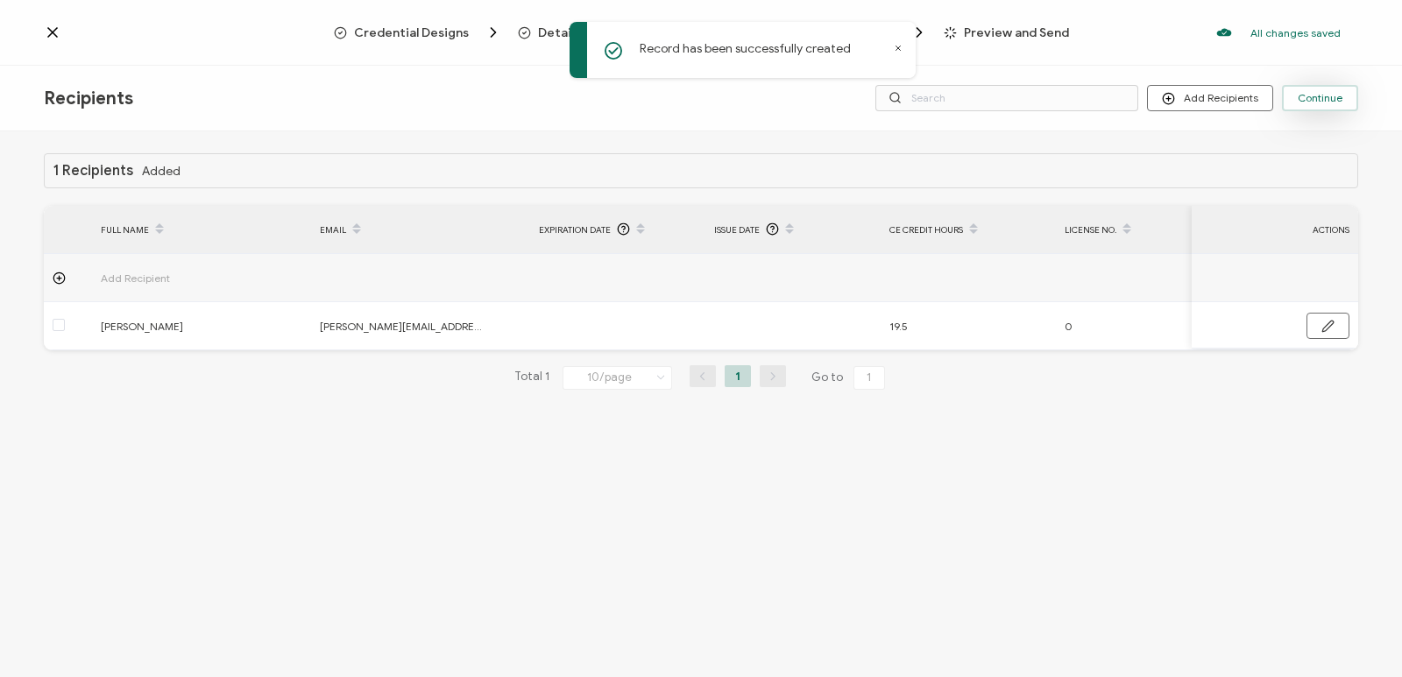
click at [1350, 92] on button "Continue" at bounding box center [1320, 98] width 76 height 26
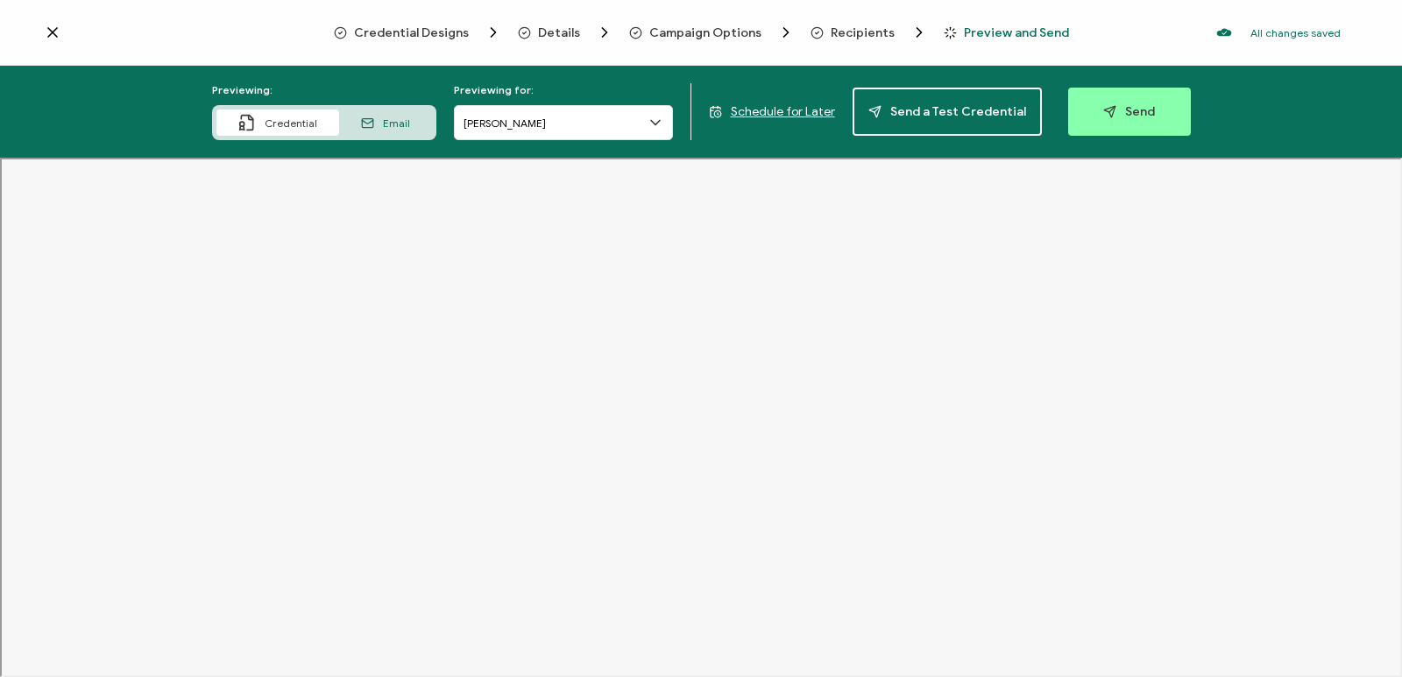
click at [868, 37] on span "Recipients" at bounding box center [863, 32] width 64 height 13
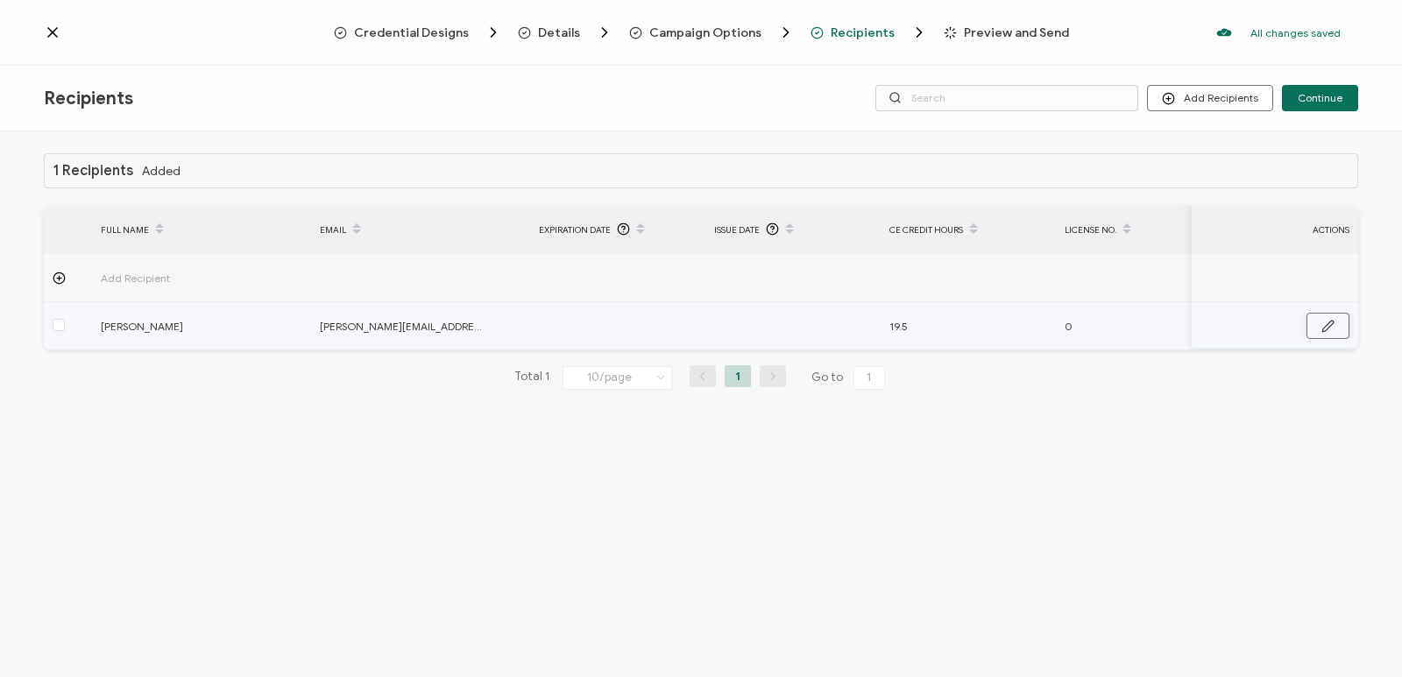
click at [1321, 326] on button "button" at bounding box center [1328, 326] width 43 height 26
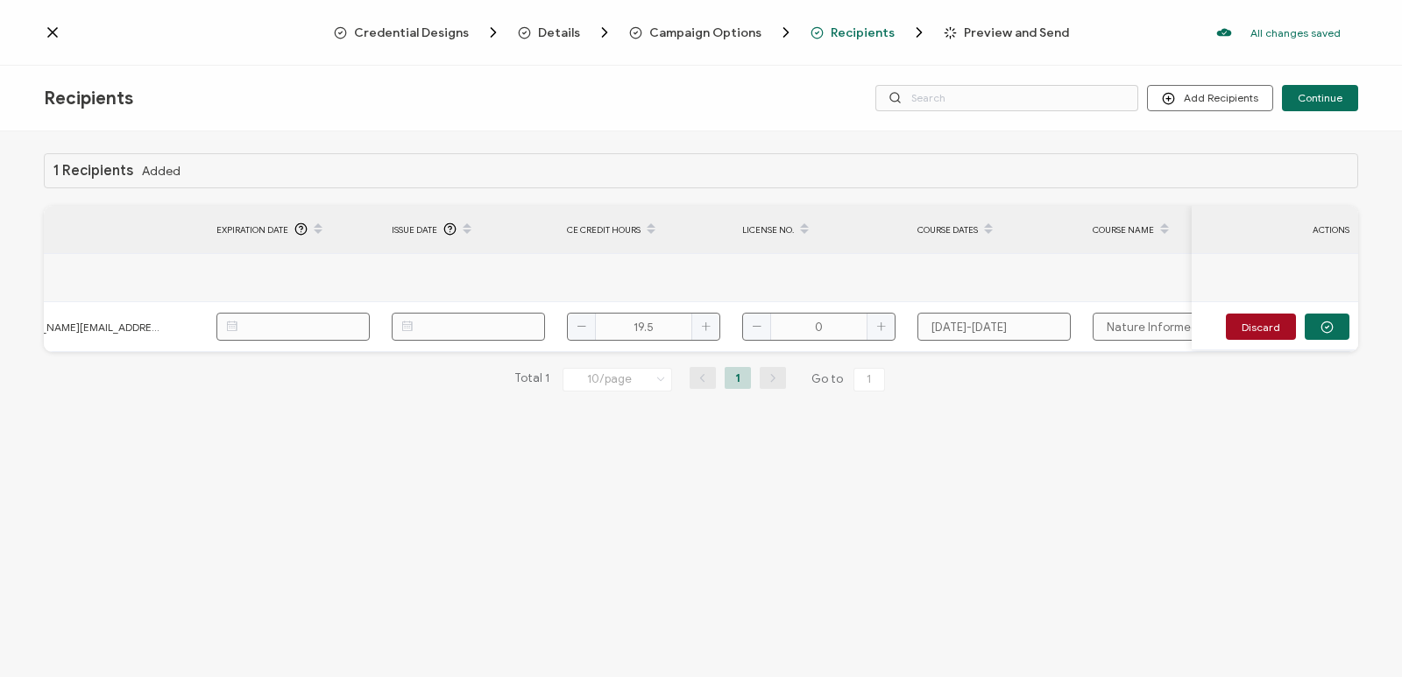
scroll to position [0, 322]
click at [839, 328] on input "0" at bounding box center [818, 327] width 153 height 28
paste input "9498512-3501"
click at [1314, 324] on button "button" at bounding box center [1327, 327] width 45 height 26
click at [755, 317] on div "0" at bounding box center [820, 326] width 174 height 20
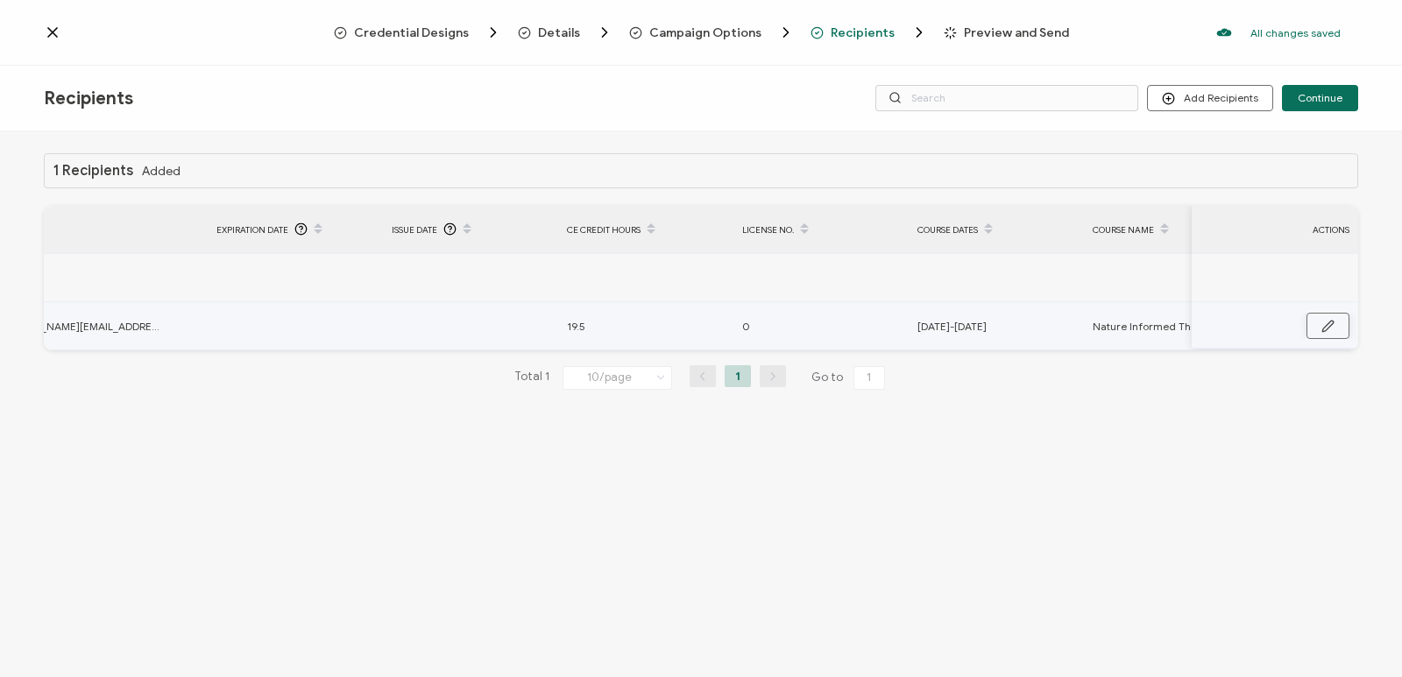
click at [1335, 332] on button "button" at bounding box center [1328, 326] width 43 height 26
click at [819, 322] on input "0" at bounding box center [818, 327] width 153 height 28
paste input "9498512-3501"
click at [833, 329] on input "9498512-3501" at bounding box center [818, 327] width 153 height 28
click at [832, 330] on input "9498512-3501" at bounding box center [818, 327] width 153 height 28
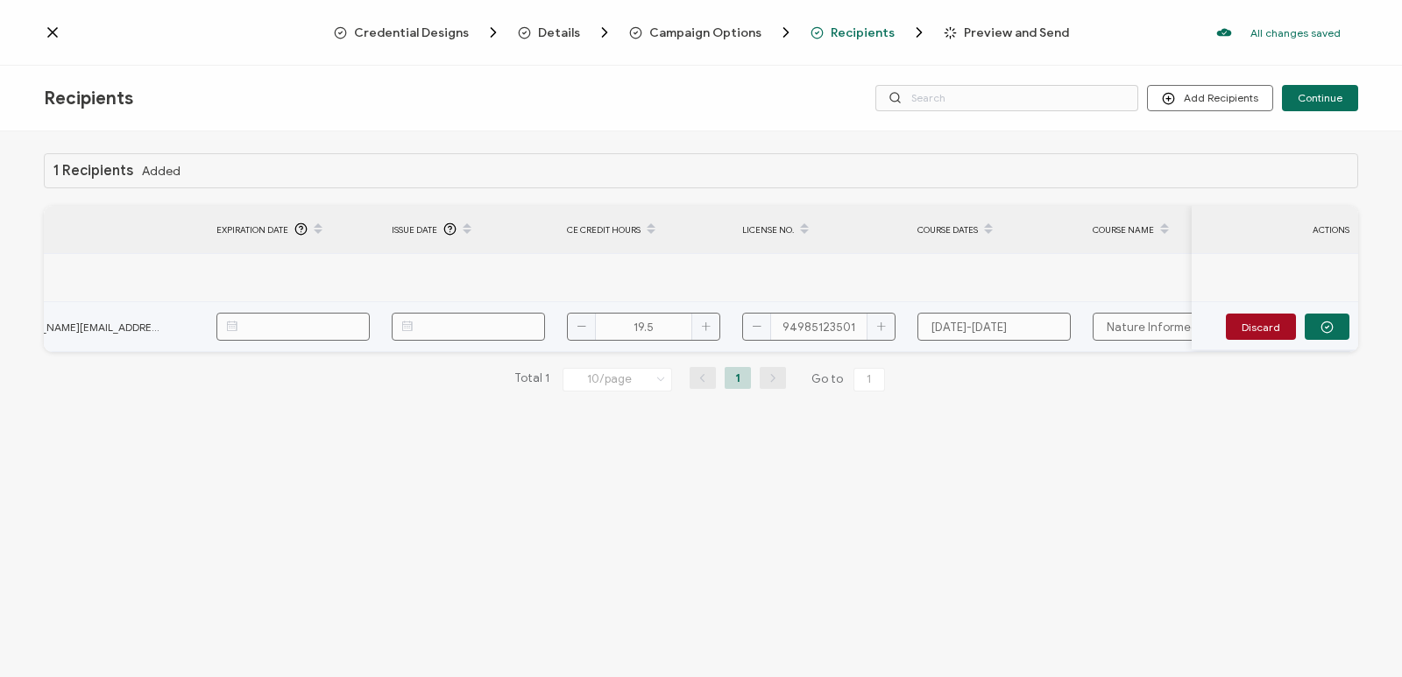
click at [1326, 318] on button "button" at bounding box center [1327, 327] width 45 height 26
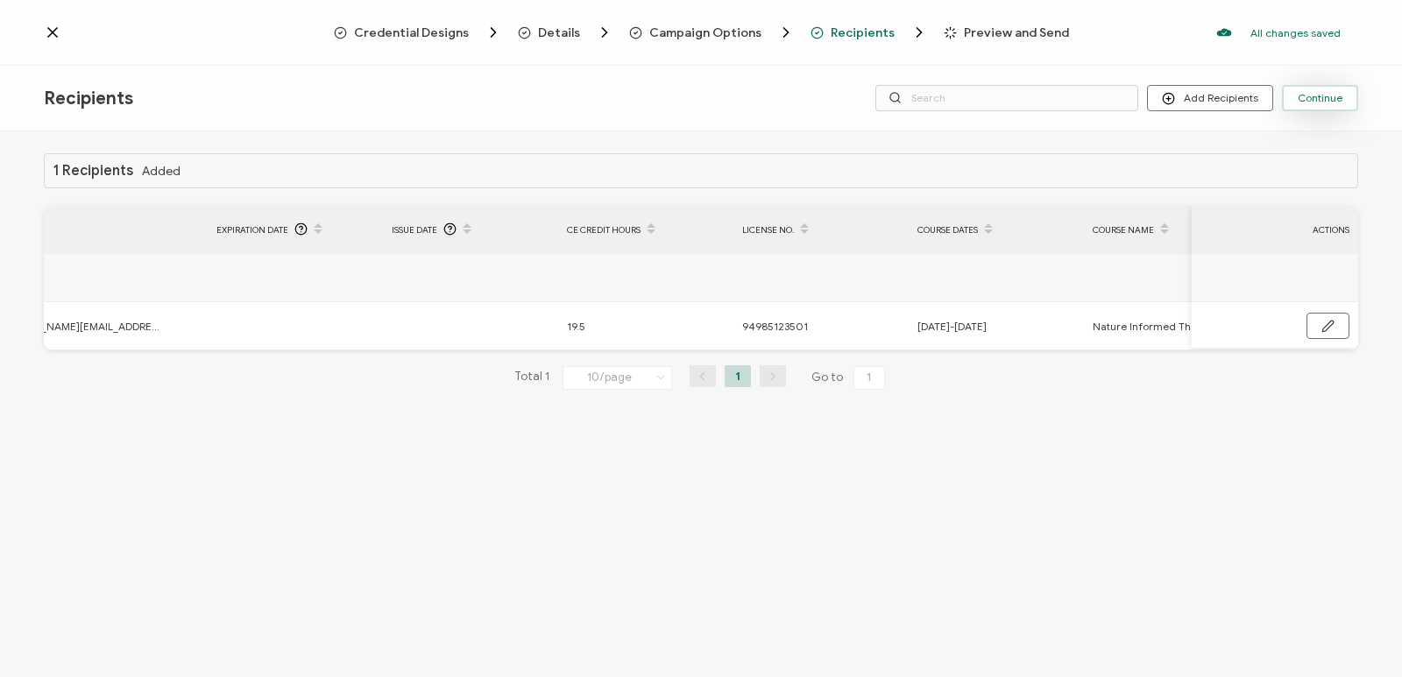
click at [1313, 99] on span "Continue" at bounding box center [1320, 98] width 45 height 11
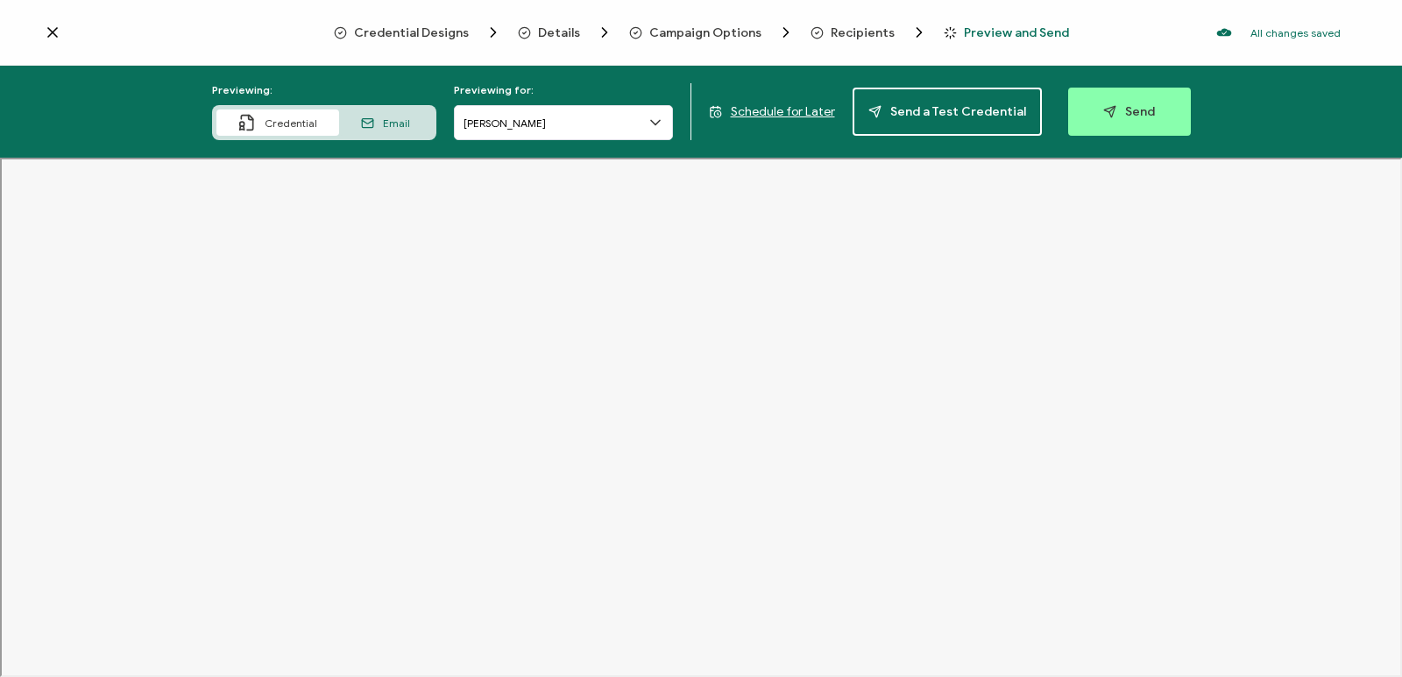
click at [408, 131] on div "Email" at bounding box center [385, 123] width 93 height 26
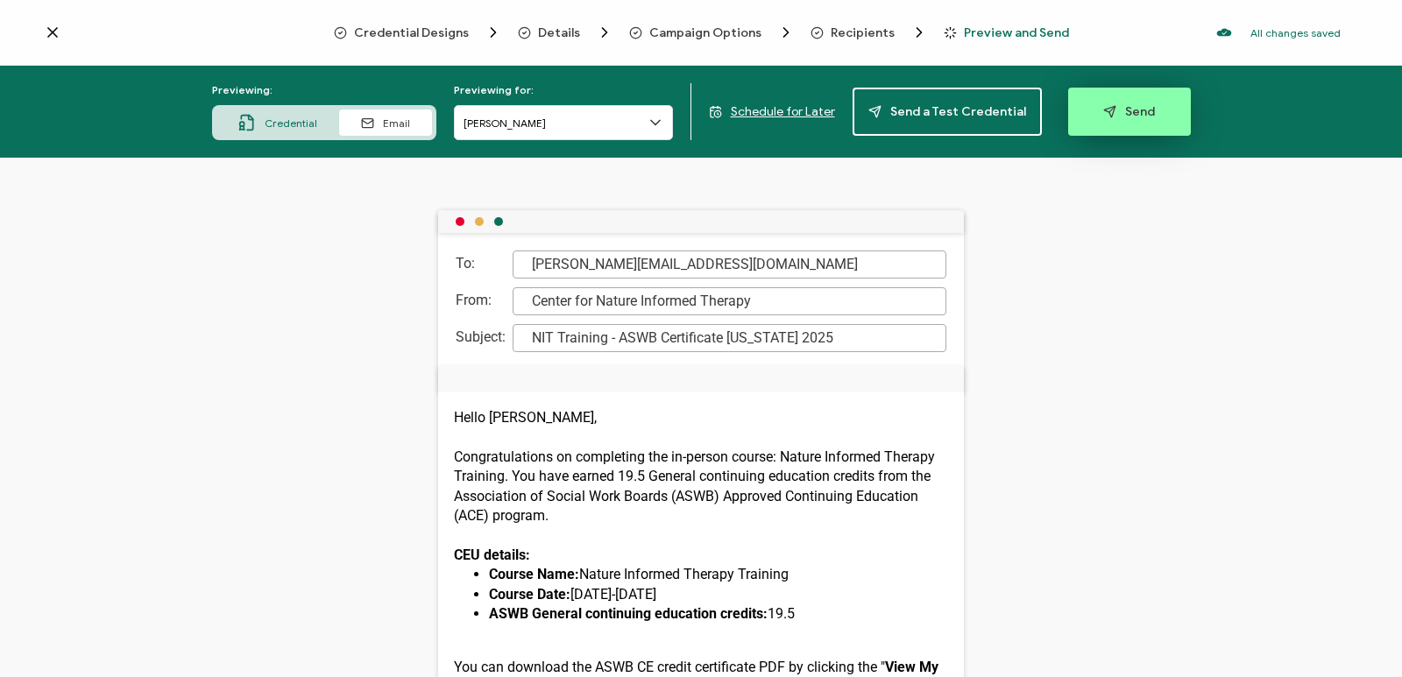
click at [1127, 116] on span "Send" at bounding box center [1129, 111] width 52 height 13
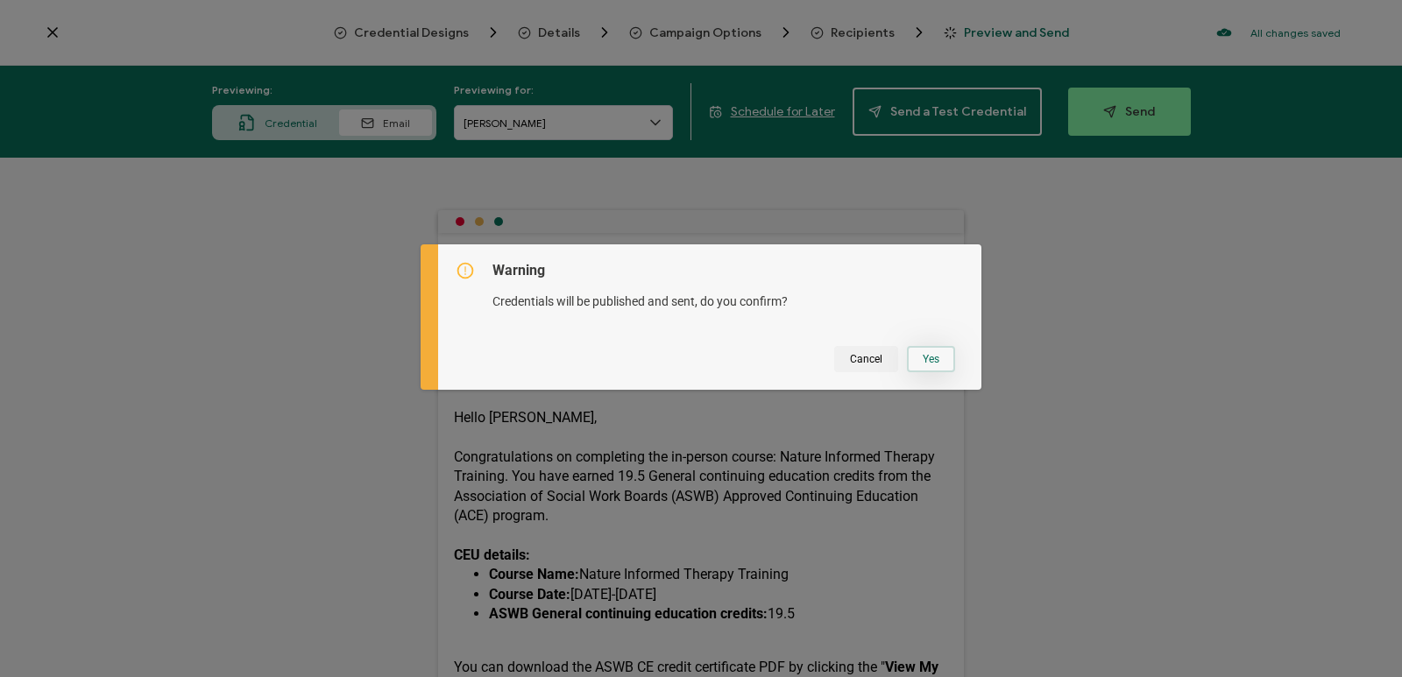
click at [939, 350] on button "Yes" at bounding box center [931, 359] width 48 height 26
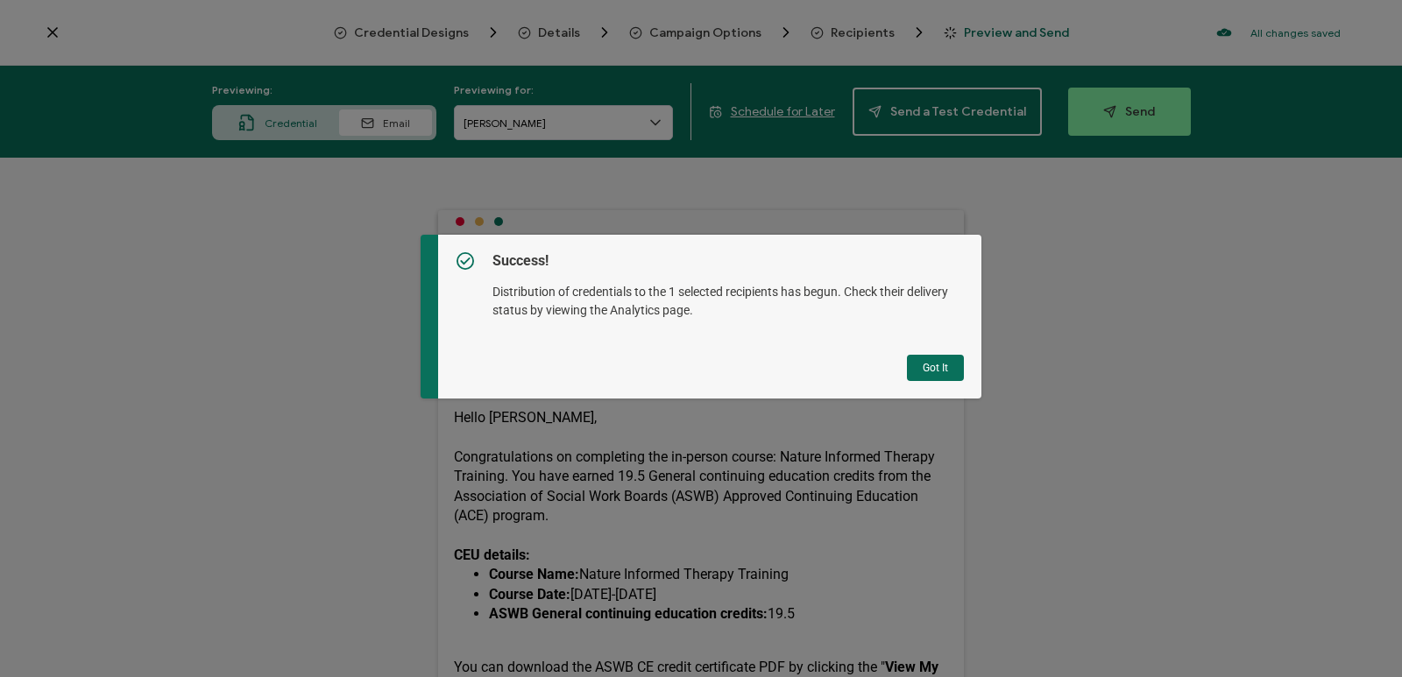
drag, startPoint x: 927, startPoint y: 372, endPoint x: 719, endPoint y: 13, distance: 414.7
click at [927, 372] on button "Got It" at bounding box center [935, 368] width 57 height 26
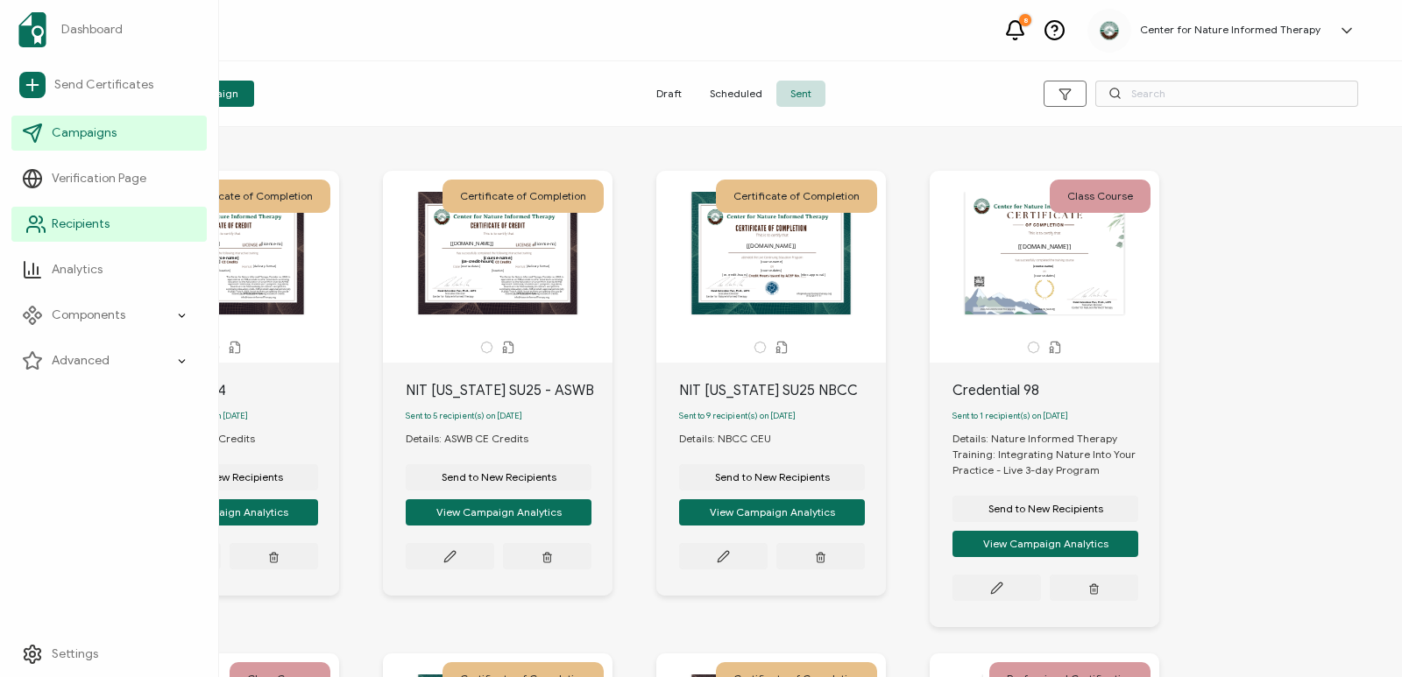
click at [124, 226] on link "Recipients" at bounding box center [108, 224] width 195 height 35
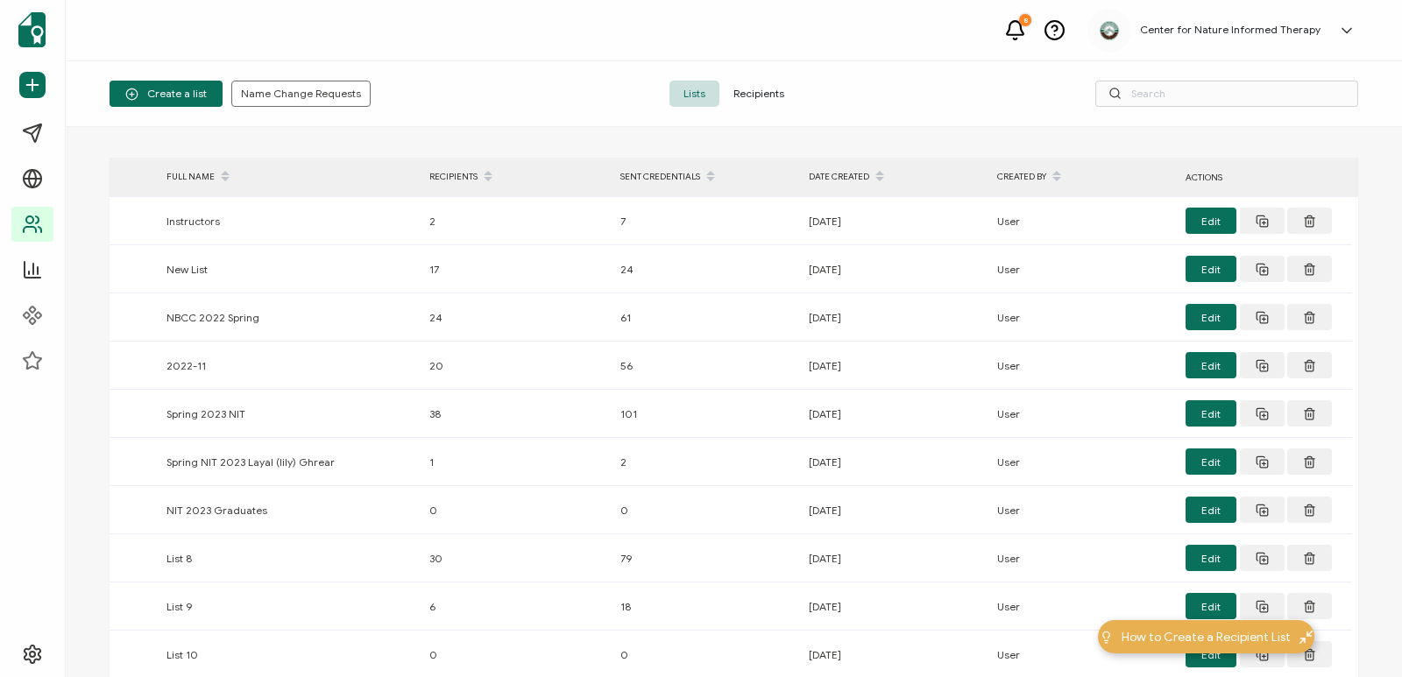
click at [757, 98] on span "Recipients" at bounding box center [758, 94] width 79 height 26
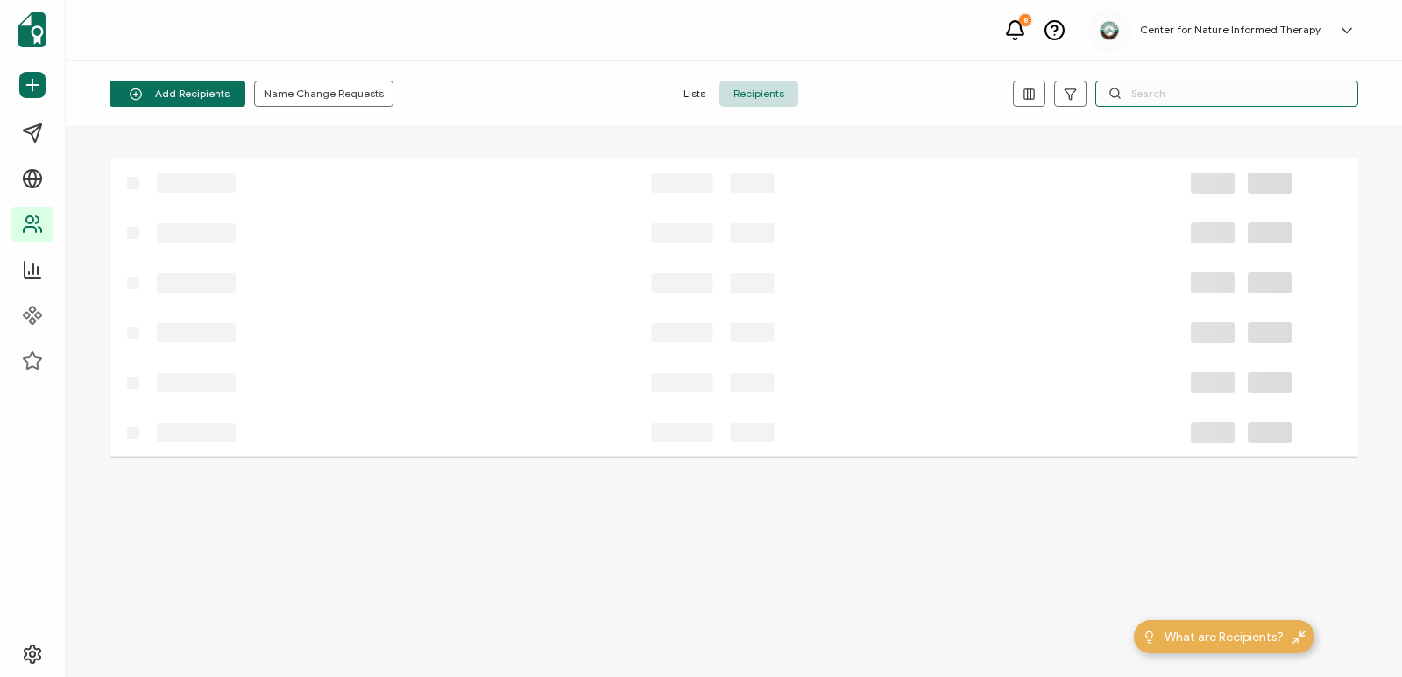
click at [1198, 104] on input "text" at bounding box center [1226, 94] width 263 height 26
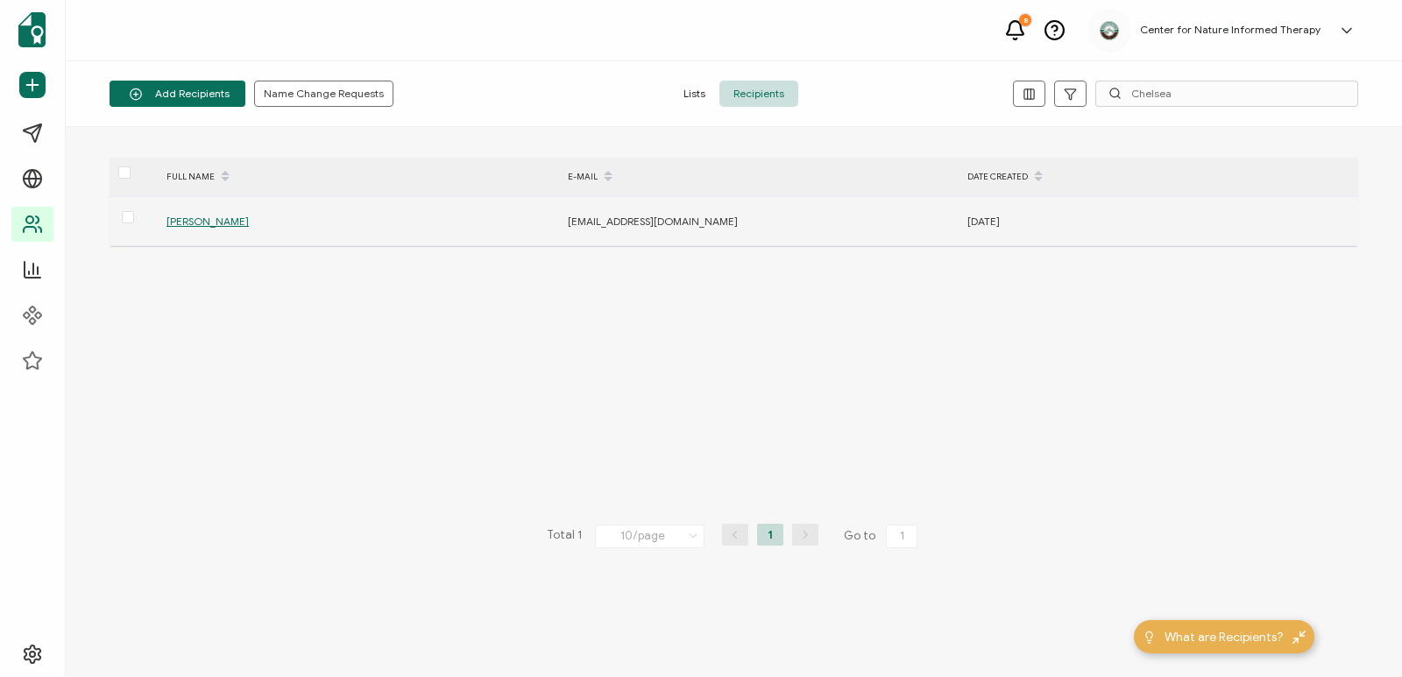
click at [238, 220] on span "Chelsea Engberg" at bounding box center [207, 221] width 82 height 13
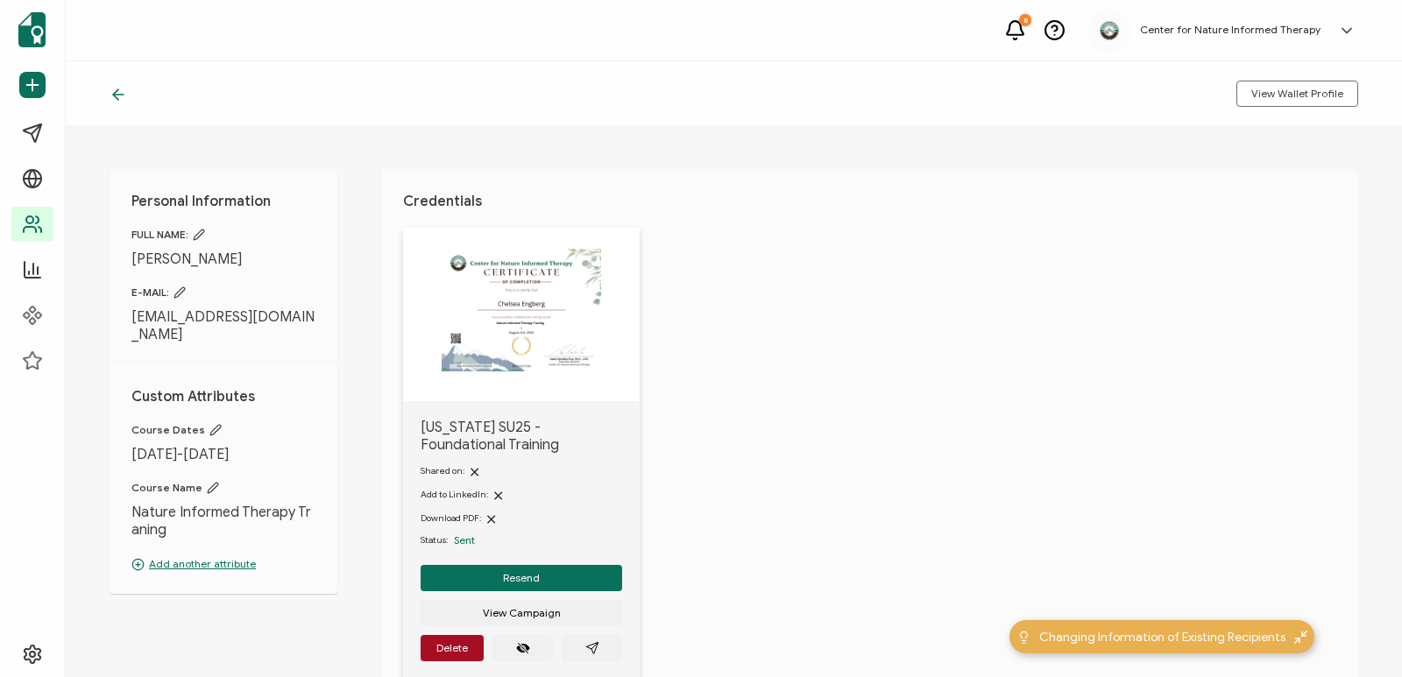
scroll to position [88, 0]
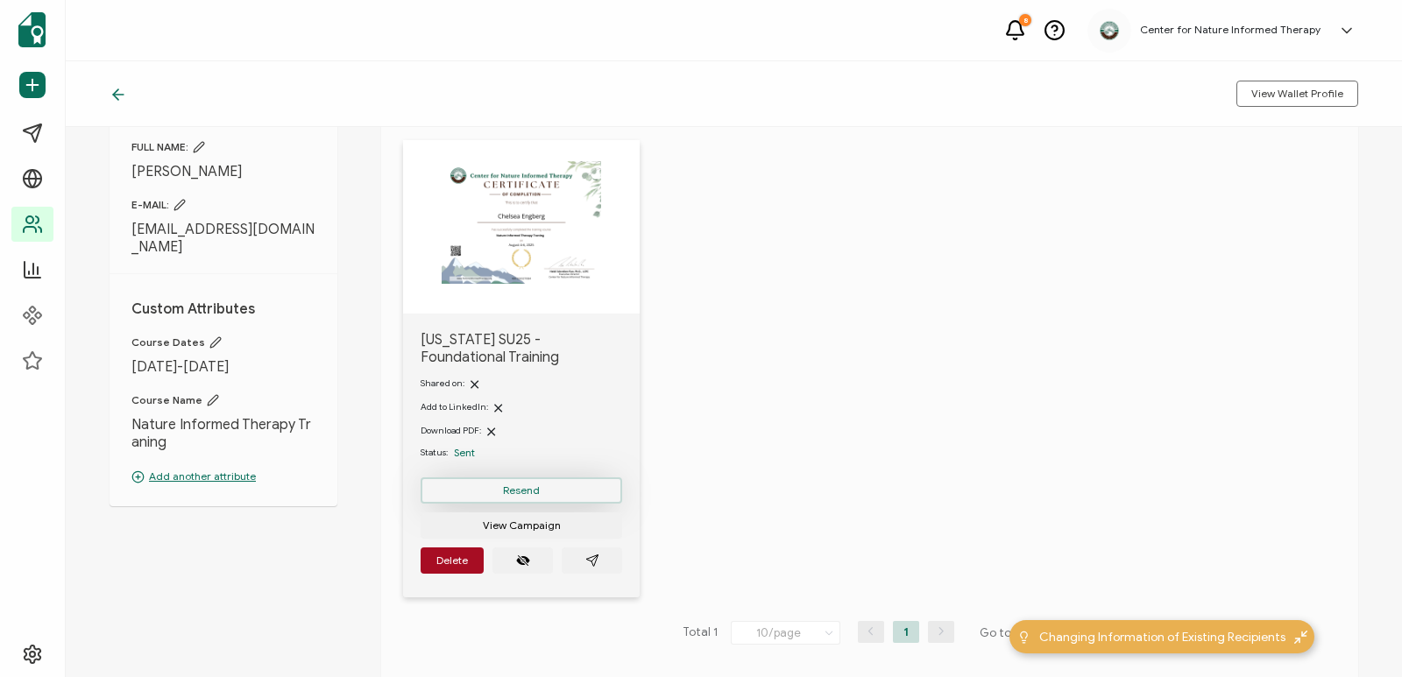
click at [564, 485] on button "Resend" at bounding box center [522, 491] width 202 height 26
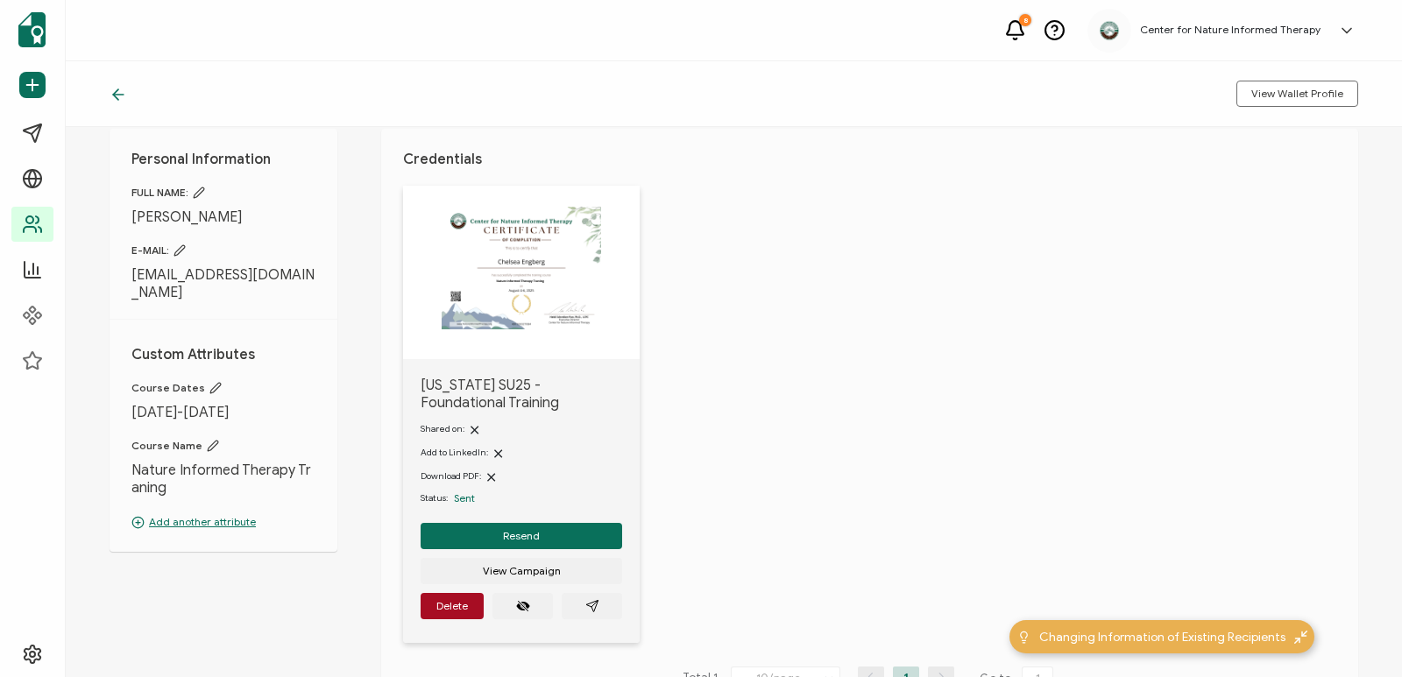
scroll to position [0, 0]
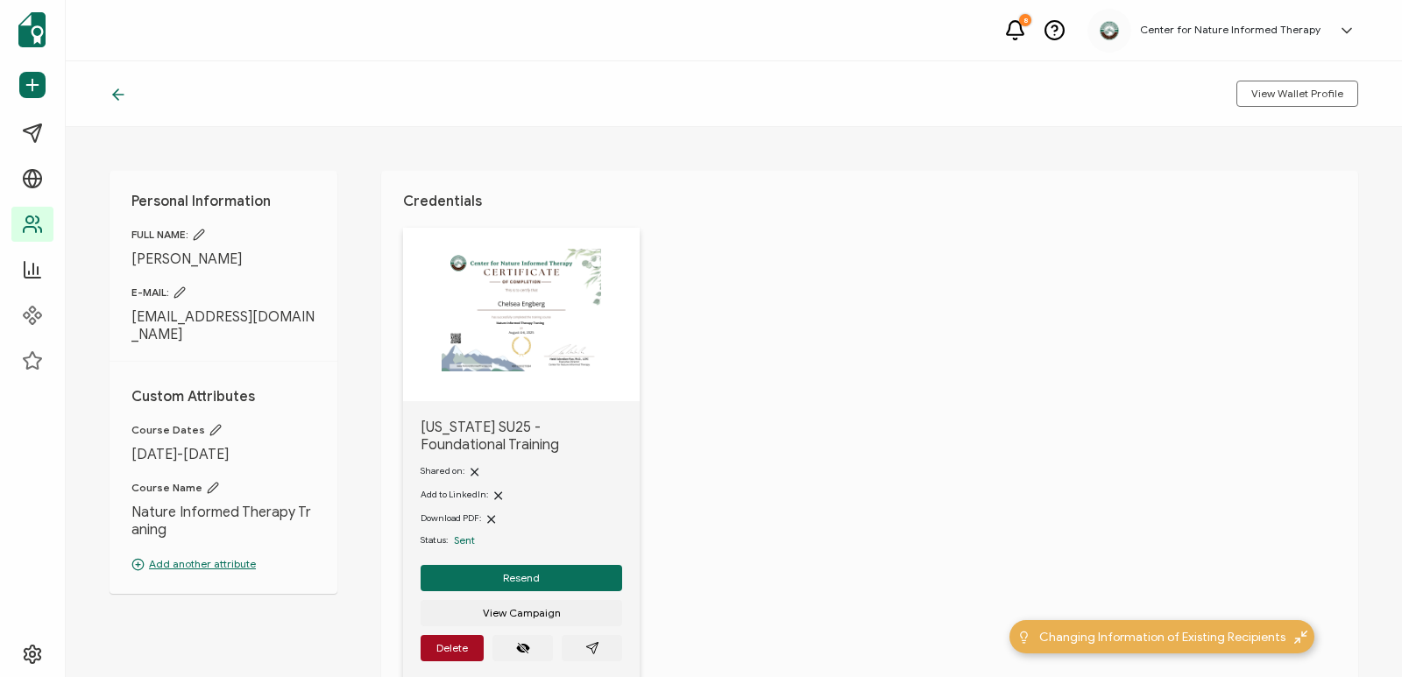
click at [121, 98] on icon at bounding box center [119, 95] width 18 height 18
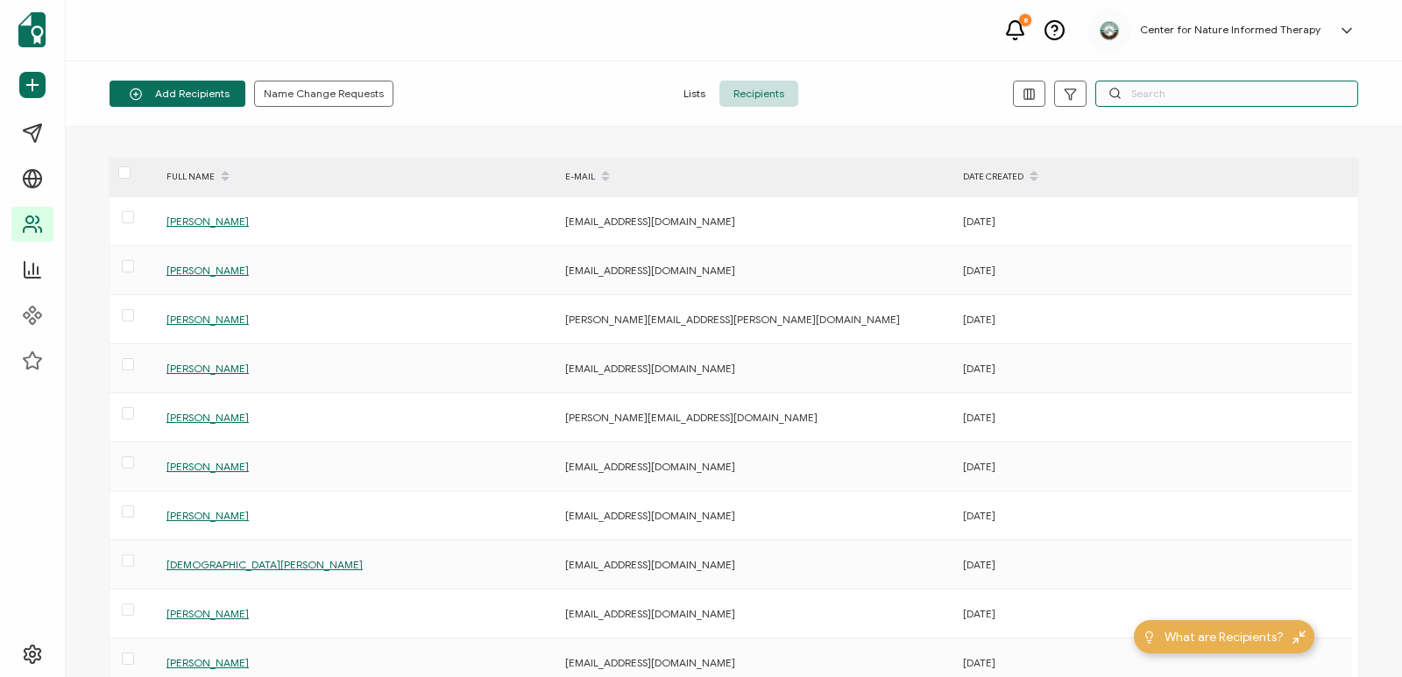
click at [1158, 90] on input "text" at bounding box center [1226, 94] width 263 height 26
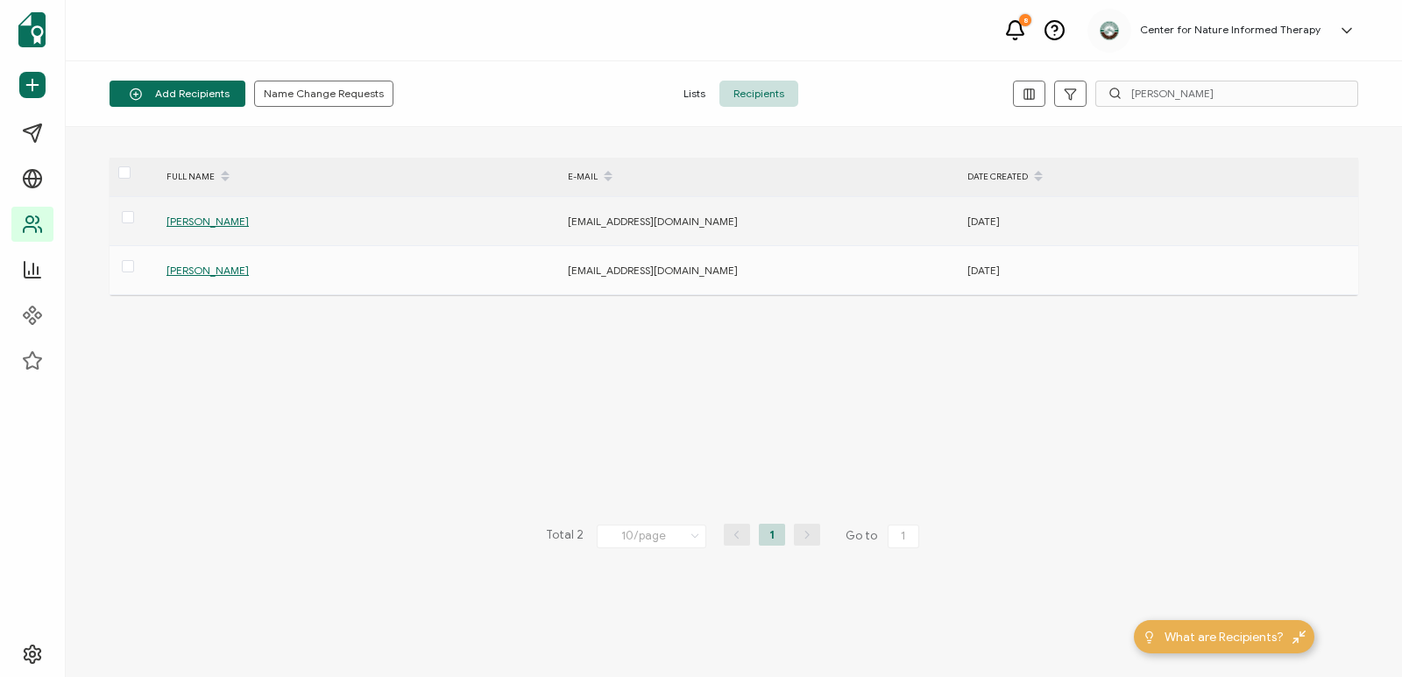
click at [186, 226] on span "Judith Alvarado" at bounding box center [207, 221] width 82 height 13
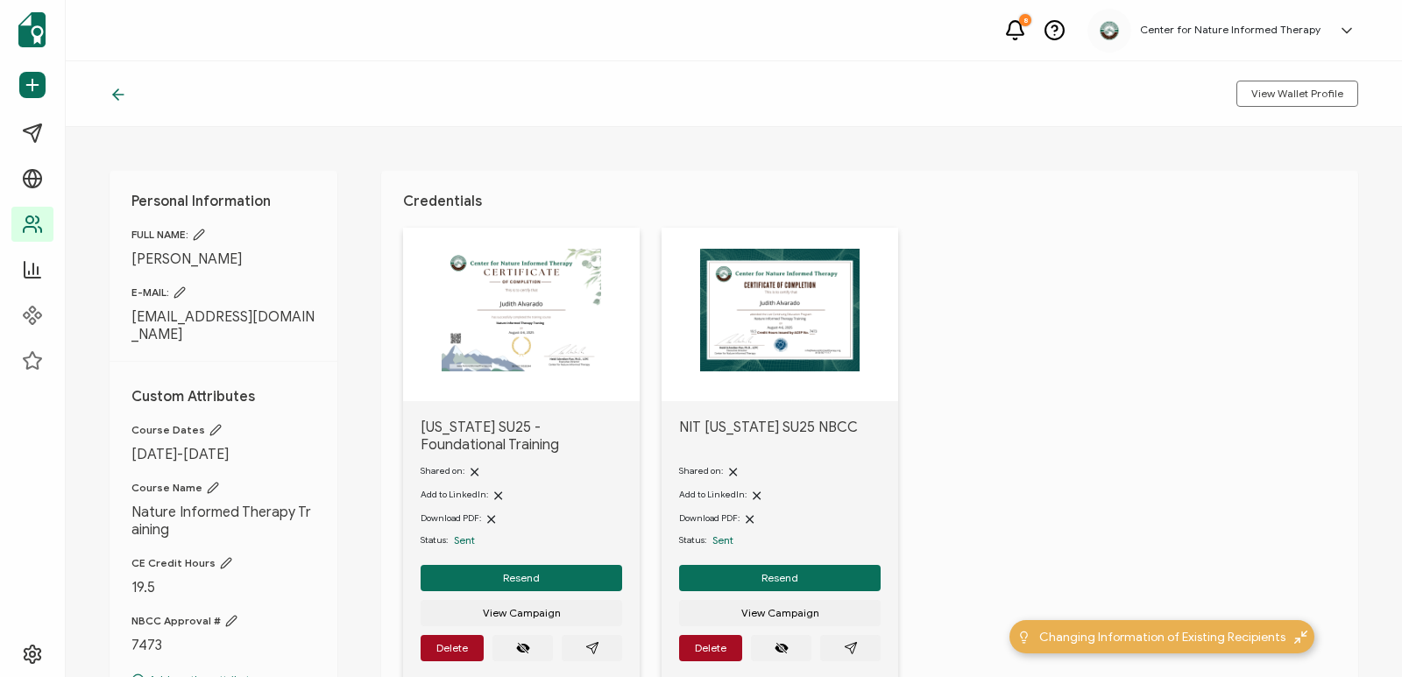
click at [182, 288] on icon at bounding box center [180, 293] width 12 height 12
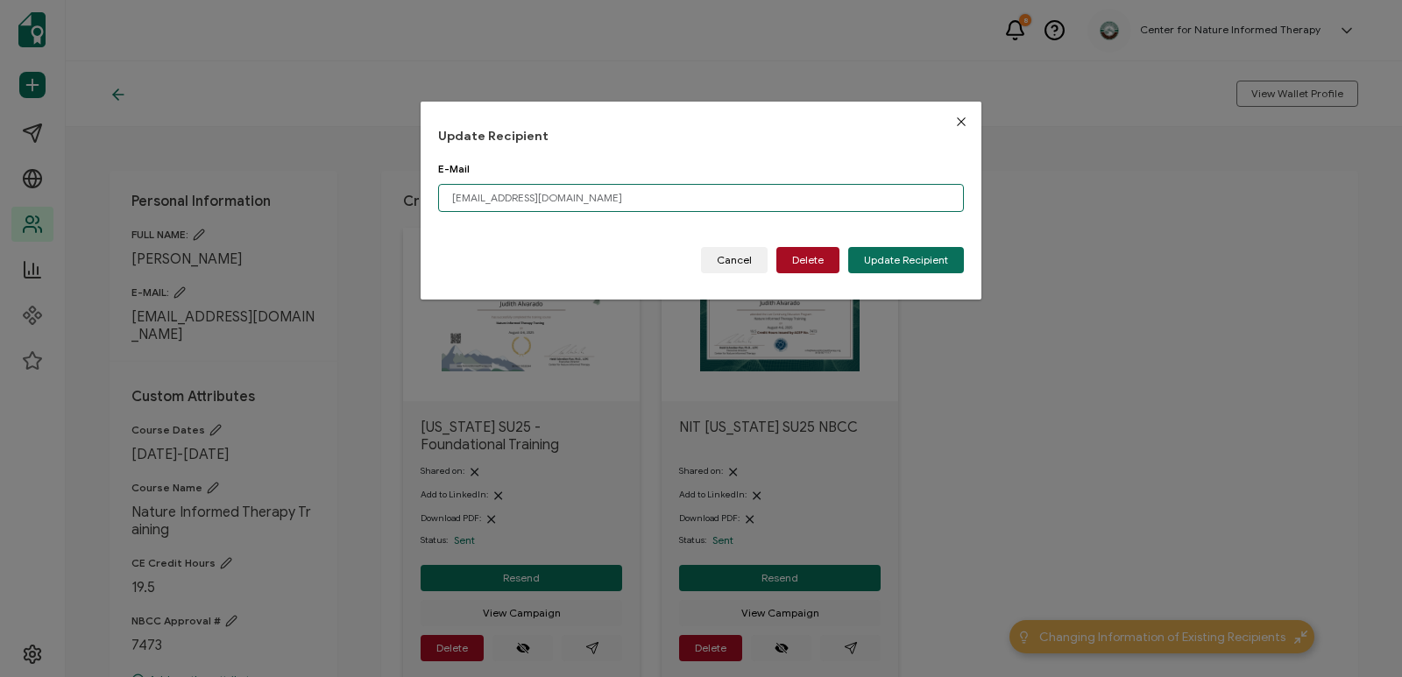
drag, startPoint x: 658, startPoint y: 192, endPoint x: 407, endPoint y: 179, distance: 251.8
click at [407, 179] on div "Update Recipient E-Mail jalvarado@legacycommunityhealth.org Please enter a vali…" at bounding box center [701, 338] width 1402 height 677
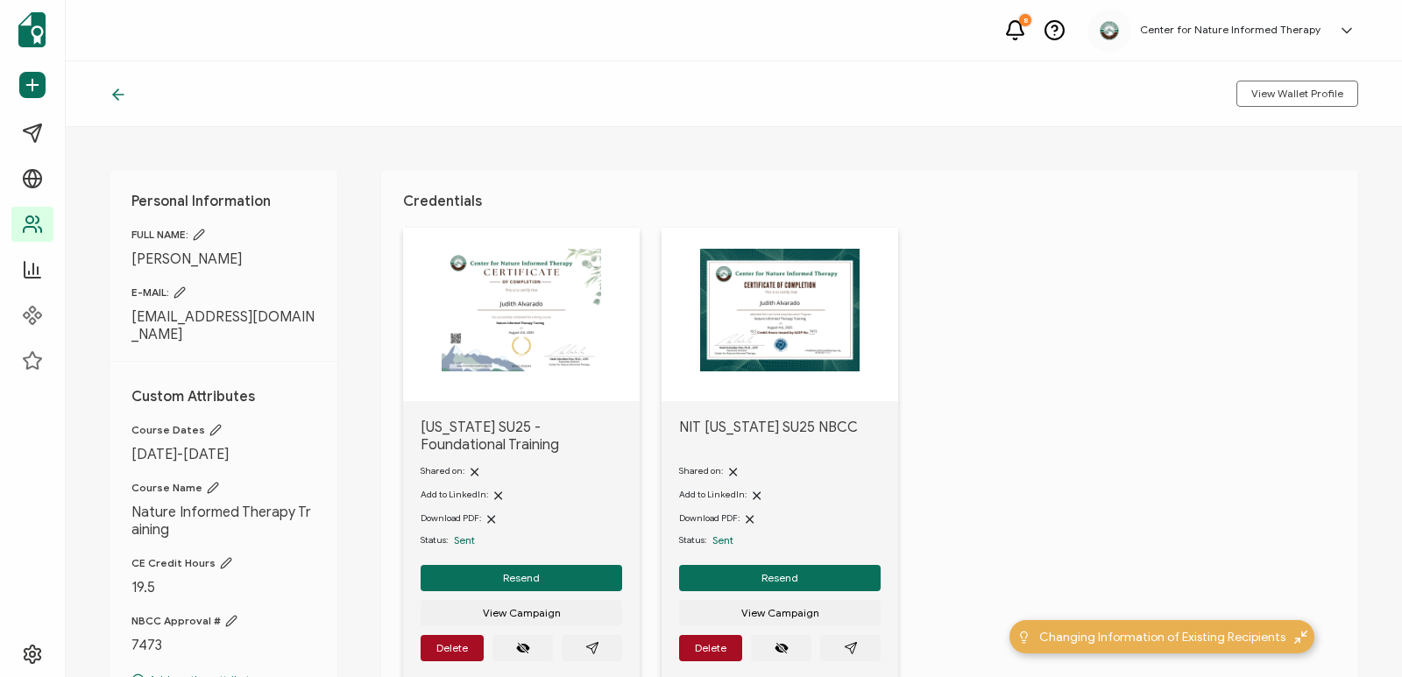
click at [186, 296] on icon at bounding box center [180, 293] width 12 height 12
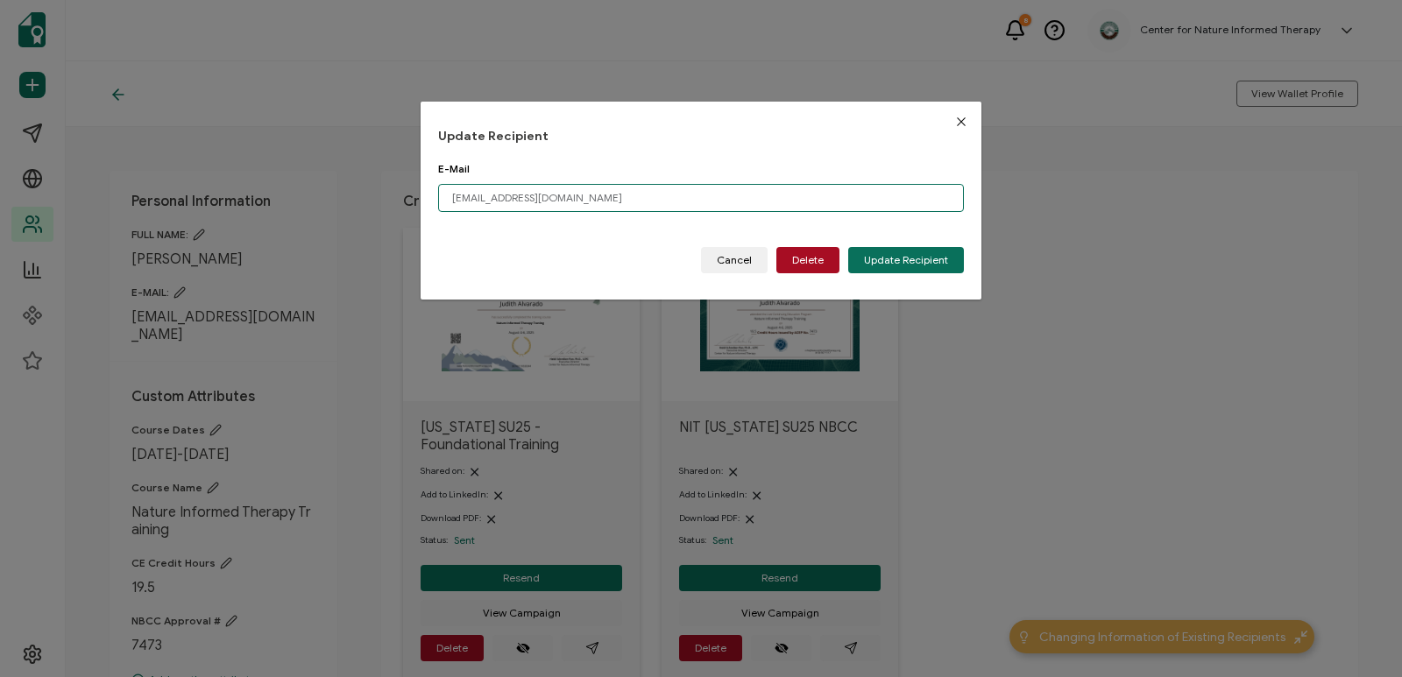
click at [600, 197] on input "jalvarado@legacycommunityhealth.org" at bounding box center [701, 198] width 526 height 28
paste input "erendira911@gmail.com"
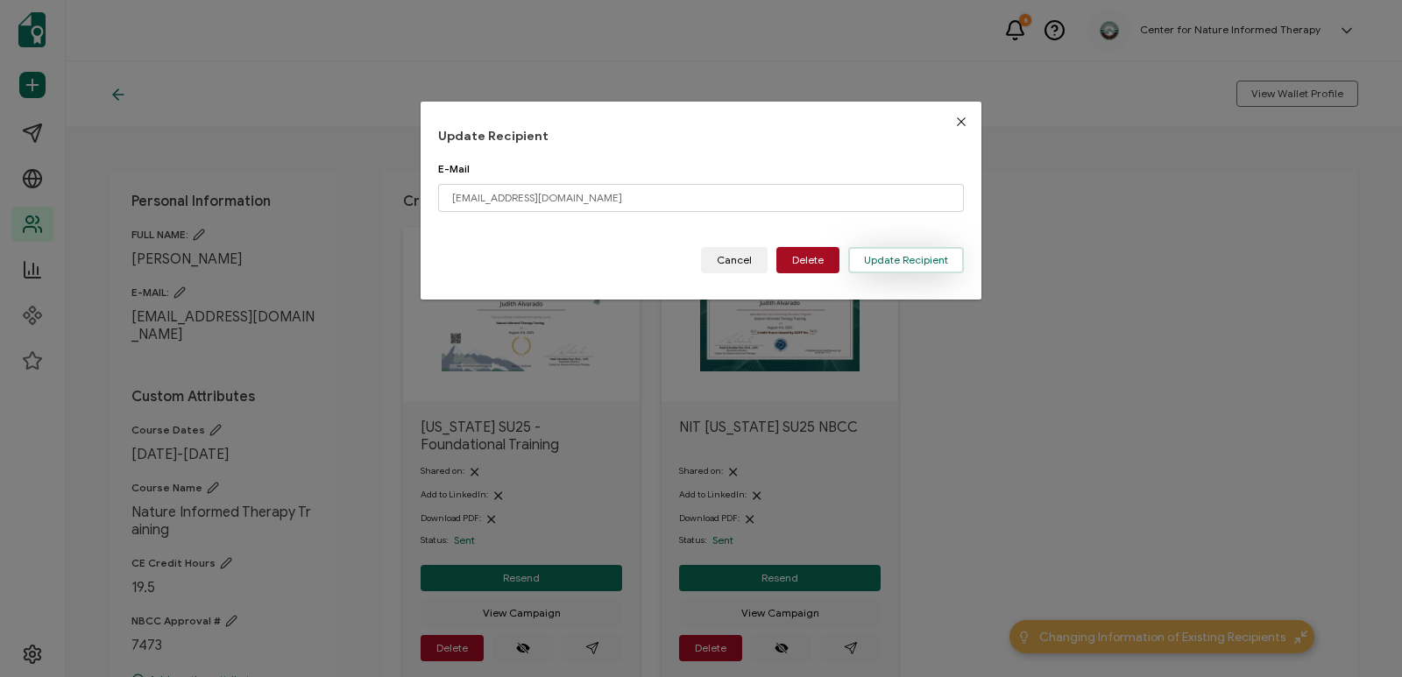
click at [875, 255] on span "Update Recipient" at bounding box center [906, 260] width 84 height 11
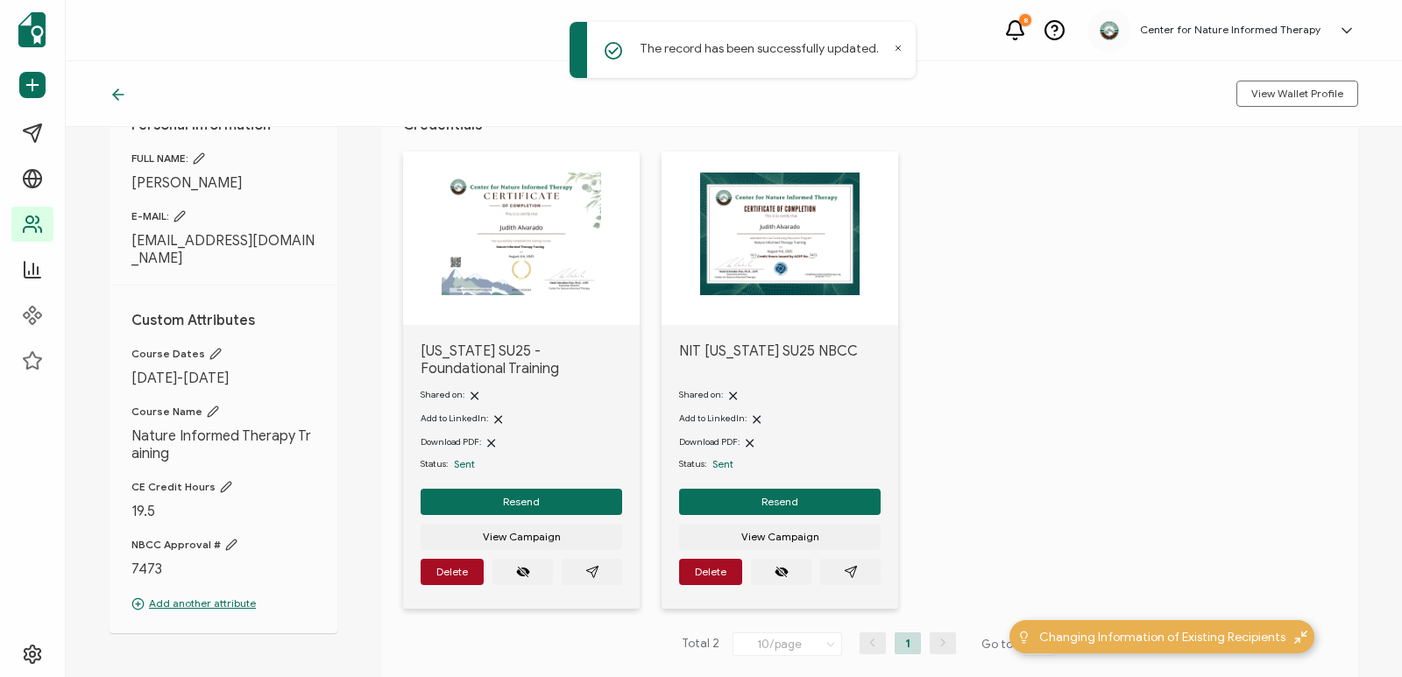
scroll to position [88, 0]
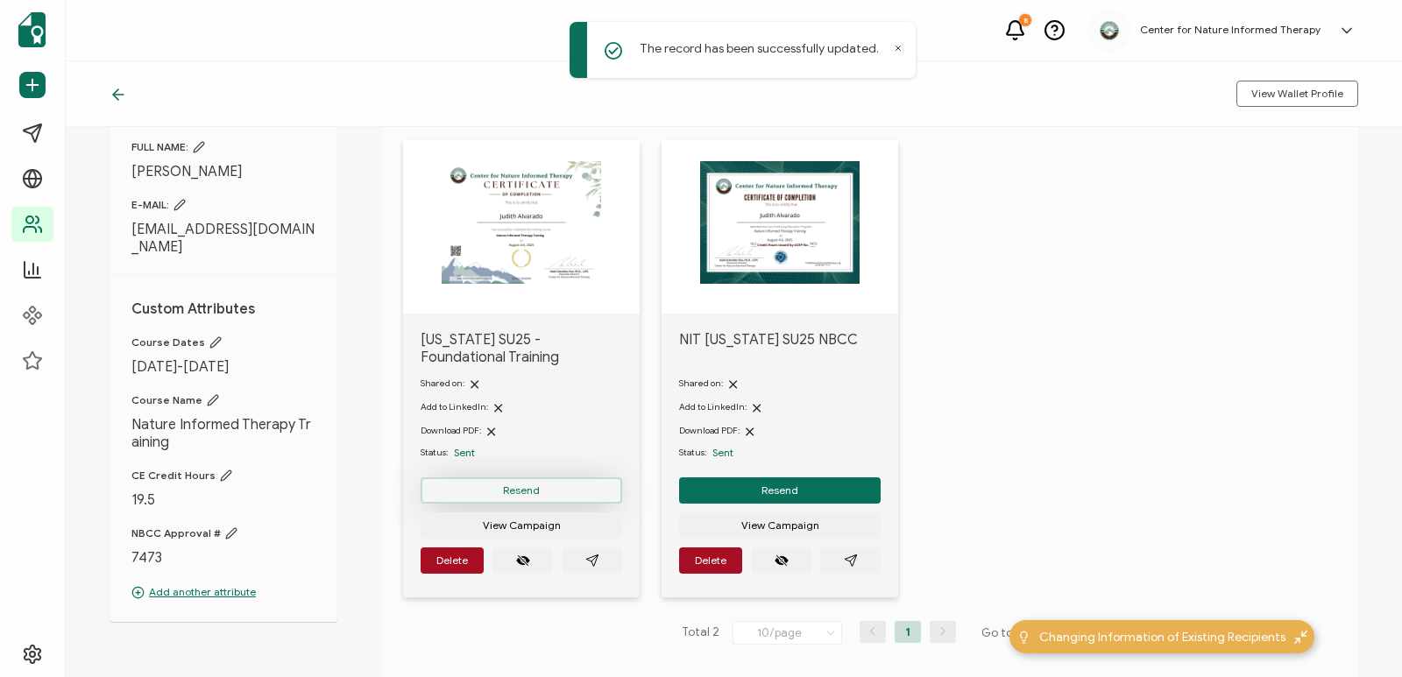
click at [547, 491] on button "Resend" at bounding box center [522, 491] width 202 height 26
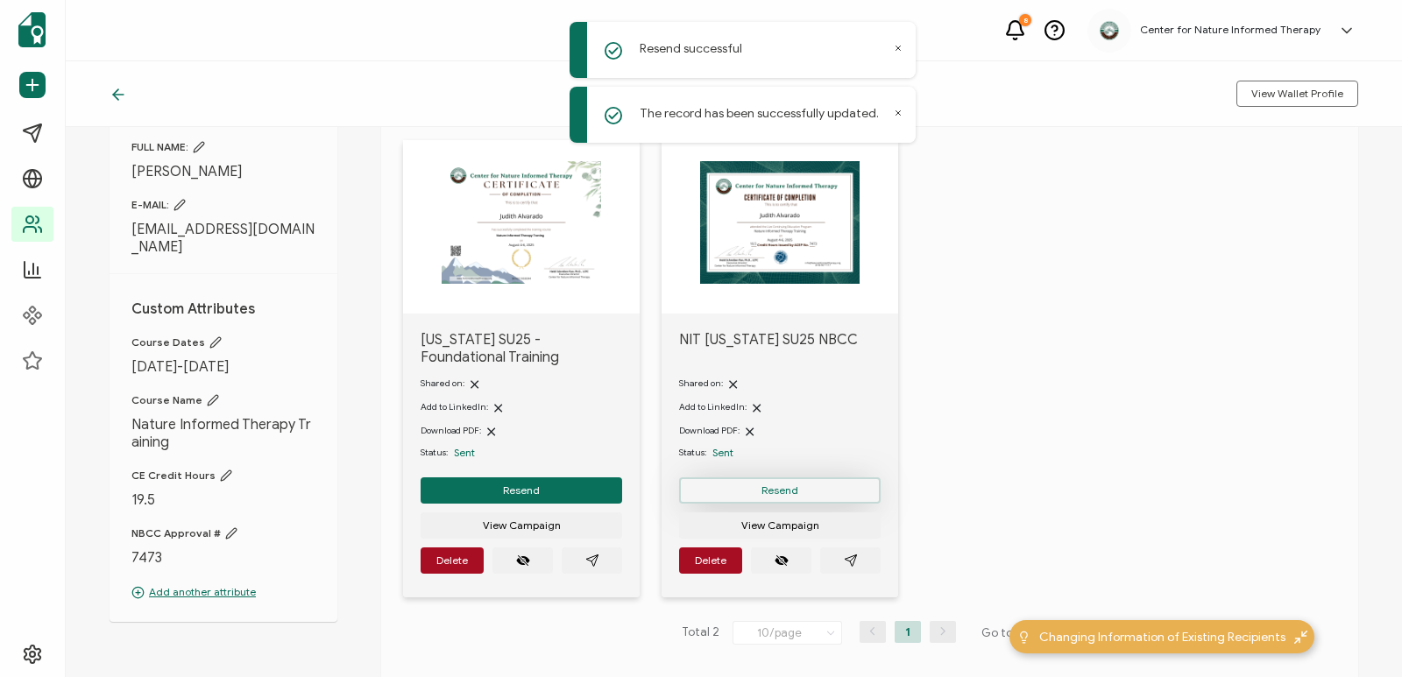
click at [622, 485] on button "Resend" at bounding box center [522, 491] width 202 height 26
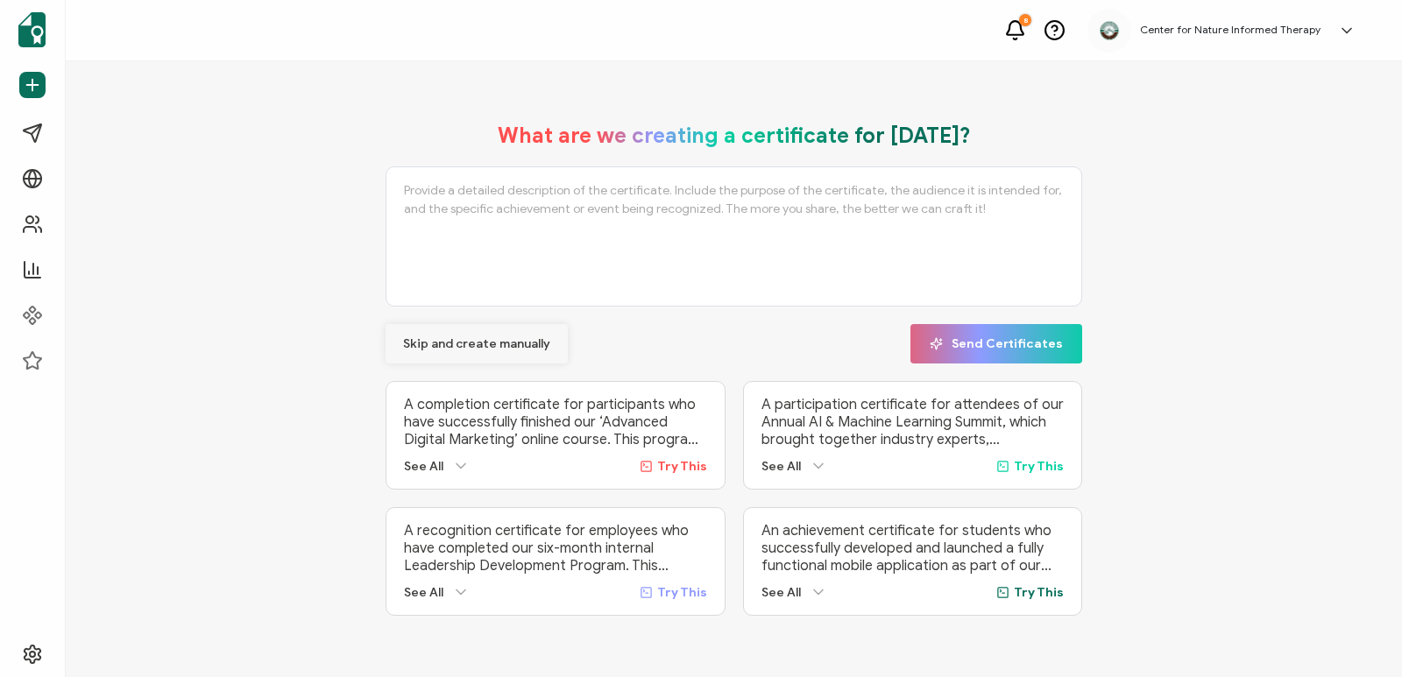
click at [527, 339] on span "Skip and create manually" at bounding box center [476, 344] width 147 height 12
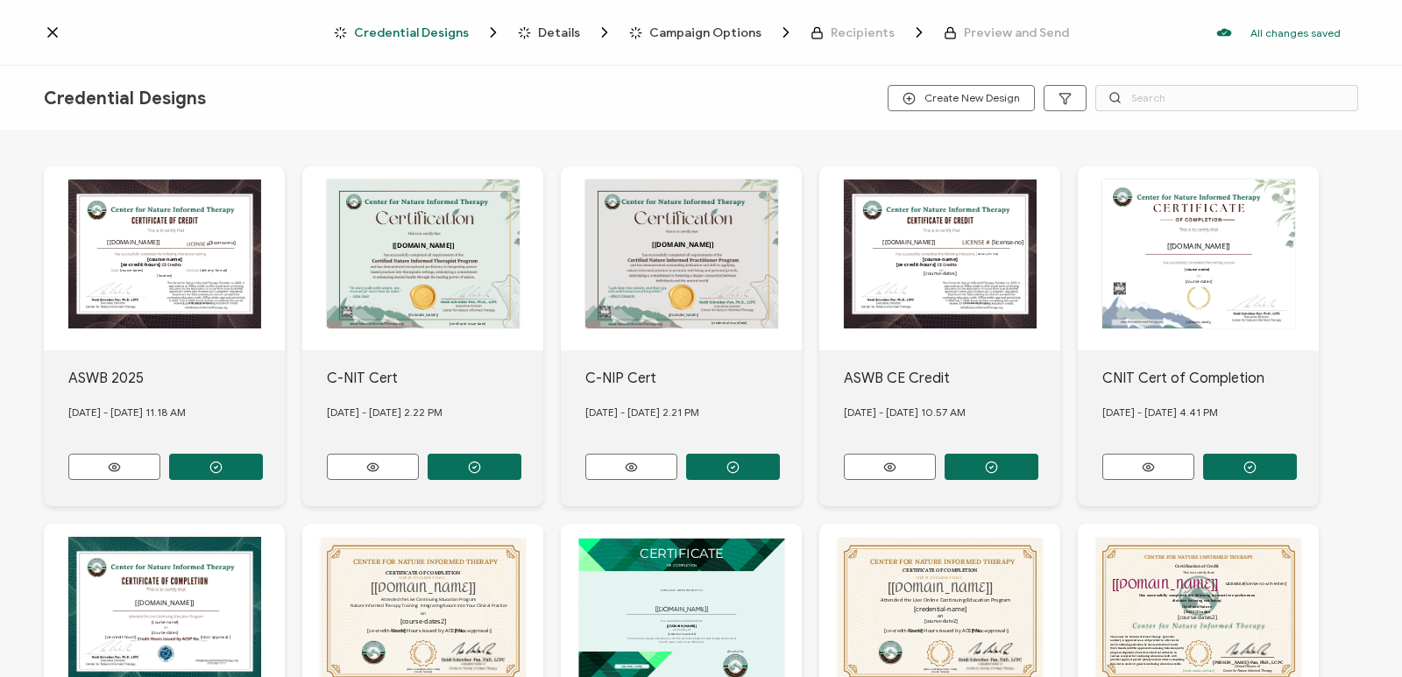
click at [42, 39] on div "Credential Designs Details Campaign Options Recipients Preview and Send All cha…" at bounding box center [701, 33] width 1402 height 66
click at [48, 38] on icon at bounding box center [53, 33] width 18 height 18
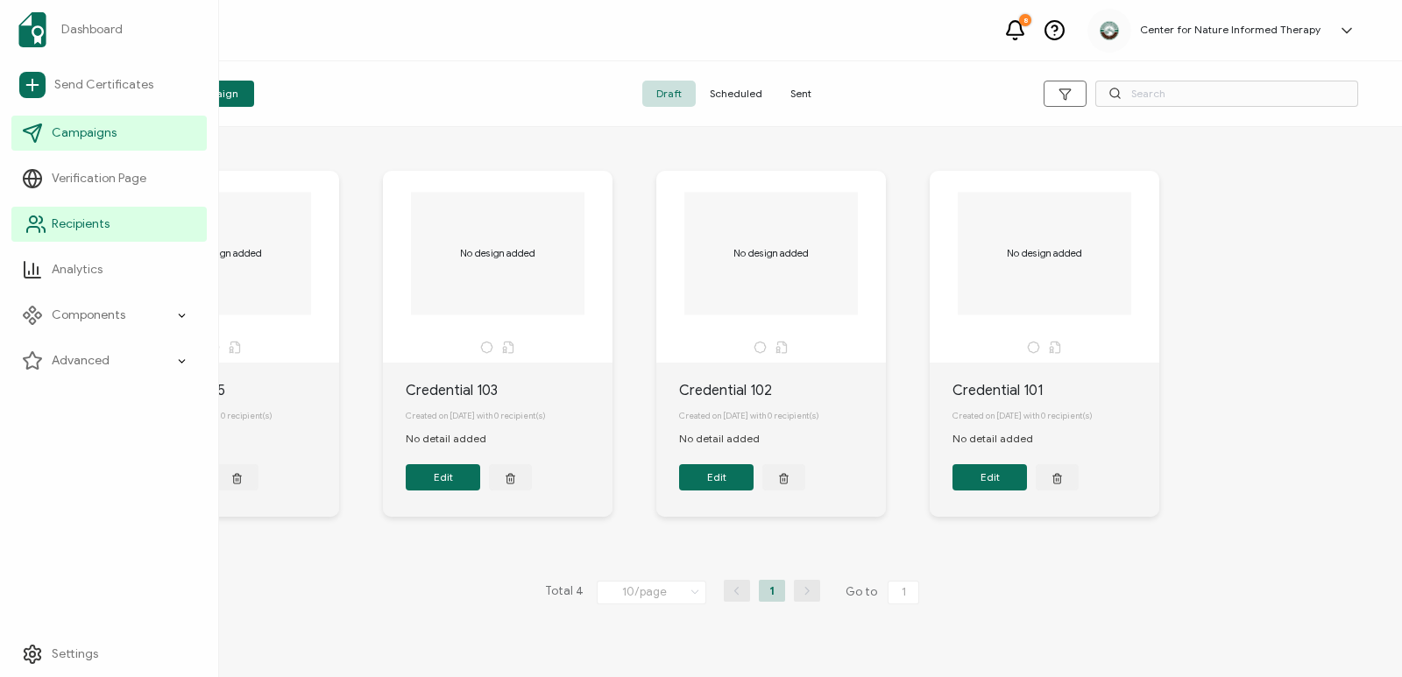
click at [151, 235] on link "Recipients" at bounding box center [108, 224] width 195 height 35
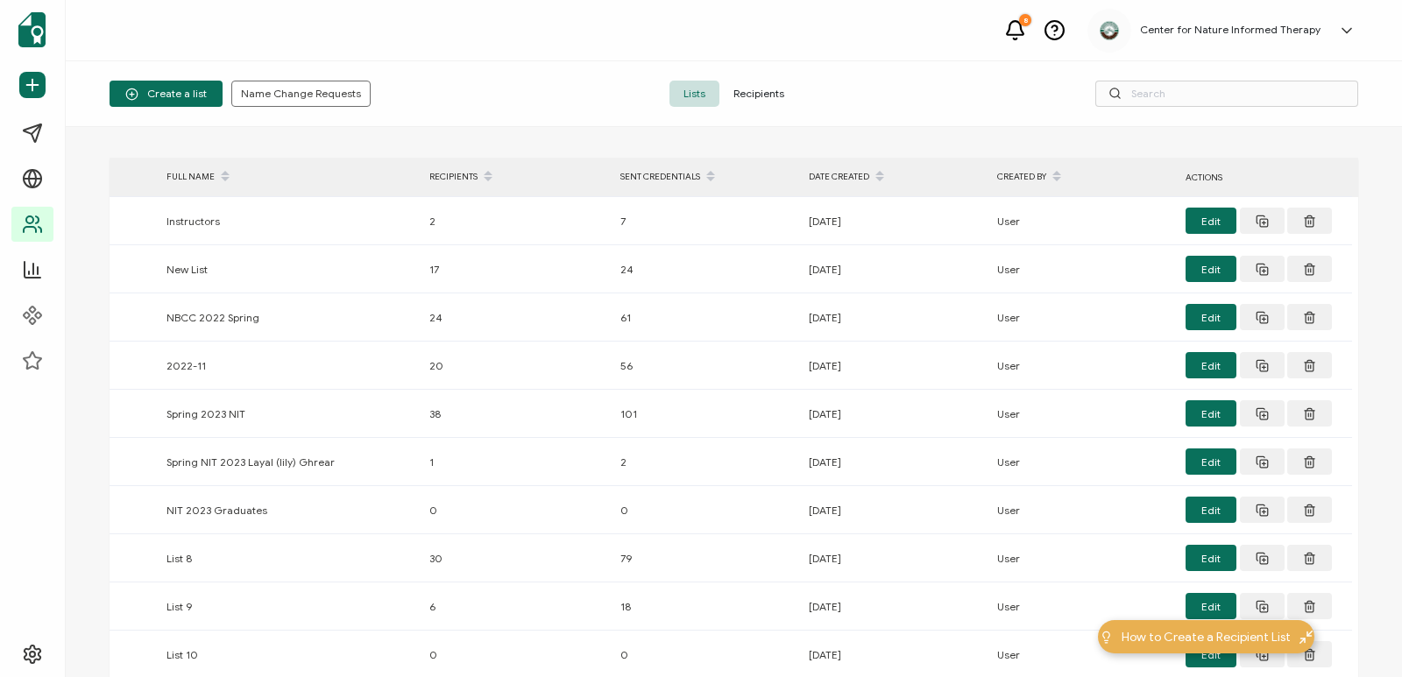
click at [772, 87] on span "Recipients" at bounding box center [758, 94] width 79 height 26
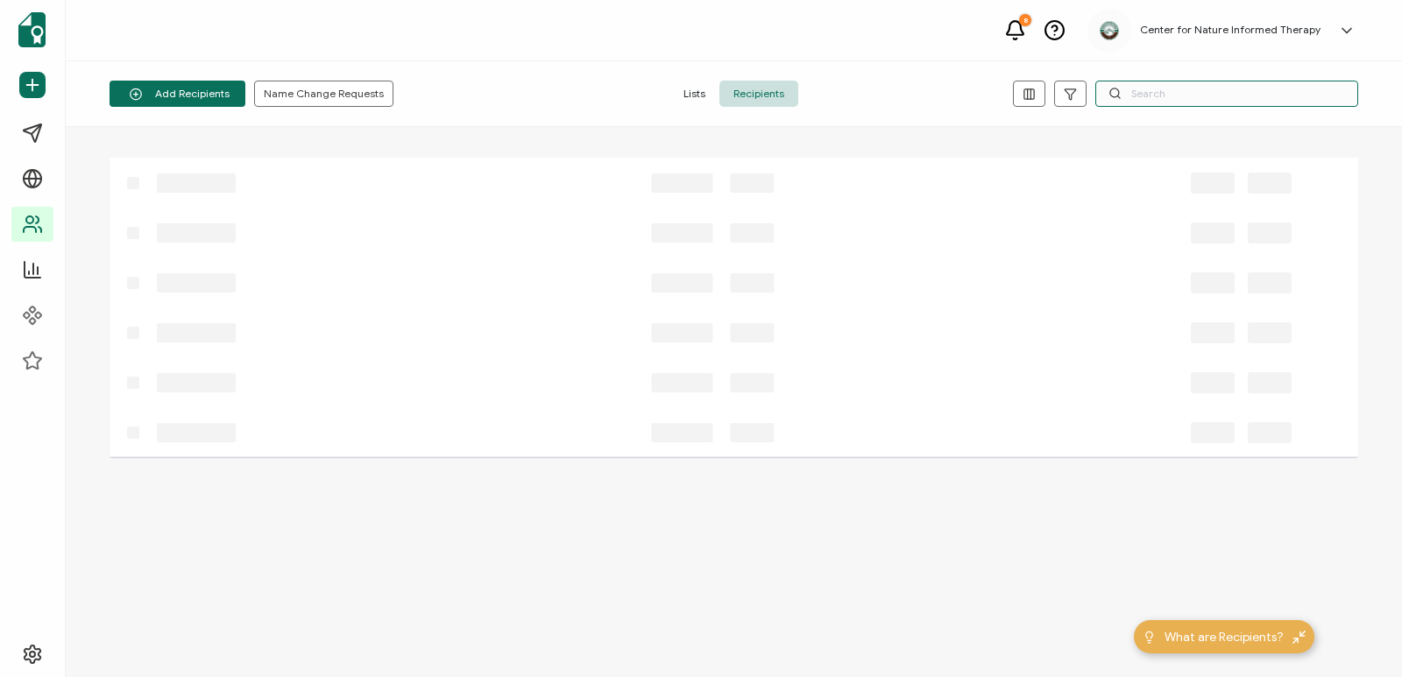
click at [1238, 90] on input "text" at bounding box center [1226, 94] width 263 height 26
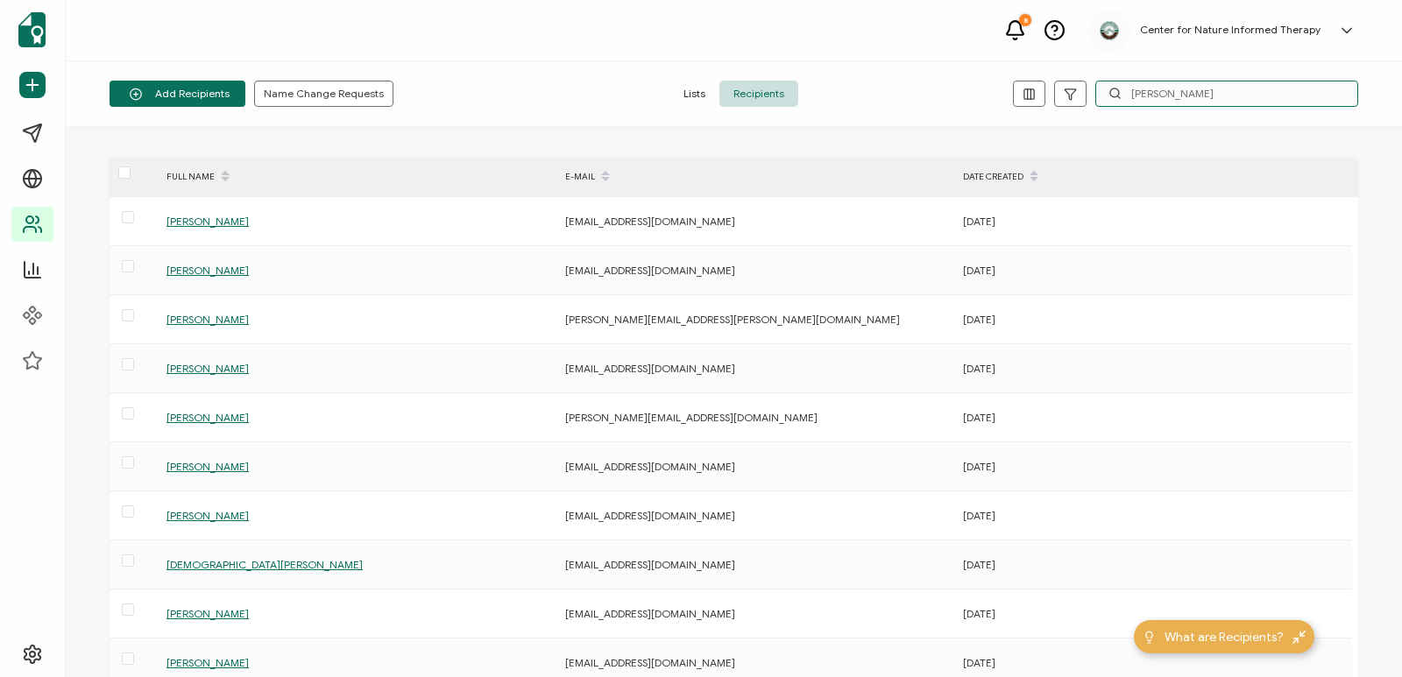
type input "Watson"
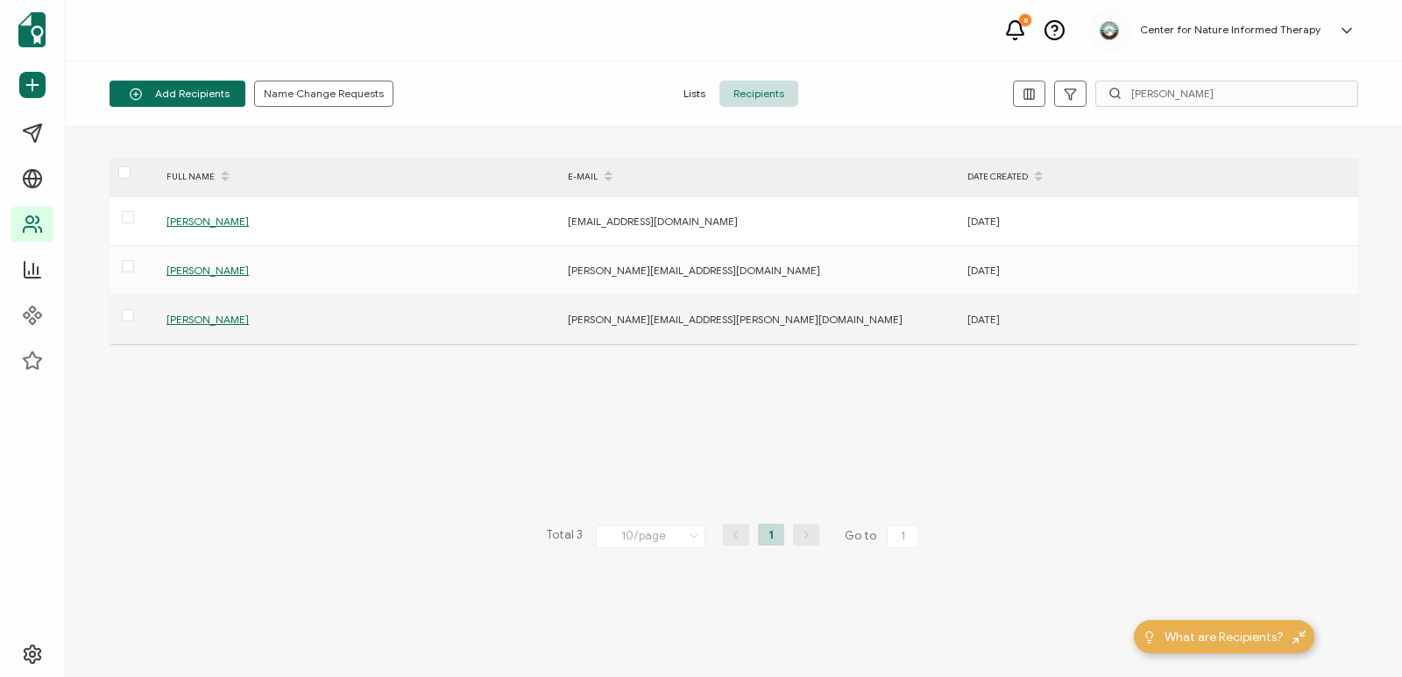
click at [226, 317] on span "Jenna Watson" at bounding box center [207, 319] width 82 height 13
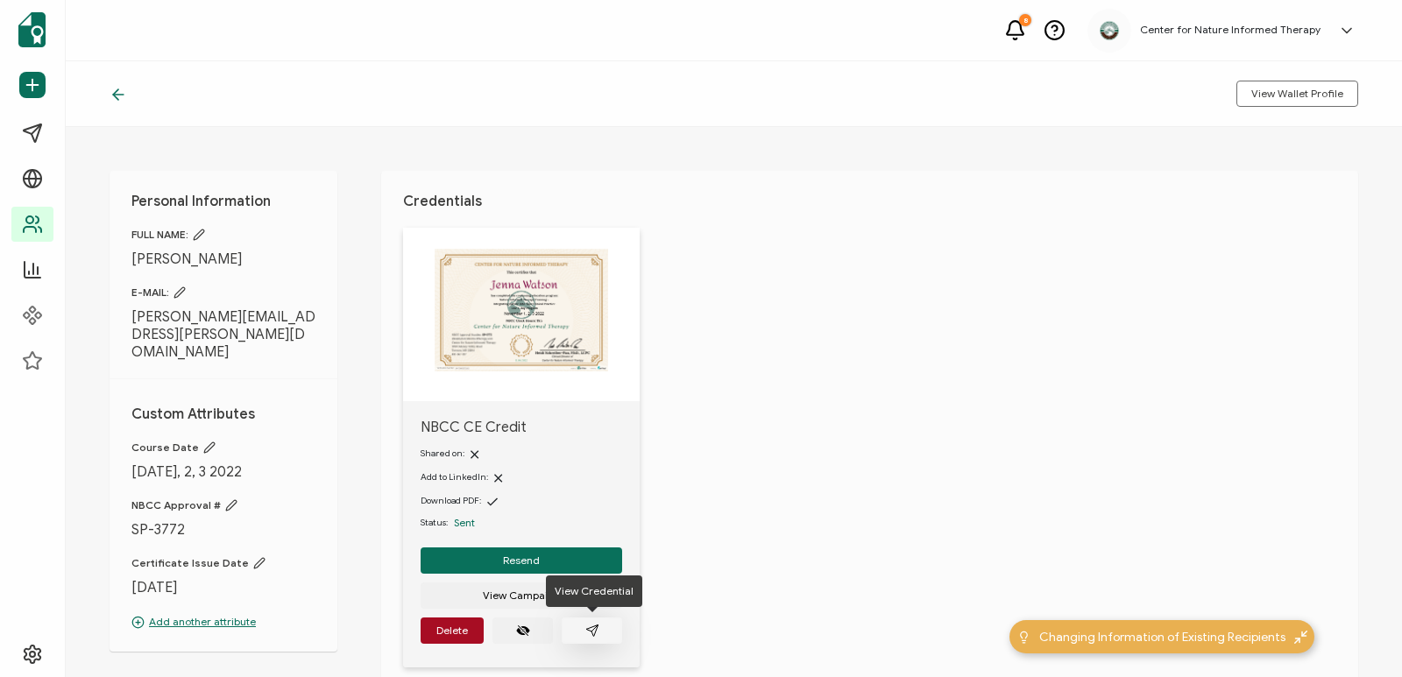
click at [598, 627] on icon "paper plane outline" at bounding box center [592, 631] width 14 height 14
